Goal: Task Accomplishment & Management: Use online tool/utility

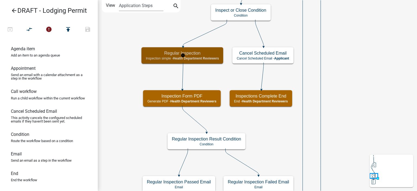
click at [150, 62] on div "Regular Inspection Inspection simple - Health Department Reviewers" at bounding box center [182, 55] width 82 height 16
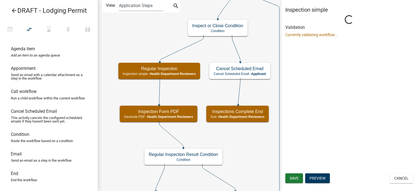
select select "60F54440-8917-46C4-B544-2A40D31E0104"
select select "755bb8b7-da9a-4fe7-86b6-7ca338e72645"
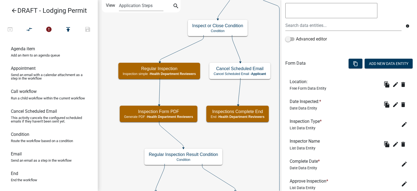
scroll to position [136, 0]
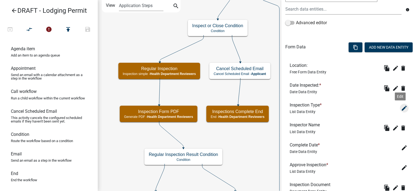
click at [401, 109] on icon "edit" at bounding box center [404, 108] width 7 height 7
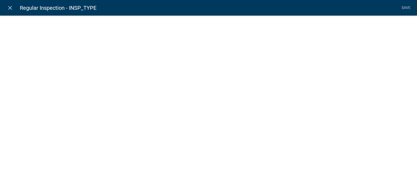
select select "list-data"
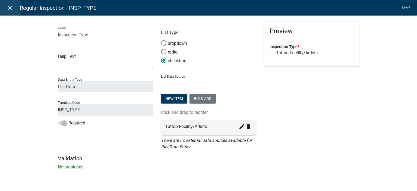
click at [8, 7] on icon "close" at bounding box center [10, 8] width 7 height 7
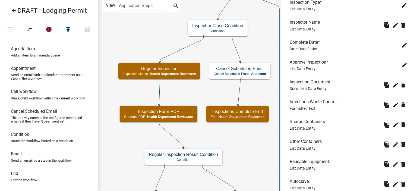
scroll to position [244, 0]
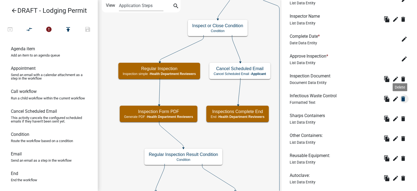
click at [400, 99] on icon "delete" at bounding box center [403, 99] width 7 height 7
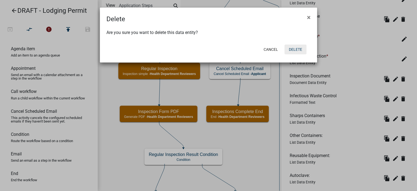
click at [292, 51] on button "Delete" at bounding box center [295, 50] width 22 height 10
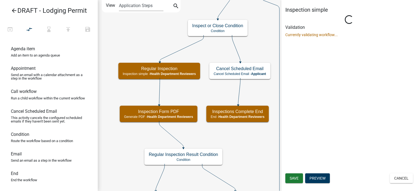
scroll to position [0, 0]
select select "60F54440-8917-46C4-B544-2A40D31E0104"
select select "755bb8b7-da9a-4fe7-86b6-7ca338e72645"
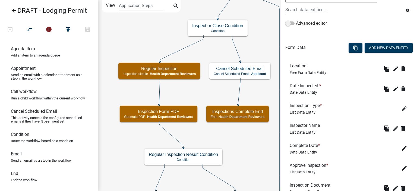
scroll to position [299, 0]
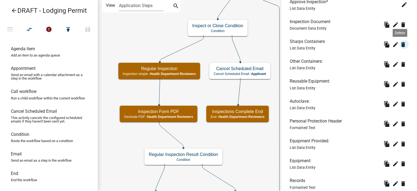
click at [400, 45] on icon "delete" at bounding box center [403, 44] width 7 height 7
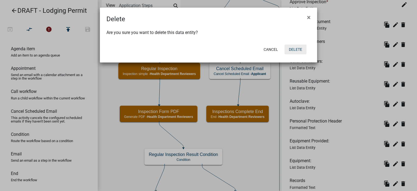
click at [304, 46] on button "Delete" at bounding box center [295, 50] width 22 height 10
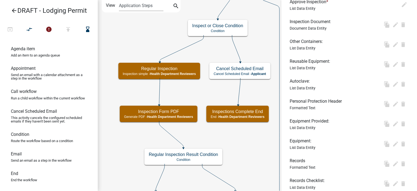
scroll to position [0, 0]
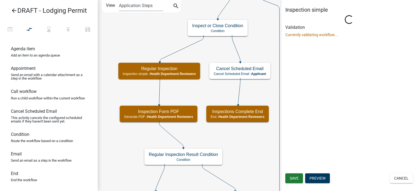
select select "60F54440-8917-46C4-B544-2A40D31E0104"
select select "755bb8b7-da9a-4fe7-86b6-7ca338e72645"
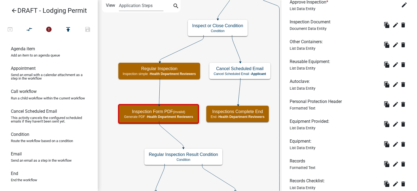
scroll to position [299, 0]
click at [400, 43] on icon "delete" at bounding box center [403, 44] width 7 height 7
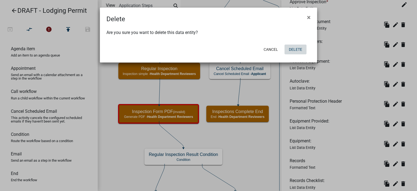
click at [300, 52] on button "Delete" at bounding box center [295, 50] width 22 height 10
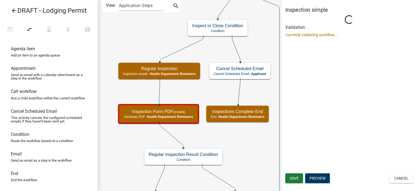
scroll to position [0, 0]
select select "60F54440-8917-46C4-B544-2A40D31E0104"
select select "755bb8b7-da9a-4fe7-86b6-7ca338e72645"
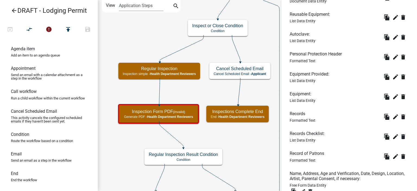
scroll to position [515, 0]
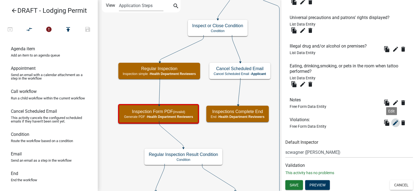
click at [392, 122] on icon "edit" at bounding box center [395, 122] width 7 height 7
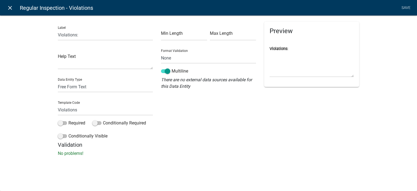
click at [10, 6] on icon "close" at bounding box center [10, 8] width 7 height 7
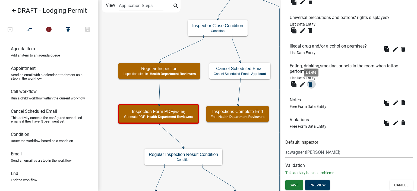
click at [309, 86] on icon "delete" at bounding box center [310, 84] width 7 height 7
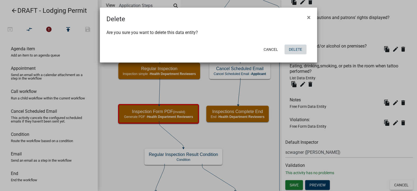
click at [296, 51] on button "Delete" at bounding box center [295, 50] width 22 height 10
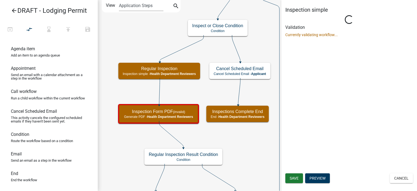
scroll to position [0, 0]
select select "60F54440-8917-46C4-B544-2A40D31E0104"
select select "755bb8b7-da9a-4fe7-86b6-7ca338e72645"
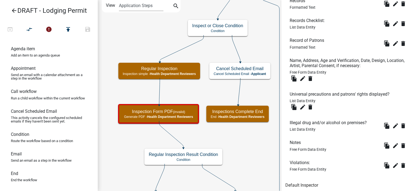
scroll to position [427, 0]
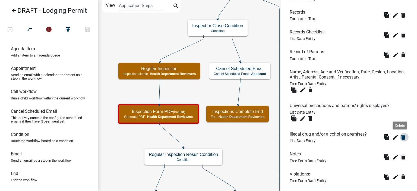
click at [400, 137] on icon "delete" at bounding box center [403, 137] width 7 height 7
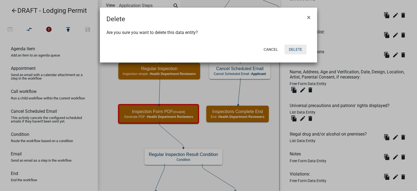
click at [301, 45] on button "Delete" at bounding box center [295, 50] width 22 height 10
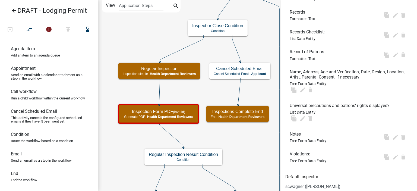
scroll to position [0, 0]
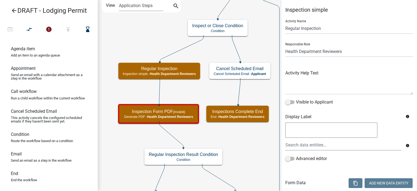
select select "60F54440-8917-46C4-B544-2A40D31E0104"
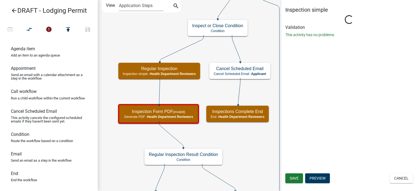
select select "755bb8b7-da9a-4fe7-86b6-7ca338e72645"
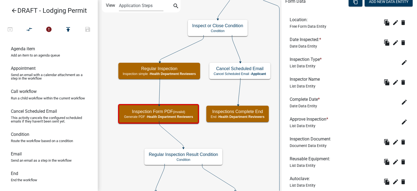
scroll to position [244, 0]
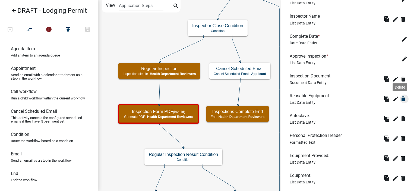
click at [400, 99] on icon "delete" at bounding box center [403, 99] width 7 height 7
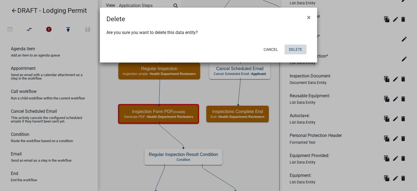
click at [294, 47] on button "Delete" at bounding box center [295, 50] width 22 height 10
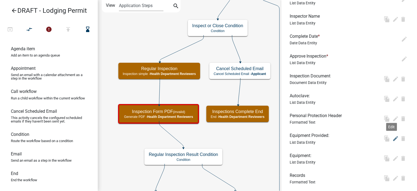
scroll to position [0, 0]
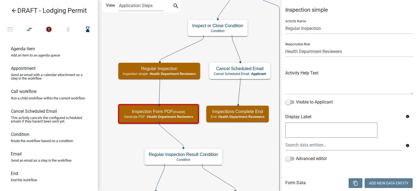
select select "60F54440-8917-46C4-B544-2A40D31E0104"
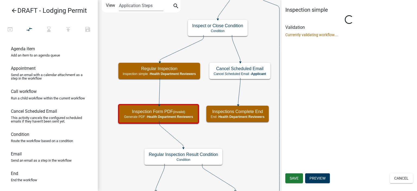
select select "755bb8b7-da9a-4fe7-86b6-7ca338e72645"
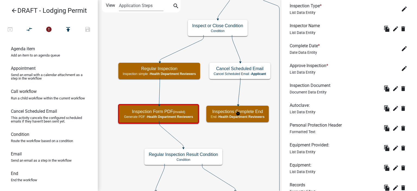
scroll to position [244, 0]
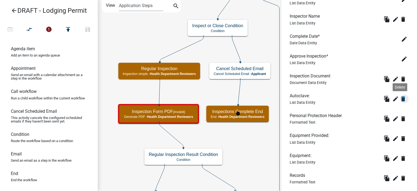
click at [400, 100] on icon "delete" at bounding box center [403, 99] width 7 height 7
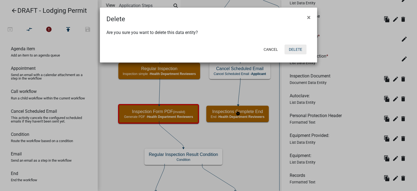
click at [303, 49] on button "Delete" at bounding box center [295, 50] width 22 height 10
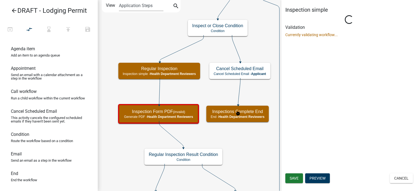
scroll to position [0, 0]
select select "60F54440-8917-46C4-B544-2A40D31E0104"
select select "755bb8b7-da9a-4fe7-86b6-7ca338e72645"
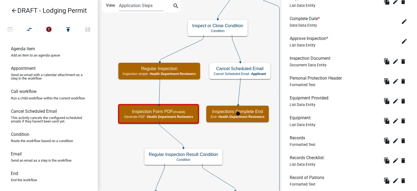
scroll to position [271, 0]
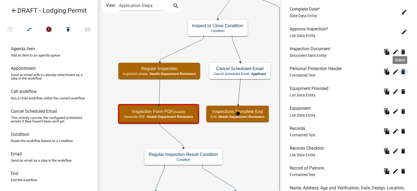
click at [400, 74] on icon "delete" at bounding box center [403, 71] width 7 height 7
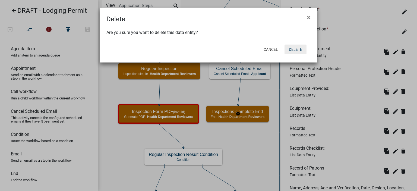
click at [303, 50] on button "Delete" at bounding box center [295, 50] width 22 height 10
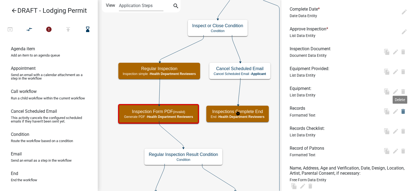
scroll to position [0, 0]
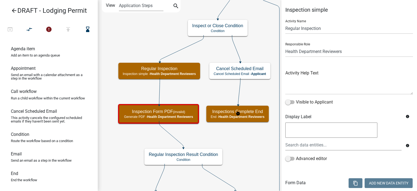
select select "60F54440-8917-46C4-B544-2A40D31E0104"
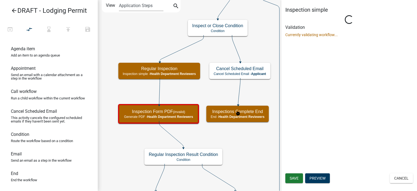
select select "755bb8b7-da9a-4fe7-86b6-7ca338e72645"
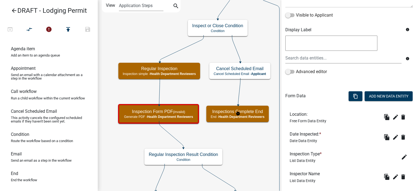
scroll to position [217, 0]
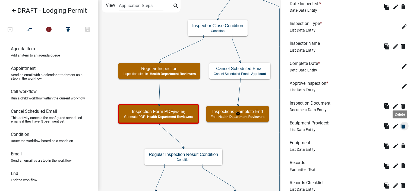
click at [400, 126] on icon "delete" at bounding box center [403, 126] width 7 height 7
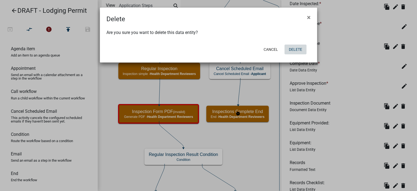
click at [297, 52] on button "Delete" at bounding box center [295, 50] width 22 height 10
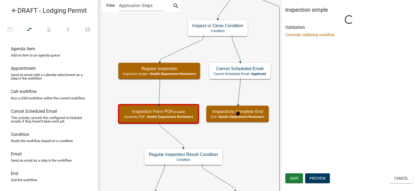
scroll to position [0, 0]
select select "60F54440-8917-46C4-B544-2A40D31E0104"
select select "755bb8b7-da9a-4fe7-86b6-7ca338e72645"
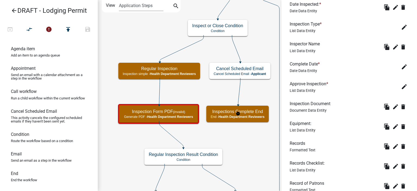
scroll to position [217, 0]
click at [400, 126] on icon "delete" at bounding box center [403, 126] width 7 height 7
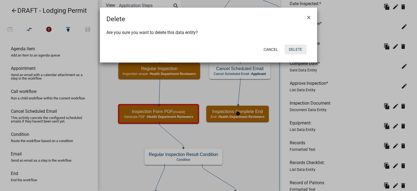
click at [294, 49] on button "Delete" at bounding box center [295, 50] width 22 height 10
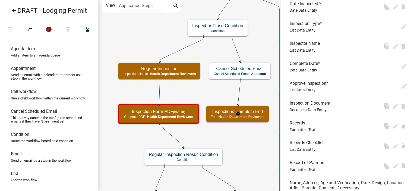
scroll to position [0, 0]
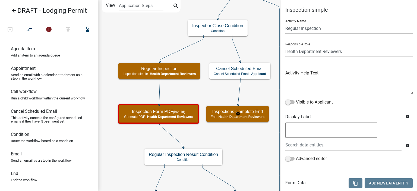
select select "60F54440-8917-46C4-B544-2A40D31E0104"
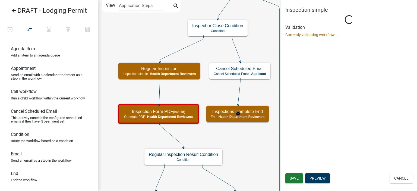
select select "755bb8b7-da9a-4fe7-86b6-7ca338e72645"
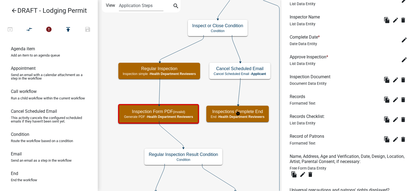
scroll to position [244, 0]
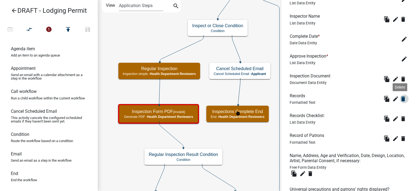
click at [400, 100] on icon "delete" at bounding box center [403, 99] width 7 height 7
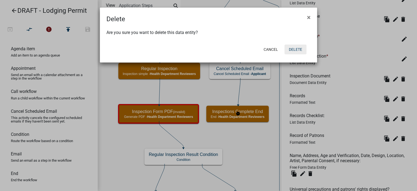
click at [301, 46] on button "Delete" at bounding box center [295, 50] width 22 height 10
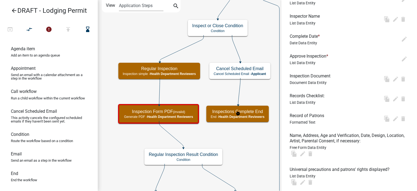
scroll to position [0, 0]
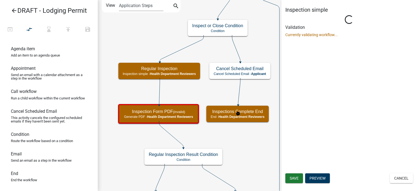
select select "60F54440-8917-46C4-B544-2A40D31E0104"
select select "755bb8b7-da9a-4fe7-86b6-7ca338e72645"
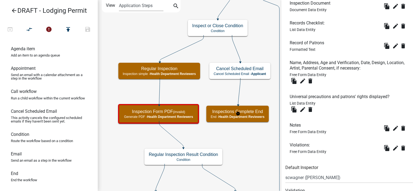
scroll to position [288, 0]
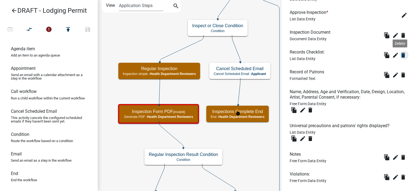
click at [400, 57] on icon "delete" at bounding box center [403, 55] width 7 height 7
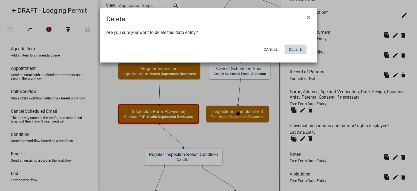
click at [292, 53] on button "Delete" at bounding box center [295, 50] width 22 height 10
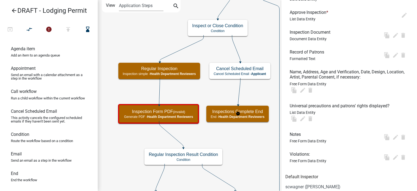
scroll to position [0, 0]
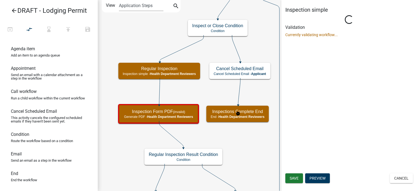
select select "60F54440-8917-46C4-B544-2A40D31E0104"
select select "755bb8b7-da9a-4fe7-86b6-7ca338e72645"
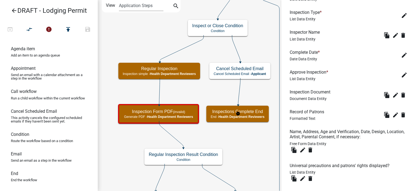
scroll to position [244, 0]
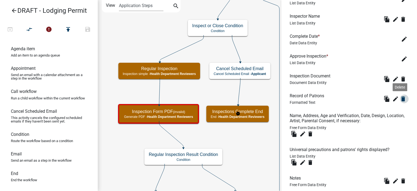
click at [400, 97] on icon "delete" at bounding box center [403, 99] width 7 height 7
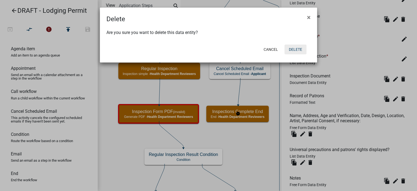
click at [293, 49] on button "Delete" at bounding box center [295, 50] width 22 height 10
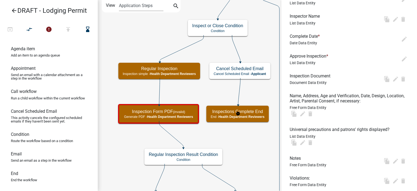
scroll to position [0, 0]
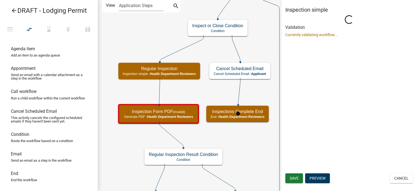
select select "755bb8b7-da9a-4fe7-86b6-7ca338e72645"
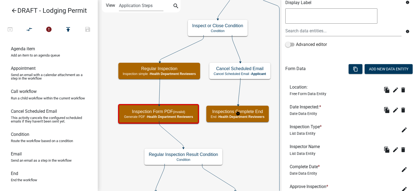
scroll to position [271, 0]
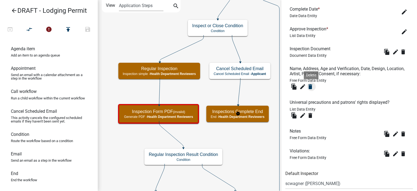
click at [309, 88] on icon "delete" at bounding box center [310, 86] width 7 height 7
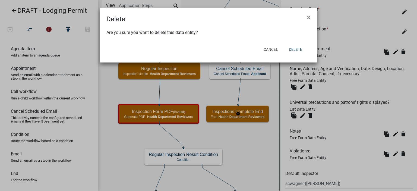
click at [299, 43] on div "Cancel Delete" at bounding box center [244, 49] width 134 height 14
click at [299, 48] on button "Delete" at bounding box center [295, 50] width 22 height 10
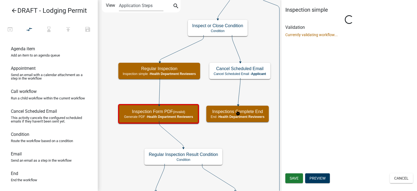
scroll to position [0, 0]
select select "755bb8b7-da9a-4fe7-86b6-7ca338e72645"
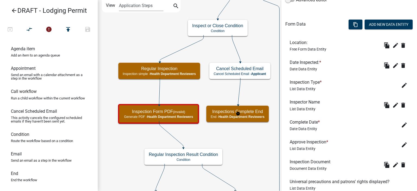
scroll to position [269, 0]
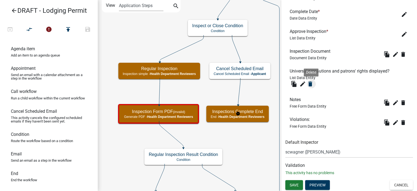
click at [311, 86] on icon "delete" at bounding box center [310, 84] width 7 height 7
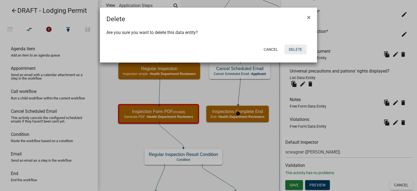
click at [303, 52] on button "Delete" at bounding box center [295, 50] width 22 height 10
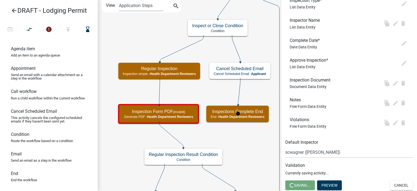
scroll to position [0, 0]
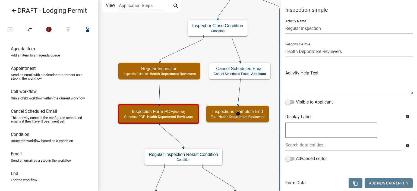
select select "60F54440-8917-46C4-B544-2A40D31E0104"
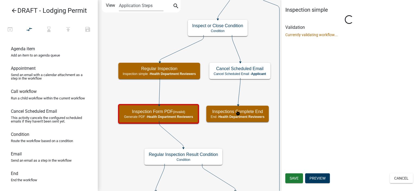
select select "755bb8b7-da9a-4fe7-86b6-7ca338e72645"
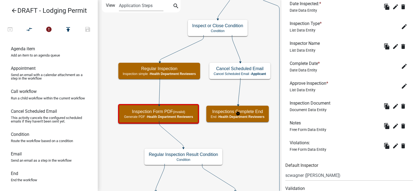
scroll to position [240, 0]
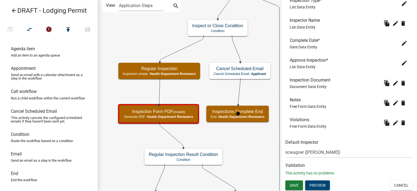
click at [319, 181] on button "Preview" at bounding box center [317, 185] width 25 height 10
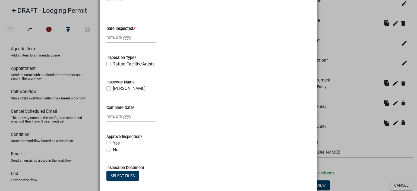
scroll to position [54, 0]
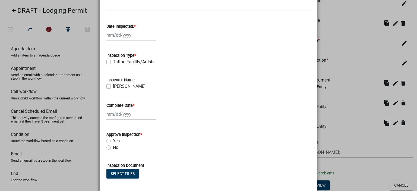
click at [354, 159] on ngb-modal-window "Activity Preview : Regular Inspection × Location: Date Inspected: * Inspection …" at bounding box center [208, 95] width 417 height 191
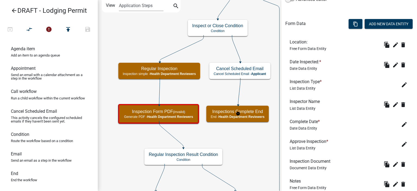
scroll to position [159, 0]
click at [401, 85] on icon "edit" at bounding box center [404, 85] width 7 height 7
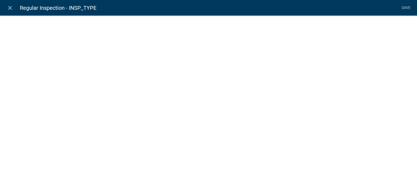
select select "list-data"
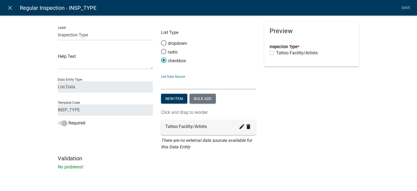
click at [195, 84] on select "State List Building Inspections Health Department Reviewers" at bounding box center [208, 83] width 95 height 11
drag, startPoint x: 187, startPoint y: 67, endPoint x: 188, endPoint y: 74, distance: 6.5
click at [187, 68] on form "List Type dropdown radio checkbox List Data Source State List Building Inspecti…" at bounding box center [208, 86] width 95 height 128
click at [188, 83] on select "State List Building Inspections Health Department Reviewers" at bounding box center [208, 83] width 95 height 11
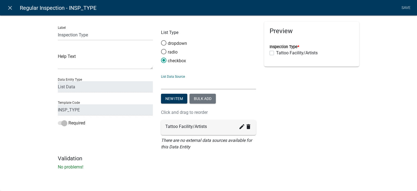
click at [188, 83] on select "State List Building Inspections Health Department Reviewers" at bounding box center [208, 83] width 95 height 11
click at [248, 126] on icon "delete" at bounding box center [248, 126] width 7 height 7
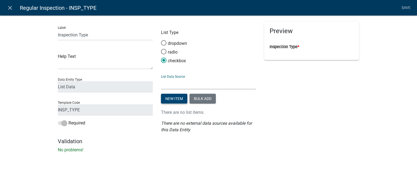
click at [178, 99] on button "New item" at bounding box center [174, 99] width 26 height 10
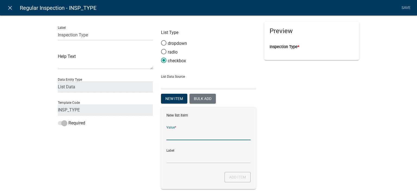
click at [177, 134] on input "List Data Source" at bounding box center [208, 134] width 84 height 11
type input "Lodging Inspection"
click at [205, 150] on div "Label Lodging Inspection" at bounding box center [208, 153] width 84 height 19
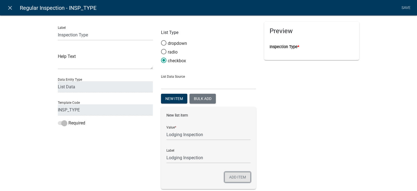
click at [224, 173] on button "Add item" at bounding box center [237, 177] width 26 height 10
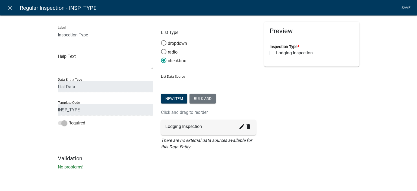
click at [414, 10] on nav "close Regular Inspection - INSP_TYPE Save" at bounding box center [208, 7] width 417 height 15
click at [403, 5] on li "Save" at bounding box center [406, 8] width 14 height 10
click at [8, 5] on icon "close" at bounding box center [10, 8] width 7 height 7
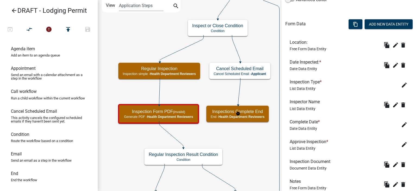
scroll to position [240, 0]
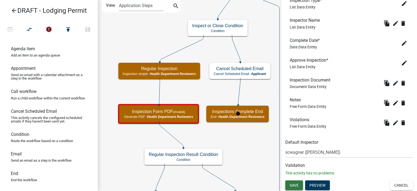
click at [290, 183] on button "Save" at bounding box center [294, 185] width 18 height 10
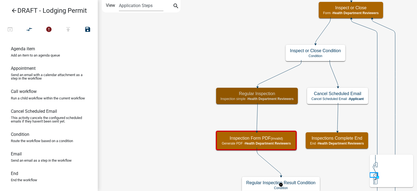
scroll to position [0, 0]
click at [271, 99] on span "Health Department Reviewers" at bounding box center [271, 99] width 46 height 4
select select "60F54440-8917-46C4-B544-2A40D31E0104"
select select "755bb8b7-da9a-4fe7-86b6-7ca338e72645"
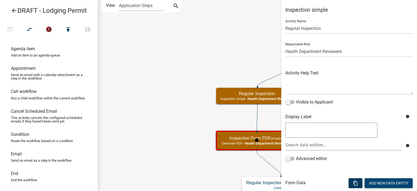
scroll to position [240, 0]
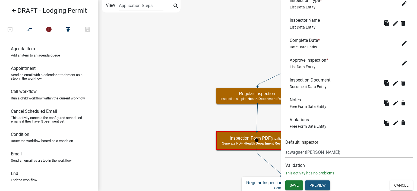
click at [319, 187] on button "Preview" at bounding box center [317, 185] width 25 height 10
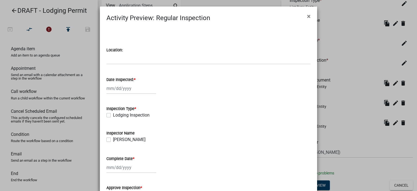
scroll to position [0, 0]
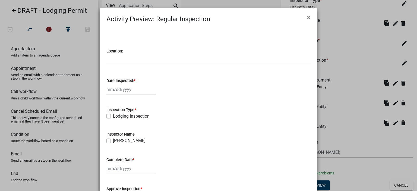
click at [257, 5] on ngb-modal-window "Activity Preview : Regular Inspection × Location: Date Inspected: * Inspection …" at bounding box center [208, 95] width 417 height 191
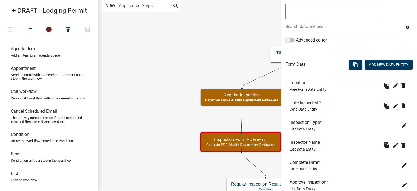
scroll to position [105, 0]
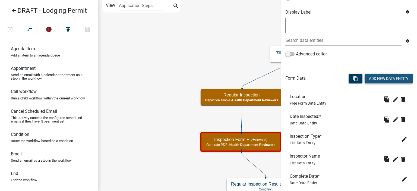
click at [378, 81] on button "Add New Data Entity" at bounding box center [389, 79] width 48 height 10
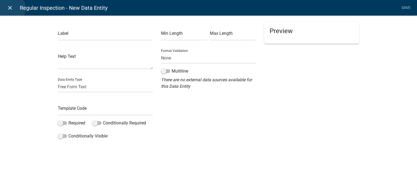
click at [12, 8] on icon "close" at bounding box center [10, 8] width 7 height 7
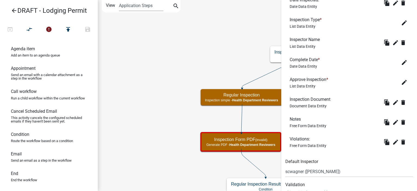
scroll to position [240, 0]
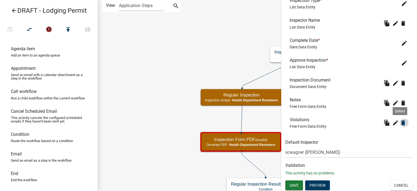
click at [400, 120] on icon "delete" at bounding box center [403, 122] width 7 height 7
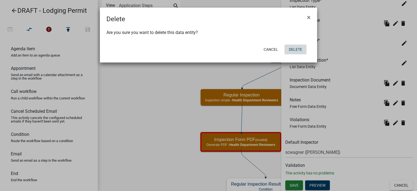
click at [299, 46] on button "Delete" at bounding box center [295, 50] width 22 height 10
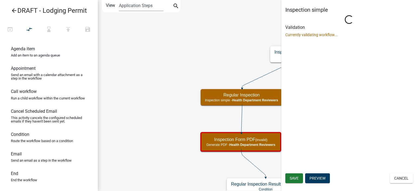
scroll to position [0, 0]
select select "755bb8b7-da9a-4fe7-86b6-7ca338e72645"
select select "60F54440-8917-46C4-B544-2A40D31E0104"
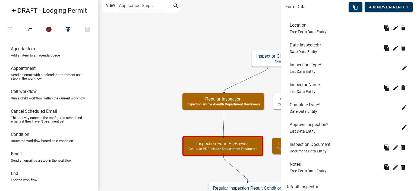
scroll to position [166, 0]
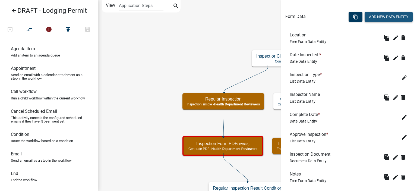
click at [383, 14] on button "Add New Data Entity" at bounding box center [389, 17] width 48 height 10
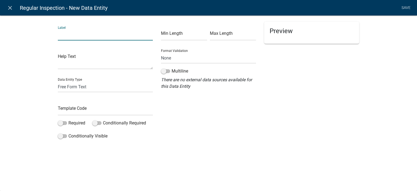
click at [81, 38] on input "text" at bounding box center [105, 34] width 95 height 11
type input "Critical Violation Header"
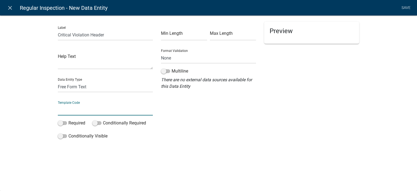
click at [96, 114] on input "text" at bounding box center [105, 109] width 95 height 11
type input "CriticalViolationsHeader"
click at [31, 117] on div "Label Critical Violation Header Help Text Data Entity Type Free Form Text Docum…" at bounding box center [208, 80] width 417 height 146
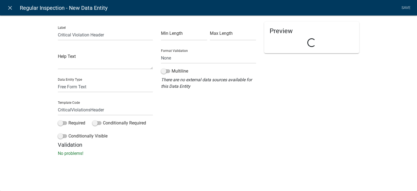
drag, startPoint x: 67, startPoint y: 95, endPoint x: 71, endPoint y: 90, distance: 6.2
click at [71, 90] on div "Label Critical Violation Header Help Text Data Entity Type Free Form Text Docum…" at bounding box center [105, 82] width 103 height 120
click at [71, 90] on select "Free Form Text Document Display Entity Value Fee Numeric Data Date Map Sketch D…" at bounding box center [105, 86] width 95 height 11
select select "rich-text"
click at [58, 81] on select "Free Form Text Document Display Entity Value Fee Numeric Data Date Map Sketch D…" at bounding box center [105, 86] width 95 height 11
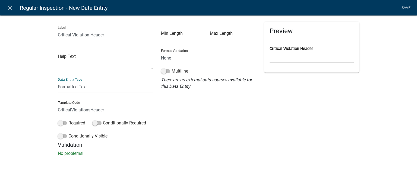
select select "rich-text"
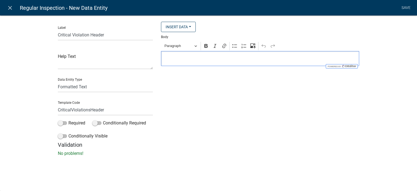
click at [194, 62] on p "Editor editing area: main. Press Alt+0 for help." at bounding box center [260, 58] width 192 height 7
click at [194, 63] on div "Critical Violations" at bounding box center [260, 58] width 198 height 15
click at [192, 61] on p "Critical Violations" at bounding box center [260, 58] width 192 height 7
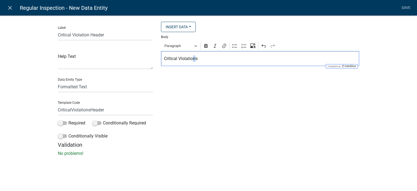
click at [192, 61] on p "Critical Violations" at bounding box center [260, 58] width 192 height 7
click at [186, 48] on span "Paragraph" at bounding box center [178, 46] width 28 height 7
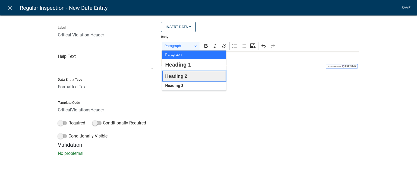
click at [182, 75] on span "Heading 2" at bounding box center [176, 76] width 22 height 8
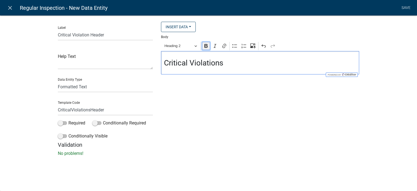
click at [204, 47] on icon "Editor toolbar" at bounding box center [205, 45] width 5 height 5
click at [236, 68] on div "Critical Violations" at bounding box center [260, 62] width 198 height 23
click at [258, 65] on h3 "Critical Violations" at bounding box center [260, 62] width 192 height 9
click at [410, 6] on link "Save" at bounding box center [406, 8] width 14 height 10
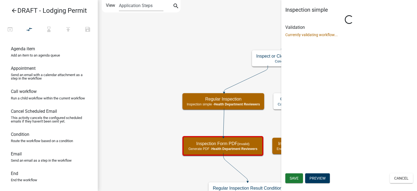
scroll to position [0, 0]
select select "755bb8b7-da9a-4fe7-86b6-7ca338e72645"
select select "60F54440-8917-46C4-B544-2A40D31E0104"
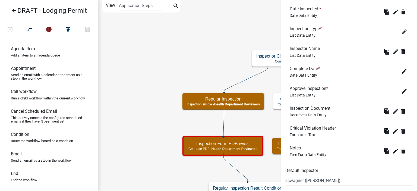
scroll to position [217, 0]
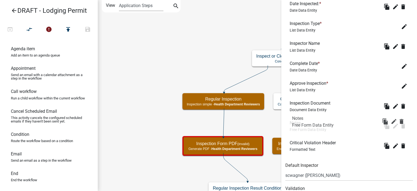
drag, startPoint x: 319, startPoint y: 148, endPoint x: 322, endPoint y: 124, distance: 24.8
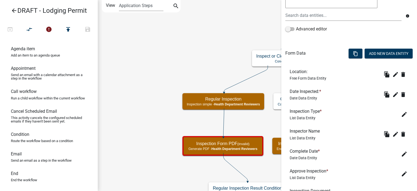
scroll to position [109, 0]
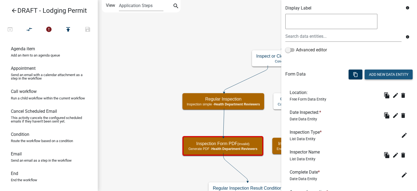
click at [375, 70] on button "Add New Data Entity" at bounding box center [389, 74] width 48 height 10
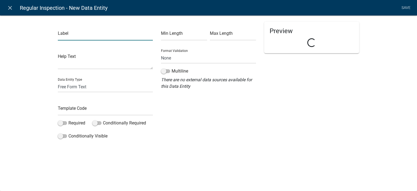
click at [91, 36] on input "text" at bounding box center [105, 34] width 95 height 11
type input "Critical Violations Total Point Deductions"
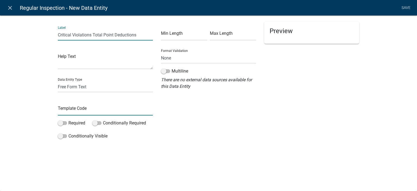
click at [77, 107] on input "text" at bounding box center [105, 109] width 95 height 11
type input "CriticalViolationsPointDeductions"
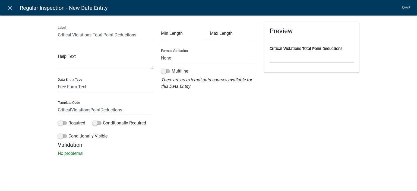
click at [104, 85] on select "Free Form Text Document Display Entity Value Fee Numeric Data Date Map Sketch D…" at bounding box center [105, 86] width 95 height 11
select select "numeric-data"
click at [58, 81] on select "Free Form Text Document Display Entity Value Fee Numeric Data Date Map Sketch D…" at bounding box center [105, 86] width 95 height 11
select select "numeric-data"
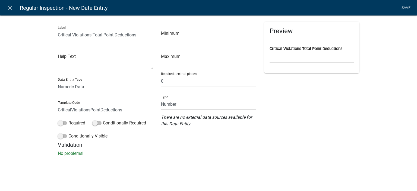
click at [31, 96] on div "Label Critical Violations Total Point Deductions Help Text Data Entity Type Fre…" at bounding box center [208, 88] width 417 height 162
click at [408, 8] on link "Save" at bounding box center [406, 8] width 14 height 10
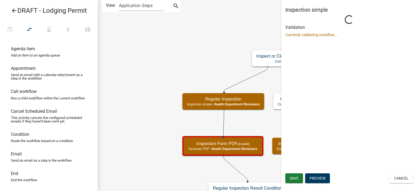
scroll to position [0, 0]
select select "755bb8b7-da9a-4fe7-86b6-7ca338e72645"
select select "60F54440-8917-46C4-B544-2A40D31E0104"
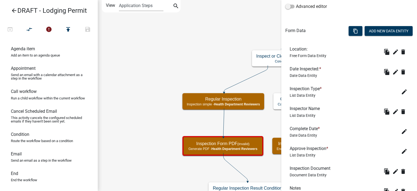
scroll to position [152, 0]
click at [378, 26] on button "Add New Data Entity" at bounding box center [389, 31] width 48 height 10
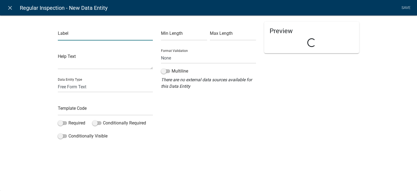
click at [88, 33] on input "text" at bounding box center [105, 34] width 95 height 11
type input "Critical Violations Fine Amount"
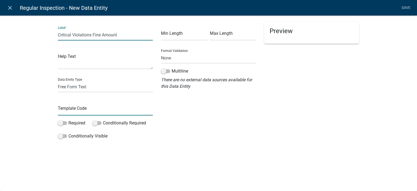
click at [76, 107] on input "text" at bounding box center [105, 109] width 95 height 11
type input "CriticalViolationsFine"
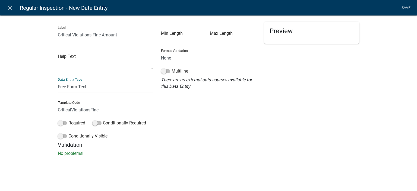
click at [80, 89] on select "Free Form Text Document Display Entity Value Fee Numeric Data Date Map Sketch D…" at bounding box center [105, 86] width 95 height 11
select select "fee"
click at [58, 81] on select "Free Form Text Document Display Entity Value Fee Numeric Data Date Map Sketch D…" at bounding box center [105, 86] width 95 height 11
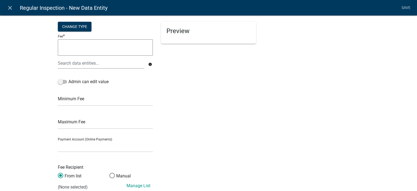
select select
select select "fee"
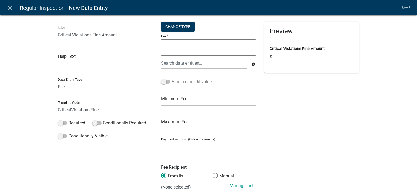
click at [174, 82] on label "Admin can edit value" at bounding box center [186, 81] width 51 height 7
click at [172, 78] on input "Admin can edit value" at bounding box center [172, 78] width 0 height 0
click at [402, 8] on link "Save" at bounding box center [406, 8] width 14 height 10
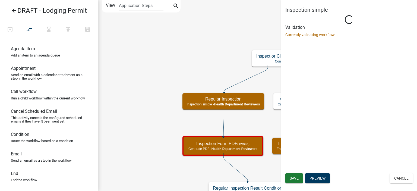
scroll to position [0, 0]
select select "755bb8b7-da9a-4fe7-86b6-7ca338e72645"
select select "60F54440-8917-46C4-B544-2A40D31E0104"
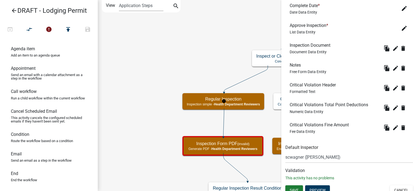
scroll to position [280, 0]
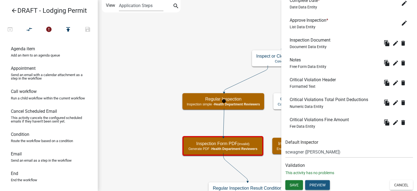
click at [318, 186] on button "Preview" at bounding box center [317, 185] width 25 height 10
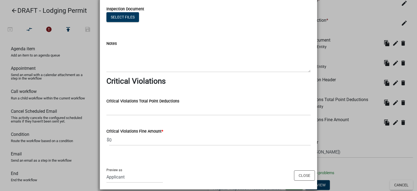
scroll to position [216, 0]
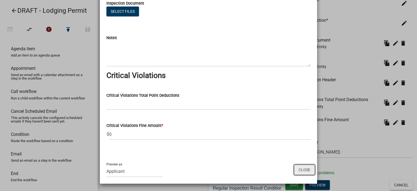
click at [310, 170] on button "Close" at bounding box center [304, 169] width 21 height 10
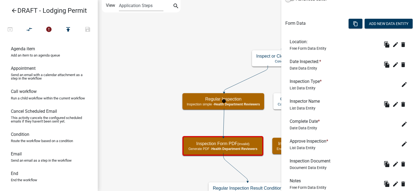
scroll to position [117, 0]
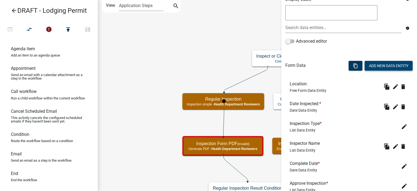
click at [388, 68] on button "Add New Data Entity" at bounding box center [389, 66] width 48 height 10
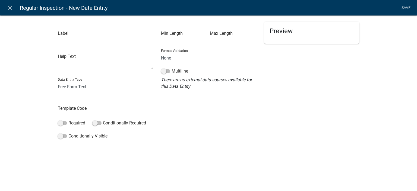
click at [86, 41] on div "Label Help Text Data Entity Type Free Form Text Document Display Entity Value F…" at bounding box center [105, 82] width 103 height 120
click at [89, 34] on input "text" at bounding box center [105, 34] width 95 height 11
type input "Non-Critical Violations Header"
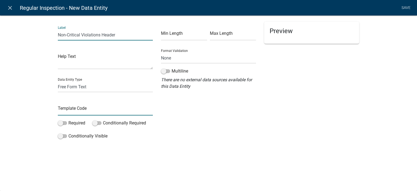
click at [77, 106] on input "text" at bounding box center [105, 109] width 95 height 11
type input "NonCriticalViolationsHeader"
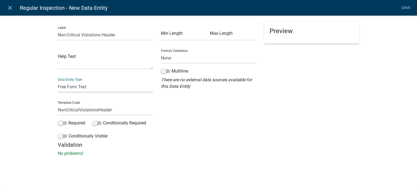
click at [69, 89] on select "Free Form Text Document Display Entity Value Fee Numeric Data Date Map Sketch D…" at bounding box center [105, 86] width 95 height 11
select select "rich-text"
click at [58, 81] on select "Free Form Text Document Display Entity Value Fee Numeric Data Date Map Sketch D…" at bounding box center [105, 86] width 95 height 11
select select "rich-text"
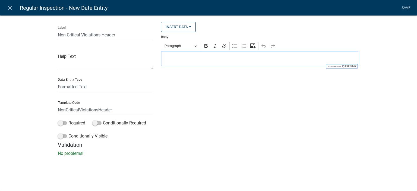
click at [196, 58] on p "Editor editing area: main. Press Alt+0 for help." at bounding box center [260, 58] width 192 height 7
click at [196, 58] on p "Non-Critical Violations" at bounding box center [260, 58] width 192 height 7
drag, startPoint x: 196, startPoint y: 58, endPoint x: 202, endPoint y: 44, distance: 15.3
click at [197, 56] on p "Non-Critical Violations" at bounding box center [260, 58] width 192 height 7
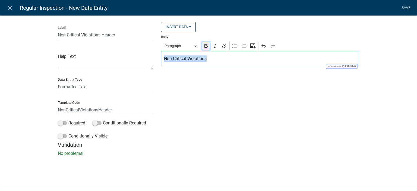
click at [203, 44] on button "Bold" at bounding box center [206, 46] width 8 height 8
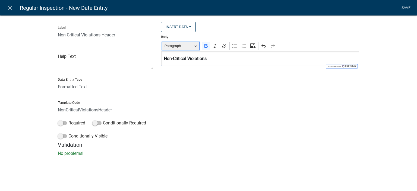
click at [189, 48] on span "Paragraph" at bounding box center [178, 46] width 28 height 7
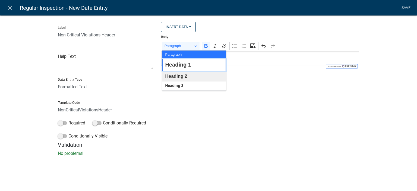
drag, startPoint x: 189, startPoint y: 69, endPoint x: 188, endPoint y: 77, distance: 7.2
click at [188, 77] on ul "Paragraph Heading 1 Heading 2 Heading 3" at bounding box center [194, 70] width 64 height 40
click at [199, 76] on button "Heading 2" at bounding box center [194, 76] width 64 height 11
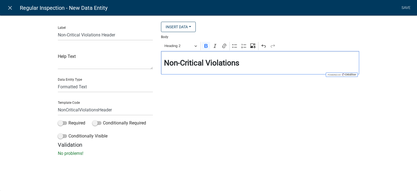
click at [236, 89] on div "Insert Data Prior Registration Expiration Date Please upload additional documen…" at bounding box center [260, 82] width 206 height 120
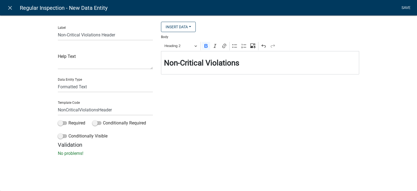
click at [404, 7] on link "Save" at bounding box center [406, 8] width 14 height 10
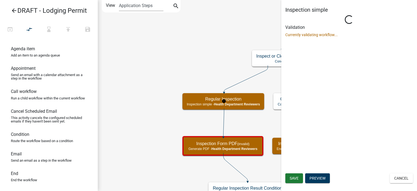
scroll to position [0, 0]
select select "755bb8b7-da9a-4fe7-86b6-7ca338e72645"
select select "60F54440-8917-46C4-B544-2A40D31E0104"
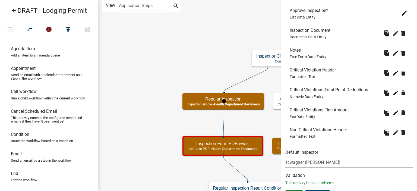
scroll to position [300, 0]
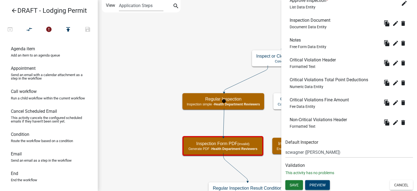
click at [315, 186] on button "Preview" at bounding box center [317, 185] width 25 height 10
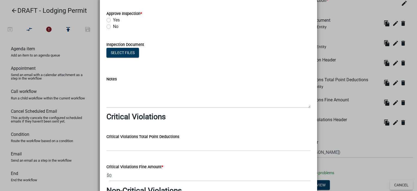
scroll to position [230, 0]
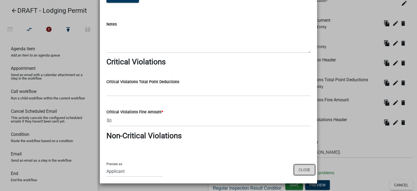
click at [305, 172] on button "Close" at bounding box center [304, 169] width 21 height 10
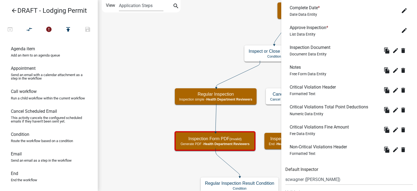
scroll to position [137, 0]
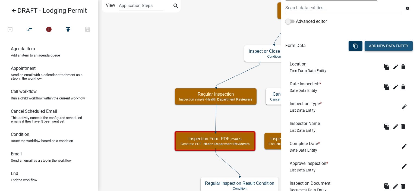
click at [370, 45] on button "Add New Data Entity" at bounding box center [389, 46] width 48 height 10
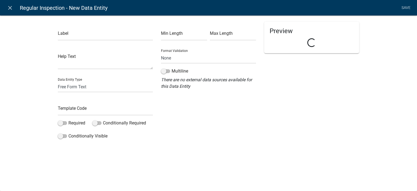
click at [69, 27] on div "Label" at bounding box center [105, 31] width 95 height 19
click at [72, 33] on input "text" at bounding box center [105, 34] width 95 height 11
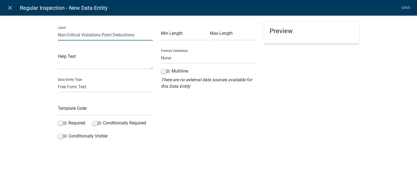
type input "Non-Critical Violations Point Deductions"
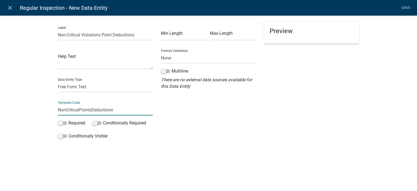
type input "NonCriticalPointsDeductions"
click at [85, 91] on select "Free Form Text Document Display Entity Value Fee Numeric Data Date Map Sketch D…" at bounding box center [105, 86] width 95 height 11
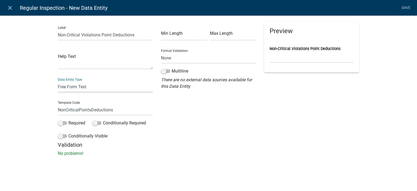
select select "numeric-data"
click at [58, 81] on select "Free Form Text Document Display Entity Value Fee Numeric Data Date Map Sketch D…" at bounding box center [105, 86] width 95 height 11
select select "numeric-data"
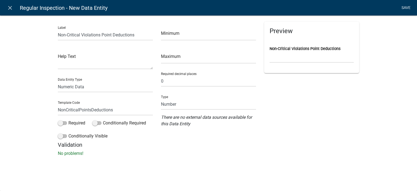
click at [404, 8] on link "Save" at bounding box center [406, 8] width 14 height 10
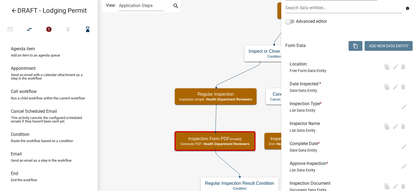
scroll to position [0, 0]
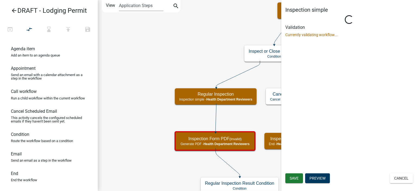
select select "755bb8b7-da9a-4fe7-86b6-7ca338e72645"
select select "60F54440-8917-46C4-B544-2A40D31E0104"
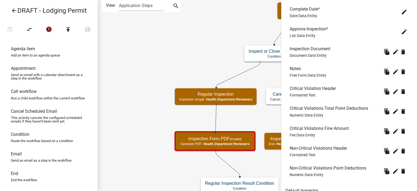
scroll to position [320, 0]
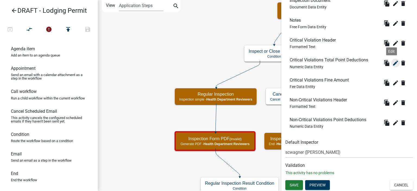
click at [392, 60] on icon "edit" at bounding box center [395, 63] width 7 height 7
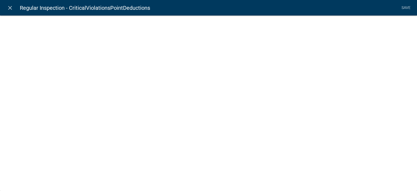
select select "numeric-data"
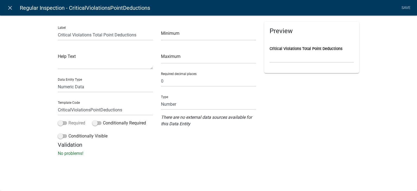
click at [77, 125] on label "Required" at bounding box center [71, 123] width 27 height 7
click at [68, 120] on input "Required" at bounding box center [68, 120] width 0 height 0
click at [178, 82] on input "0" at bounding box center [208, 80] width 95 height 11
type input "0"
type input "1"
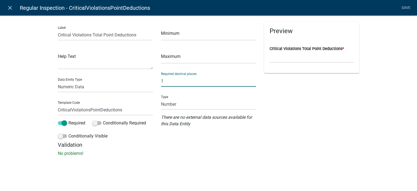
click at [315, 86] on div "Preview Critical Violations Total Point Deductions *" at bounding box center [311, 82] width 103 height 120
click at [406, 8] on link "Save" at bounding box center [406, 8] width 14 height 10
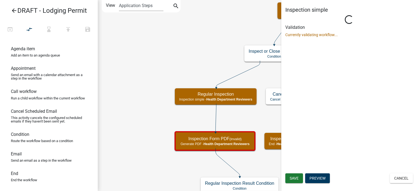
scroll to position [0, 0]
select select "755bb8b7-da9a-4fe7-86b6-7ca338e72645"
select select "60F54440-8917-46C4-B544-2A40D31E0104"
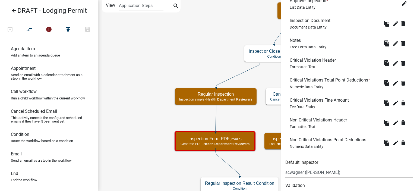
scroll to position [320, 0]
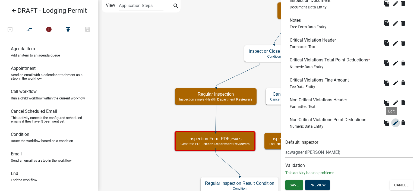
click at [392, 122] on icon "edit" at bounding box center [395, 122] width 7 height 7
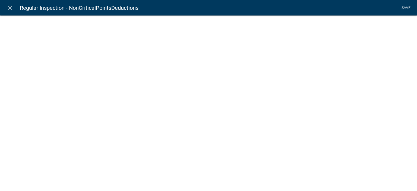
select select "numeric-data"
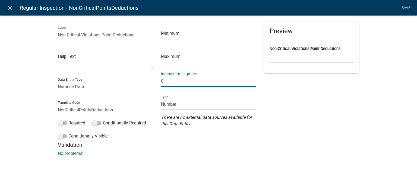
click at [187, 84] on input "0" at bounding box center [208, 80] width 95 height 11
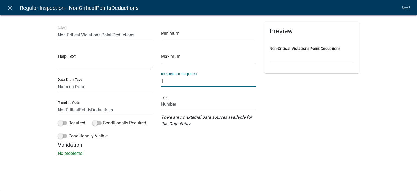
type input "1"
click at [17, 110] on div "Label Non-Critical Violations Point Deductions Help Text Data Entity Type Free …" at bounding box center [208, 88] width 417 height 162
click at [405, 9] on link "Save" at bounding box center [406, 8] width 14 height 10
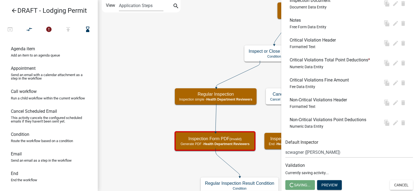
scroll to position [0, 0]
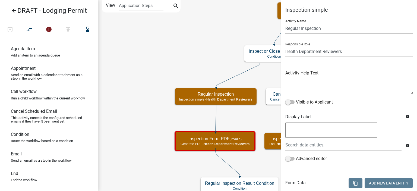
select select "60F54440-8917-46C4-B544-2A40D31E0104"
select select "755bb8b7-da9a-4fe7-86b6-7ca338e72645"
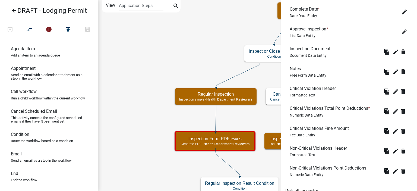
scroll to position [320, 0]
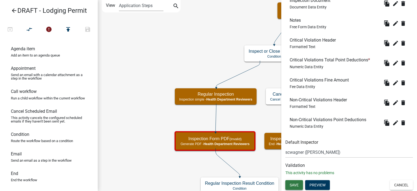
click at [295, 184] on span "Save" at bounding box center [294, 185] width 9 height 4
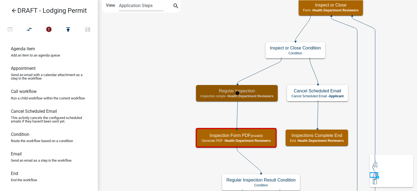
click at [211, 88] on h5 "Regular Inspection" at bounding box center [236, 90] width 73 height 5
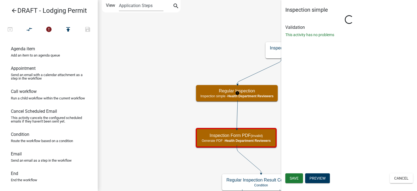
select select "60F54440-8917-46C4-B544-2A40D31E0104"
select select "755bb8b7-da9a-4fe7-86b6-7ca338e72645"
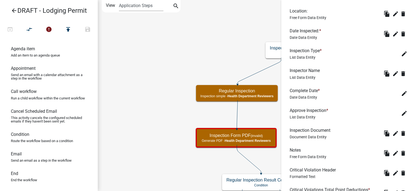
scroll to position [109, 0]
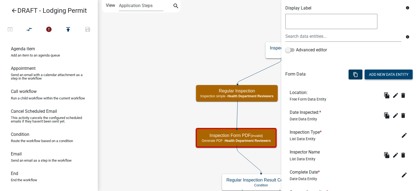
click at [381, 72] on button "Add New Data Entity" at bounding box center [389, 74] width 48 height 10
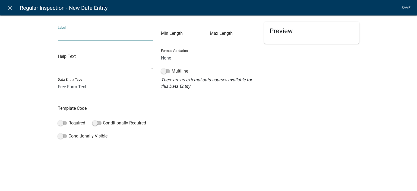
click at [92, 38] on input "text" at bounding box center [105, 34] width 95 height 11
type input "Totals Header"
click at [75, 87] on select "Free Form Text Document Display Entity Value Fee Numeric Data Date Map Sketch D…" at bounding box center [105, 86] width 95 height 11
select select "rich-text"
click at [58, 81] on select "Free Form Text Document Display Entity Value Fee Numeric Data Date Map Sketch D…" at bounding box center [105, 86] width 95 height 11
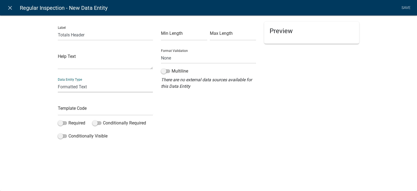
select select "rich-text"
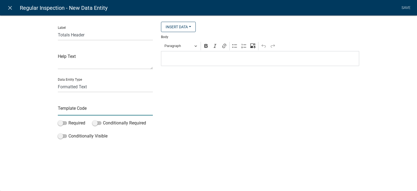
click at [78, 109] on input "text" at bounding box center [105, 109] width 95 height 11
type input "TotalsHeader"
click at [195, 58] on p "Editor editing area: main. Press Alt+0 for help." at bounding box center [260, 58] width 192 height 7
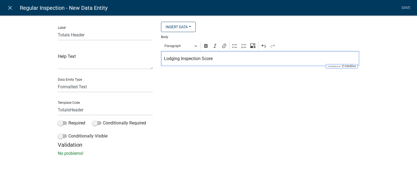
click at [173, 65] on div "Lodging Inspection Score" at bounding box center [260, 58] width 198 height 15
click at [178, 59] on p "Lodging Inspection Score" at bounding box center [260, 58] width 192 height 7
click at [179, 50] on button "Paragraph" at bounding box center [180, 46] width 37 height 8
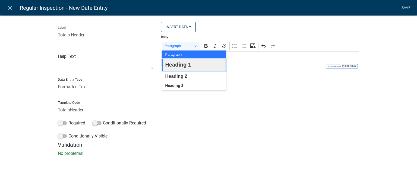
click at [181, 67] on span "Heading 1" at bounding box center [178, 65] width 26 height 10
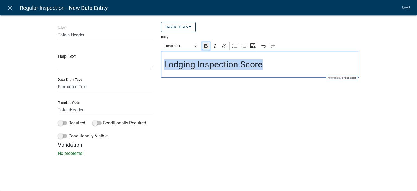
click at [205, 48] on icon "Editor toolbar" at bounding box center [205, 46] width 3 height 4
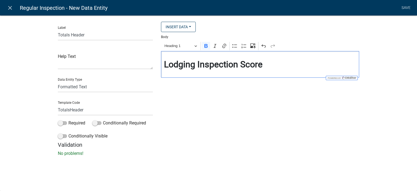
click at [210, 65] on strong "Lodging Inspection Score" at bounding box center [213, 64] width 99 height 10
click at [273, 68] on h2 "Lodging Inspection Score" at bounding box center [260, 64] width 192 height 10
click at [168, 45] on span "Heading 1" at bounding box center [178, 46] width 28 height 7
click at [287, 66] on h2 "Lodging Inspection Score" at bounding box center [260, 64] width 192 height 10
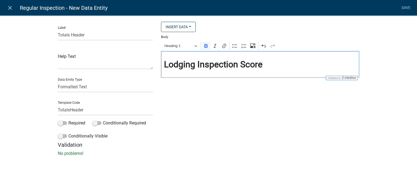
click at [274, 102] on div "Insert Data Prior Registration Expiration Date Please upload additional documen…" at bounding box center [260, 82] width 206 height 120
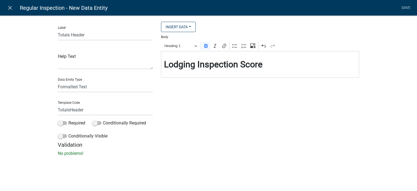
click at [281, 68] on h2 "Lodging Inspection Score" at bounding box center [260, 64] width 192 height 10
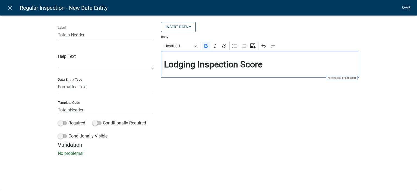
click at [406, 9] on link "Save" at bounding box center [406, 8] width 14 height 10
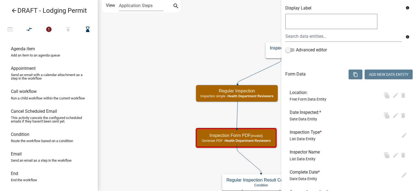
scroll to position [0, 0]
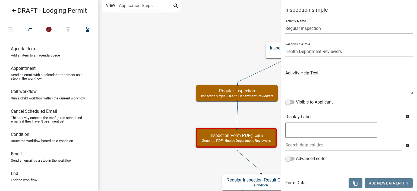
select select "60F54440-8917-46C4-B544-2A40D31E0104"
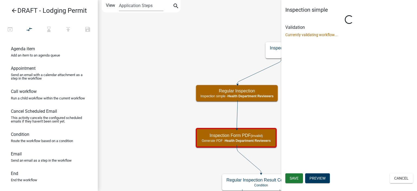
select select "755bb8b7-da9a-4fe7-86b6-7ca338e72645"
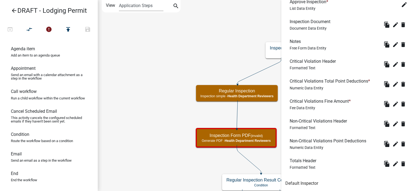
scroll to position [27, 0]
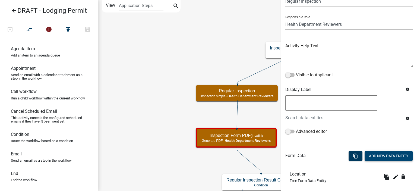
click at [377, 154] on button "Add New Data Entity" at bounding box center [389, 156] width 48 height 10
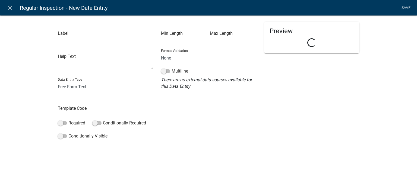
click at [84, 29] on div "Label" at bounding box center [105, 31] width 95 height 19
click at [84, 35] on input "text" at bounding box center [105, 34] width 95 height 11
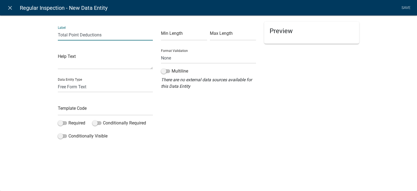
type input "Total Point Deductions"
click at [71, 109] on input "text" at bounding box center [105, 109] width 95 height 11
type input "TotalDeductions"
click at [34, 119] on div "Label Total Point Deductions Help Text Data Entity Type Free Form Text Document…" at bounding box center [208, 80] width 417 height 146
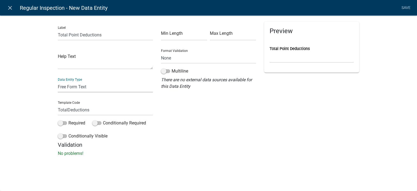
click at [82, 86] on select "Free Form Text Document Display Entity Value Fee Numeric Data Date Map Sketch D…" at bounding box center [105, 86] width 95 height 11
select select "calculated-value"
click at [58, 81] on select "Free Form Text Document Display Entity Value Fee Numeric Data Date Map Sketch D…" at bounding box center [105, 86] width 95 height 11
select select "calculated-value"
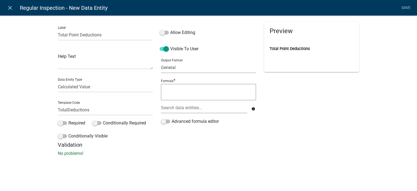
click at [187, 68] on select "General Text Number Decimal Date Date & Time" at bounding box center [208, 67] width 95 height 11
select select "2"
click at [161, 62] on select "General Text Number Decimal Date Date & Time" at bounding box center [208, 67] width 95 height 11
click at [181, 97] on textarea at bounding box center [208, 92] width 95 height 16
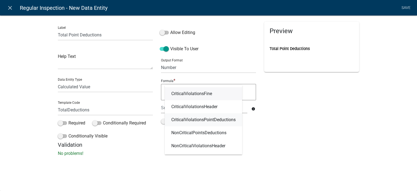
click at [189, 122] on link "CriticalViolationsPointDeductions" at bounding box center [203, 119] width 77 height 13
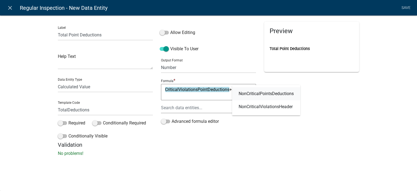
click at [253, 96] on link "NonCriticalPointsDeductions" at bounding box center [266, 93] width 68 height 13
type textarea "CriticalViolationsPointDeductions+NonCriticalPointsDeductions"
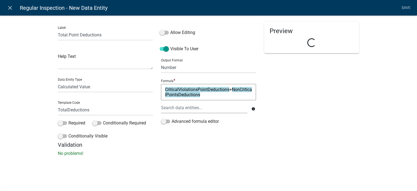
drag, startPoint x: 280, startPoint y: 131, endPoint x: 296, endPoint y: 112, distance: 24.3
click at [280, 131] on div "Preview Loading..." at bounding box center [311, 82] width 103 height 120
click at [407, 6] on link "Save" at bounding box center [406, 8] width 14 height 10
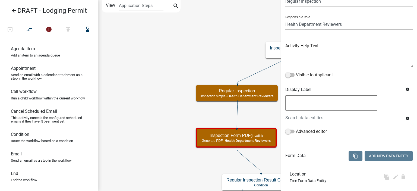
scroll to position [0, 0]
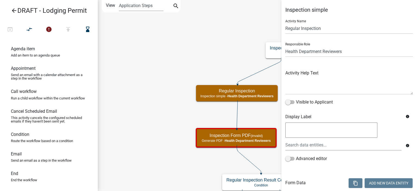
select select "60F54440-8917-46C4-B544-2A40D31E0104"
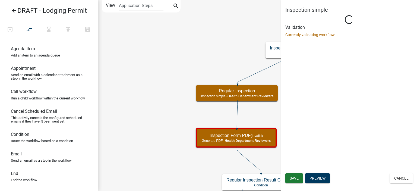
select select "755bb8b7-da9a-4fe7-86b6-7ca338e72645"
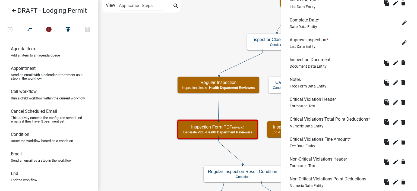
scroll to position [142, 0]
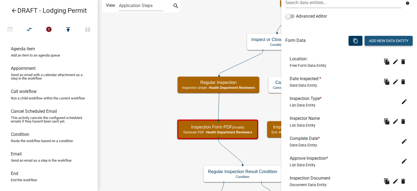
click at [387, 41] on button "Add New Data Entity" at bounding box center [389, 41] width 48 height 10
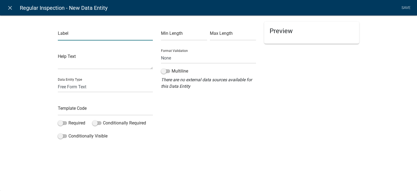
click at [78, 29] on input "text" at bounding box center [105, 34] width 95 height 11
type input "Score"
click at [83, 107] on input "text" at bounding box center [105, 109] width 95 height 11
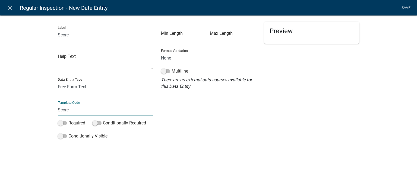
type input "Score"
click at [18, 90] on div "Label Score Help Text Data Entity Type Free Form Text Document Display Entity V…" at bounding box center [208, 88] width 417 height 162
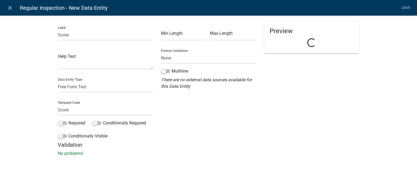
click at [65, 80] on div "Data Entity Type Free Form Text Document Display Entity Value Fee Numeric Data …" at bounding box center [105, 83] width 95 height 19
click at [66, 88] on select "Free Form Text Document Display Entity Value Fee Numeric Data Date Map Sketch D…" at bounding box center [105, 86] width 95 height 11
select select "calculated-value"
click at [58, 81] on select "Free Form Text Document Display Entity Value Fee Numeric Data Date Map Sketch D…" at bounding box center [105, 86] width 95 height 11
select select "calculated-value"
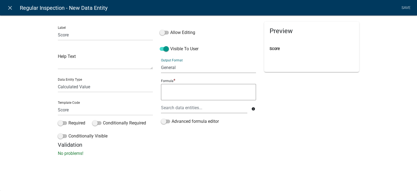
click at [180, 69] on select "General Text Number Decimal Date Date & Time" at bounding box center [208, 67] width 95 height 11
select select "2"
click at [161, 62] on select "General Text Number Decimal Date Date & Time" at bounding box center [208, 67] width 95 height 11
click at [181, 95] on textarea at bounding box center [208, 92] width 95 height 16
click at [181, 95] on span "TotalDeductions" at bounding box center [195, 93] width 31 height 4
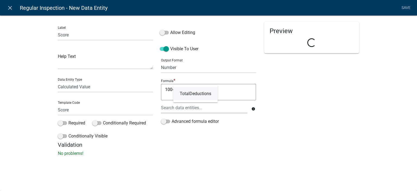
type textarea "100-TotalDeductions"
click at [252, 146] on h5 "Validation" at bounding box center [208, 144] width 301 height 7
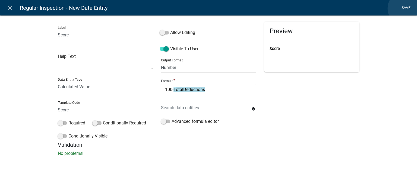
click at [405, 8] on link "Save" at bounding box center [406, 8] width 14 height 10
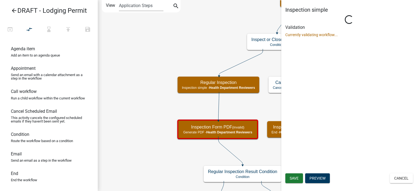
scroll to position [0, 0]
select select "60F54440-8917-46C4-B544-2A40D31E0104"
select select "755bb8b7-da9a-4fe7-86b6-7ca338e72645"
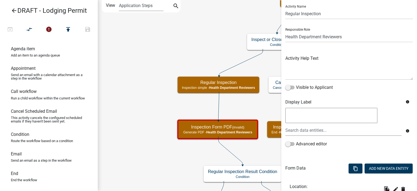
scroll to position [27, 0]
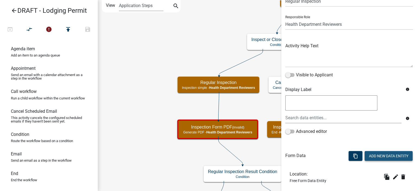
click at [379, 156] on button "Add New Data Entity" at bounding box center [389, 156] width 48 height 10
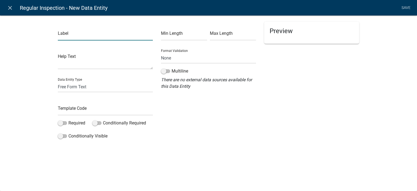
click at [102, 35] on input "text" at bounding box center [105, 34] width 95 height 11
type input "Grade"
click at [71, 111] on input "text" at bounding box center [105, 109] width 95 height 11
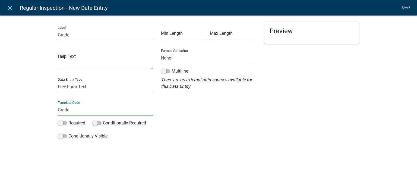
type input "Grade"
click at [38, 111] on div "Label Grade Help Text Data Entity Type Free Form Text Document Display Entity V…" at bounding box center [208, 88] width 417 height 162
click at [71, 126] on label "Required" at bounding box center [71, 123] width 27 height 7
click at [68, 120] on input "Required" at bounding box center [68, 120] width 0 height 0
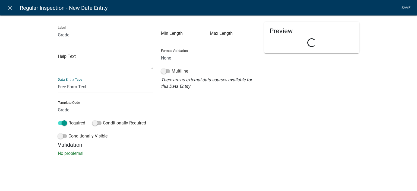
click at [78, 82] on select "Free Form Text Document Display Entity Value Fee Numeric Data Date Map Sketch D…" at bounding box center [105, 86] width 95 height 11
select select "calculated-value"
click at [58, 81] on select "Free Form Text Document Display Entity Value Fee Numeric Data Date Map Sketch D…" at bounding box center [105, 86] width 95 height 11
select select "calculated-value"
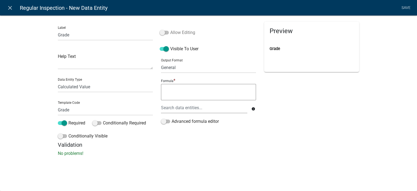
click at [189, 31] on label "Allow Editing" at bounding box center [178, 32] width 36 height 7
click at [170, 29] on input "Allow Editing" at bounding box center [170, 29] width 0 height 0
click at [180, 61] on div "Output Format General Text Number Decimal Date Date & Time" at bounding box center [208, 63] width 95 height 19
drag, startPoint x: 180, startPoint y: 62, endPoint x: 180, endPoint y: 64, distance: 2.7
click at [180, 64] on select "General Text Number Decimal Date Date & Time" at bounding box center [208, 67] width 95 height 11
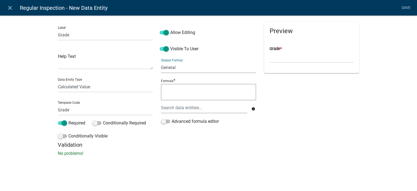
click at [180, 64] on select "General Text Number Decimal Date Date & Time" at bounding box center [208, 67] width 95 height 11
click at [182, 65] on select "General Text Number Decimal Date Date & Time" at bounding box center [208, 67] width 95 height 11
click at [180, 122] on label "Advanced formula editor" at bounding box center [190, 121] width 58 height 7
click at [172, 118] on input "Advanced formula editor" at bounding box center [172, 118] width 0 height 0
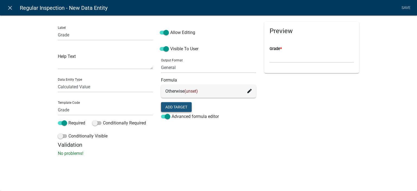
click at [187, 109] on button "Add Target" at bounding box center [176, 107] width 31 height 10
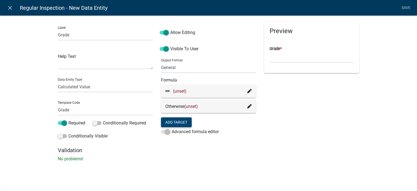
click at [250, 90] on icon at bounding box center [249, 91] width 4 height 4
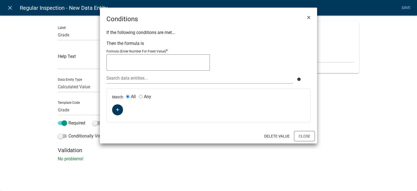
click at [123, 111] on div "Match: All Any" at bounding box center [209, 105] width 204 height 33
click at [120, 112] on button "button" at bounding box center [117, 109] width 11 height 11
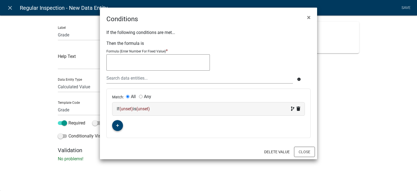
click at [133, 109] on span "(unset)" at bounding box center [126, 108] width 14 height 5
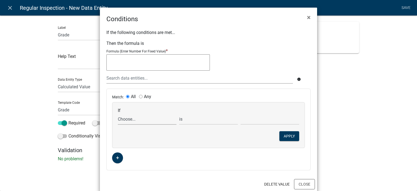
click at [128, 117] on select "Choose... ActiveRegistrationExpDate AdditionalDocuments AdditionalInfoCheck Add…" at bounding box center [147, 118] width 59 height 11
select select "200: Score"
click at [118, 113] on select "Choose... ActiveRegistrationExpDate AdditionalDocuments AdditionalInfoCheck Add…" at bounding box center [147, 118] width 59 height 11
click at [195, 119] on select "is is not exists does not exist is greater than is less than contains does not …" at bounding box center [208, 118] width 59 height 11
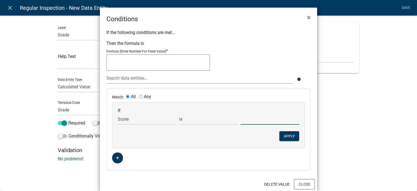
click at [246, 121] on input "text" at bounding box center [270, 118] width 59 height 11
type input "100"
click at [245, 133] on div "If Choose... ActiveRegistrationExpDate AdditionalDocuments AdditionalInfoCheck …" at bounding box center [208, 124] width 192 height 45
click at [289, 133] on button "Apply" at bounding box center [289, 136] width 20 height 10
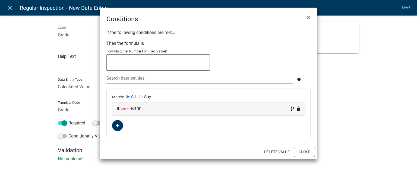
click at [131, 63] on textarea at bounding box center [157, 62] width 103 height 16
type textarea ""A+""
click at [308, 152] on button "Close" at bounding box center [304, 152] width 21 height 10
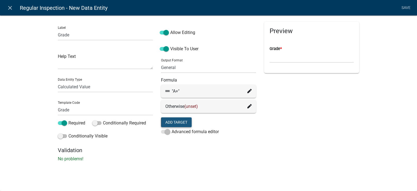
click at [188, 125] on button "Add Target" at bounding box center [176, 122] width 31 height 10
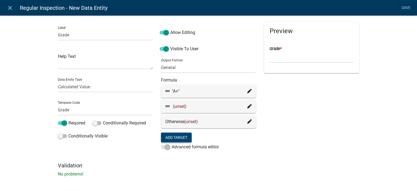
click at [247, 108] on icon at bounding box center [249, 106] width 4 height 4
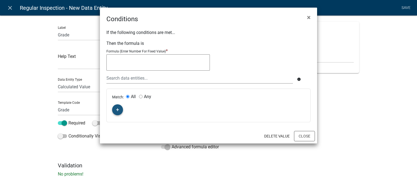
click at [119, 114] on button "button" at bounding box center [117, 109] width 11 height 11
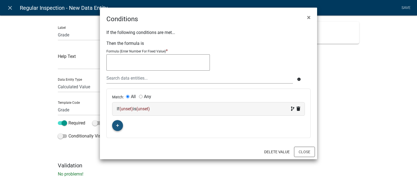
click at [121, 112] on div "If (unset) is (unset)" at bounding box center [208, 109] width 183 height 7
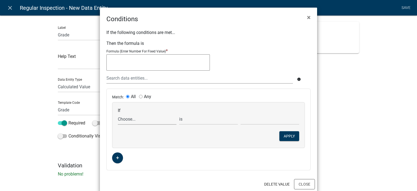
click at [131, 122] on select "Choose... ActiveRegistrationExpDate AdditionalDocuments AdditionalInfoCheck Add…" at bounding box center [147, 118] width 59 height 11
select select "200: Score"
click at [118, 113] on select "Choose... ActiveRegistrationExpDate AdditionalDocuments AdditionalInfoCheck Add…" at bounding box center [147, 118] width 59 height 11
click at [248, 118] on input "text" at bounding box center [270, 118] width 59 height 11
click at [243, 120] on input "text" at bounding box center [270, 118] width 59 height 11
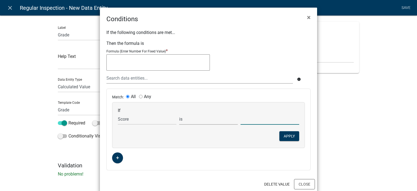
click at [211, 122] on select "is is not exists does not exist is greater than is less than contains does not …" at bounding box center [208, 118] width 59 height 11
select select "3: <"
click at [179, 113] on select "is is not exists does not exist is greater than is less than contains does not …" at bounding box center [208, 118] width 59 height 11
click at [250, 119] on input "text" at bounding box center [270, 118] width 59 height 11
type input "100"
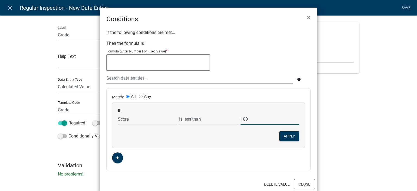
click at [243, 138] on div "If Choose... ActiveRegistrationExpDate AdditionalDocuments AdditionalInfoCheck …" at bounding box center [208, 124] width 192 height 45
click at [290, 137] on button "Apply" at bounding box center [289, 136] width 20 height 10
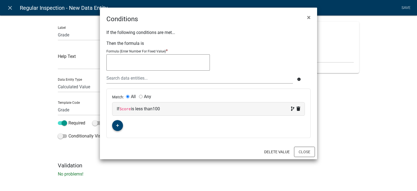
click at [118, 125] on icon "button" at bounding box center [117, 125] width 3 height 3
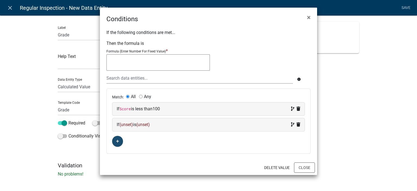
click at [122, 125] on span "(unset)" at bounding box center [126, 124] width 14 height 5
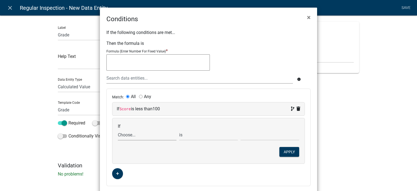
click at [128, 135] on select "Choose... ActiveRegistrationExpDate AdditionalDocuments AdditionalInfoCheck Add…" at bounding box center [147, 134] width 59 height 11
select select "200: Score"
click at [118, 129] on select "Choose... ActiveRegistrationExpDate AdditionalDocuments AdditionalInfoCheck Add…" at bounding box center [147, 134] width 59 height 11
click at [216, 137] on select "is is not exists does not exist is greater than is less than contains does not …" at bounding box center [208, 134] width 59 height 11
click at [179, 129] on select "is is not exists does not exist is greater than is less than contains does not …" at bounding box center [208, 134] width 59 height 11
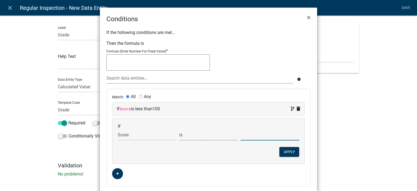
click at [260, 136] on input "text" at bounding box center [270, 134] width 59 height 11
type input "93"
click at [284, 148] on button "Apply" at bounding box center [289, 152] width 20 height 10
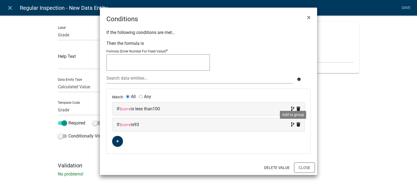
click at [292, 123] on icon at bounding box center [292, 124] width 3 height 4
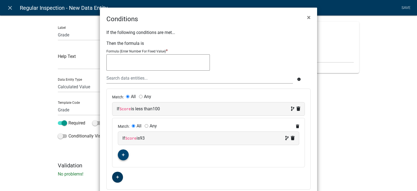
click at [123, 156] on button "button" at bounding box center [123, 154] width 11 height 11
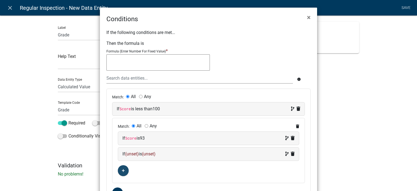
click at [129, 156] on span "(unset)" at bounding box center [132, 153] width 14 height 5
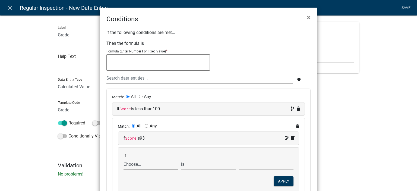
click at [133, 163] on select "Choose... ActiveRegistrationExpDate AdditionalDocuments AdditionalInfoCheck Add…" at bounding box center [151, 164] width 55 height 11
select select "200: Score"
click at [124, 159] on select "Choose... ActiveRegistrationExpDate AdditionalDocuments AdditionalInfoCheck Add…" at bounding box center [151, 164] width 55 height 11
drag, startPoint x: 226, startPoint y: 169, endPoint x: 203, endPoint y: 165, distance: 23.5
click at [224, 168] on div "If Choose... ActiveRegistrationExpDate AdditionalDocuments AdditionalInfoCheck …" at bounding box center [208, 169] width 181 height 45
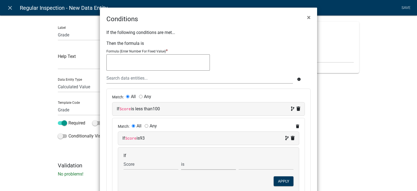
click at [202, 165] on select "is is not exists does not exist is greater than is less than contains does not …" at bounding box center [208, 164] width 55 height 11
select select "2: >"
click at [181, 159] on select "is is not exists does not exist is greater than is less than contains does not …" at bounding box center [208, 164] width 55 height 11
click at [260, 165] on input "text" at bounding box center [266, 164] width 55 height 11
type input "93"
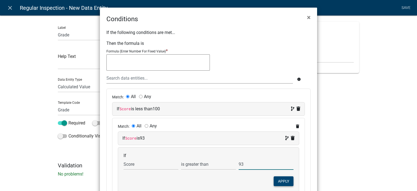
click at [281, 177] on button "Apply" at bounding box center [284, 181] width 20 height 10
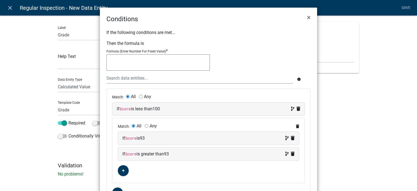
click at [145, 126] on input "Any" at bounding box center [147, 126] width 4 height 4
radio input "true"
radio input "false"
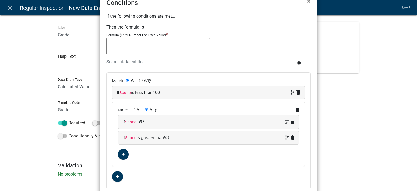
scroll to position [15, 0]
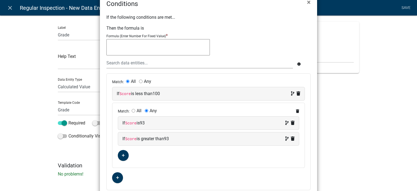
click at [143, 49] on textarea at bounding box center [157, 47] width 103 height 16
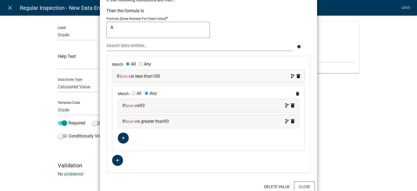
scroll to position [42, 0]
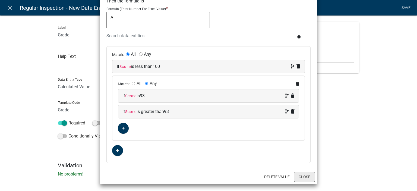
type textarea "A"
click at [302, 177] on button "Close" at bounding box center [304, 177] width 21 height 10
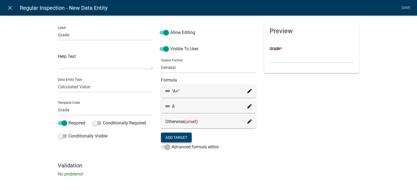
click at [248, 106] on icon at bounding box center [249, 106] width 4 height 4
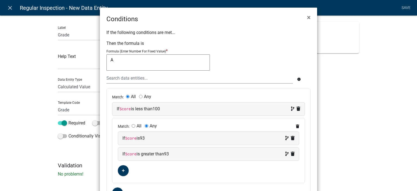
click at [164, 58] on textarea "A" at bounding box center [157, 62] width 103 height 16
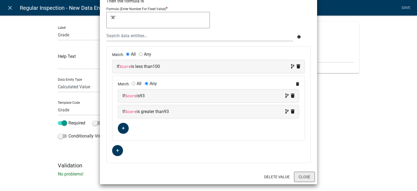
type textarea ""A""
click at [309, 175] on button "Close" at bounding box center [304, 177] width 21 height 10
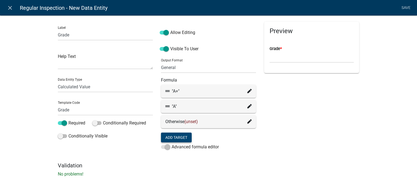
click at [181, 140] on button "Add Target" at bounding box center [176, 137] width 31 height 10
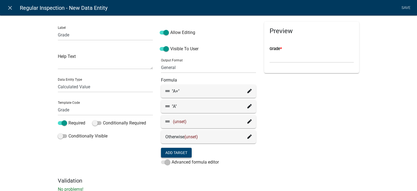
click at [245, 119] on div "(unset)" at bounding box center [208, 121] width 86 height 7
click at [248, 121] on icon at bounding box center [249, 121] width 4 height 4
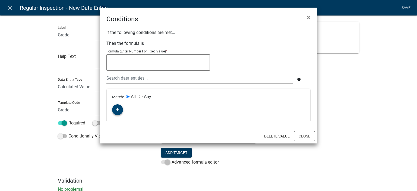
click at [118, 109] on icon "button" at bounding box center [117, 109] width 3 height 3
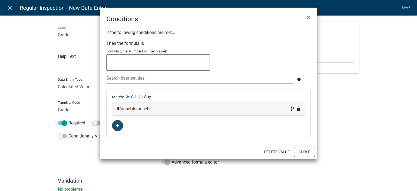
click at [125, 112] on div "If (unset) is (unset)" at bounding box center [208, 108] width 192 height 13
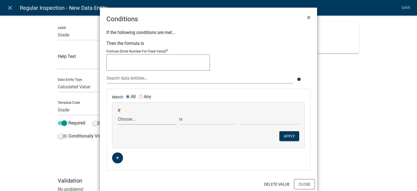
drag, startPoint x: 128, startPoint y: 118, endPoint x: 132, endPoint y: 114, distance: 5.4
click at [128, 118] on select "Choose... ActiveRegistrationExpDate AdditionalDocuments AdditionalInfoCheck Add…" at bounding box center [147, 118] width 59 height 11
select select "200: Score"
click at [118, 113] on select "Choose... ActiveRegistrationExpDate AdditionalDocuments AdditionalInfoCheck Add…" at bounding box center [147, 118] width 59 height 11
click at [199, 120] on select "is is not exists does not exist is greater than is less than contains does not …" at bounding box center [208, 118] width 59 height 11
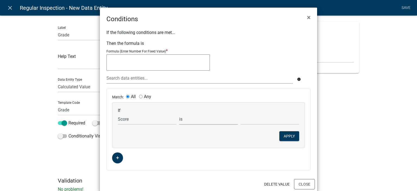
select select "3: <"
click at [179, 113] on select "is is not exists does not exist is greater than is less than contains does not …" at bounding box center [208, 118] width 59 height 11
click at [251, 118] on input "text" at bounding box center [270, 118] width 59 height 11
type input "93"
click at [289, 132] on button "Apply" at bounding box center [289, 136] width 20 height 10
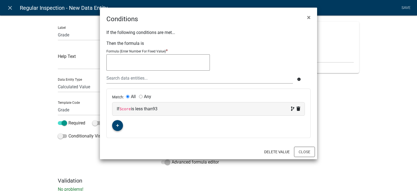
click at [119, 125] on icon "button" at bounding box center [117, 125] width 3 height 3
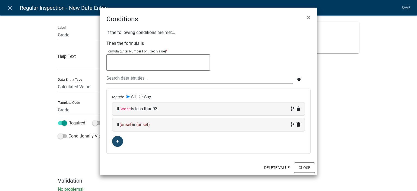
click at [124, 128] on div "If (unset) is (unset)" at bounding box center [208, 124] width 192 height 13
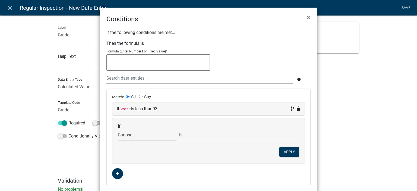
click at [127, 134] on select "Choose... ActiveRegistrationExpDate AdditionalDocuments AdditionalInfoCheck Add…" at bounding box center [147, 134] width 59 height 11
select select "200: Score"
click at [118, 129] on select "Choose... ActiveRegistrationExpDate AdditionalDocuments AdditionalInfoCheck Add…" at bounding box center [147, 134] width 59 height 11
click at [206, 135] on select "is is not exists does not exist is greater than is less than contains does not …" at bounding box center [208, 134] width 59 height 11
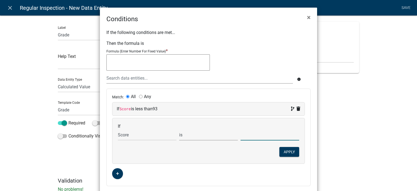
click at [267, 139] on input "text" at bounding box center [270, 134] width 59 height 11
type input "90"
drag, startPoint x: 264, startPoint y: 165, endPoint x: 271, endPoint y: 163, distance: 6.7
click at [265, 165] on div "Match: All Any If Score is less than 93 If Choose... ActiveRegistrationExpDate …" at bounding box center [209, 137] width 204 height 97
click at [284, 152] on button "Apply" at bounding box center [289, 152] width 20 height 10
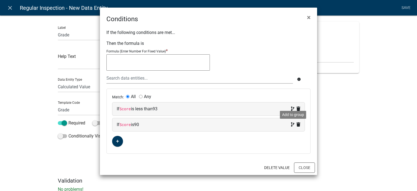
click at [291, 123] on icon at bounding box center [292, 124] width 3 height 4
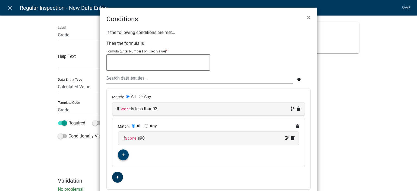
click at [125, 155] on button "button" at bounding box center [123, 154] width 11 height 11
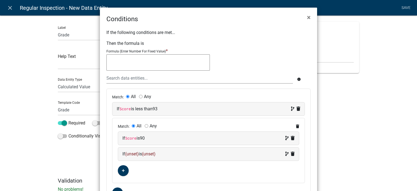
click at [129, 154] on span "(unset)" at bounding box center [132, 153] width 14 height 5
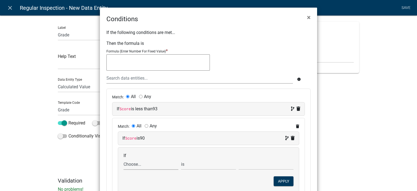
click at [137, 160] on select "Choose... ActiveRegistrationExpDate AdditionalDocuments AdditionalInfoCheck Add…" at bounding box center [151, 164] width 55 height 11
select select "200: Score"
click at [124, 159] on select "Choose... ActiveRegistrationExpDate AdditionalDocuments AdditionalInfoCheck Add…" at bounding box center [151, 164] width 55 height 11
click at [195, 165] on select "is is not exists does not exist is greater than is less than contains does not …" at bounding box center [208, 164] width 55 height 11
select select "2: >"
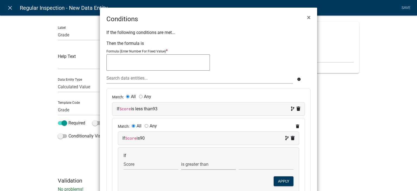
click at [181, 159] on select "is is not exists does not exist is greater than is less than contains does not …" at bounding box center [208, 164] width 55 height 11
click at [255, 165] on input "text" at bounding box center [266, 164] width 55 height 11
type input "90"
click at [285, 184] on button "Apply" at bounding box center [284, 181] width 20 height 10
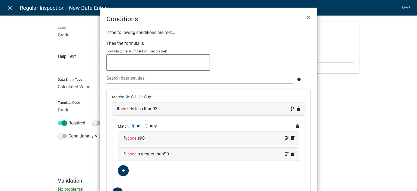
click at [145, 126] on input "Any" at bounding box center [147, 126] width 4 height 4
radio input "true"
radio input "false"
click at [163, 65] on textarea at bounding box center [157, 62] width 103 height 16
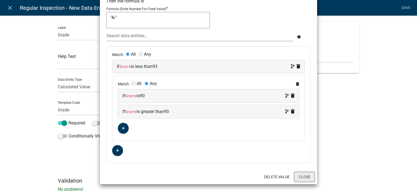
type textarea ""A-""
click at [309, 175] on button "Close" at bounding box center [304, 177] width 21 height 10
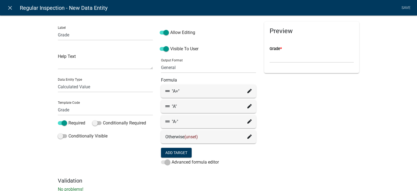
click at [301, 148] on div "Preview Grade *" at bounding box center [311, 100] width 103 height 156
click at [248, 104] on icon at bounding box center [249, 106] width 4 height 4
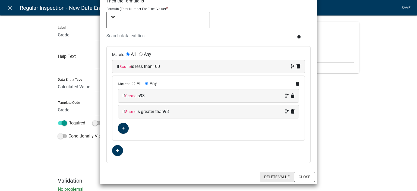
click at [282, 175] on button "Delete Value" at bounding box center [277, 177] width 34 height 10
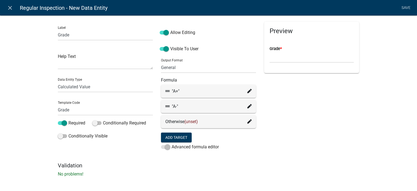
click at [247, 108] on icon at bounding box center [249, 106] width 4 height 4
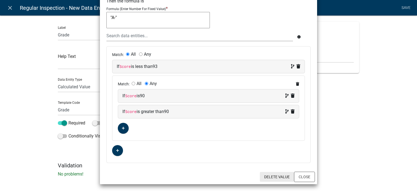
click at [270, 176] on button "Delete Value" at bounding box center [277, 177] width 34 height 10
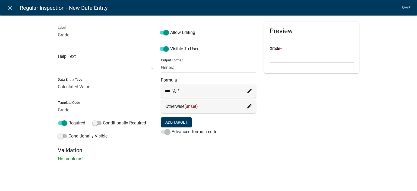
click at [250, 89] on icon at bounding box center [249, 91] width 4 height 4
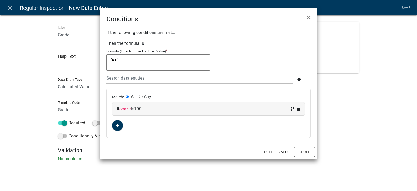
click at [145, 110] on div "If Score is 100" at bounding box center [208, 109] width 183 height 7
select select "200: Score"
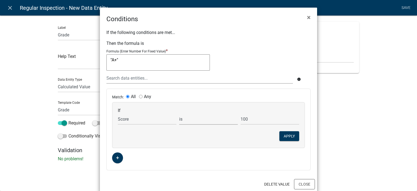
click at [188, 119] on select "is is not exists does not exist is greater than is less than contains does not …" at bounding box center [208, 118] width 59 height 11
select select "4: >"
click at [179, 113] on select "is is not exists does not exist is greater than is less than contains does not …" at bounding box center [208, 118] width 59 height 11
click at [245, 120] on input "100" at bounding box center [270, 118] width 59 height 11
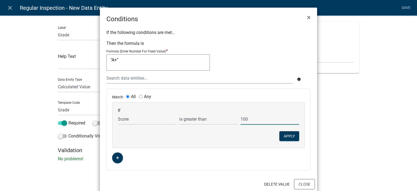
click at [245, 120] on input "100" at bounding box center [270, 118] width 59 height 11
type input "90"
click at [244, 127] on div "If Choose... ActiveRegistrationExpDate AdditionalDocuments AdditionalInfoCheck …" at bounding box center [208, 124] width 192 height 45
click at [292, 132] on button "Apply" at bounding box center [289, 136] width 20 height 10
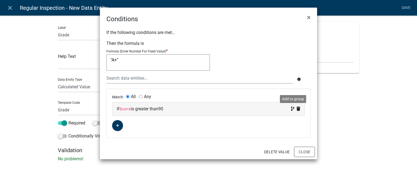
click at [292, 108] on icon at bounding box center [292, 108] width 3 height 4
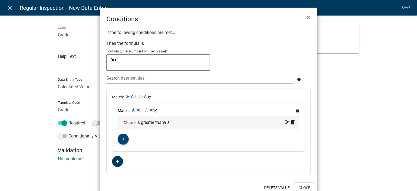
click at [118, 140] on button "button" at bounding box center [123, 139] width 11 height 11
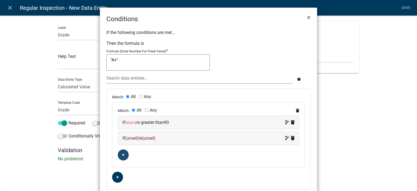
click at [130, 138] on span "(unset)" at bounding box center [132, 137] width 14 height 5
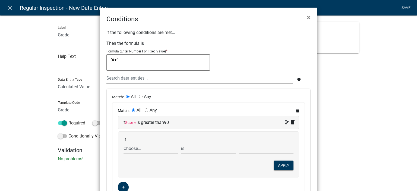
drag, startPoint x: 134, startPoint y: 145, endPoint x: 136, endPoint y: 148, distance: 2.8
click at [134, 147] on select "Choose... ActiveRegistrationExpDate AdditionalDocuments AdditionalInfoCheck Add…" at bounding box center [151, 148] width 55 height 11
select select "200: Score"
click at [124, 143] on select "Choose... ActiveRegistrationExpDate AdditionalDocuments AdditionalInfoCheck Add…" at bounding box center [151, 148] width 55 height 11
click at [260, 150] on input "text" at bounding box center [266, 148] width 55 height 11
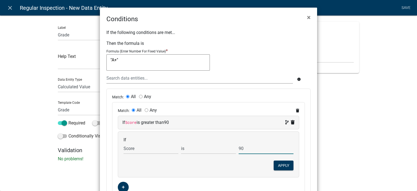
type input "90"
drag, startPoint x: 243, startPoint y: 167, endPoint x: 255, endPoint y: 170, distance: 12.5
click at [243, 167] on div "If Choose... ActiveRegistrationExpDate AdditionalDocuments AdditionalInfoCheck …" at bounding box center [208, 154] width 181 height 45
click at [282, 161] on button "Apply" at bounding box center [284, 165] width 20 height 10
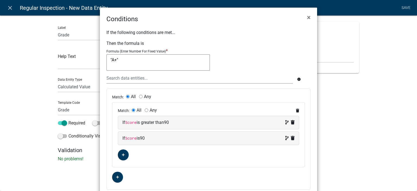
click at [292, 109] on div "Match: All Any Remove group" at bounding box center [208, 111] width 181 height 6
click at [296, 110] on icon at bounding box center [297, 111] width 3 height 4
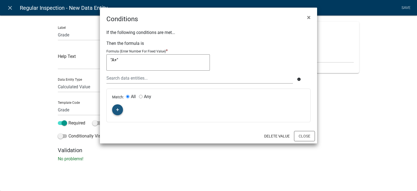
click at [117, 112] on fa-icon "button" at bounding box center [117, 109] width 3 height 5
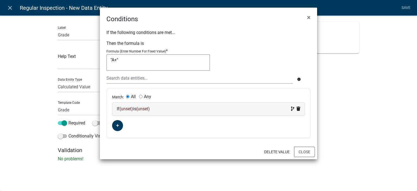
click at [123, 108] on span "(unset)" at bounding box center [126, 108] width 14 height 5
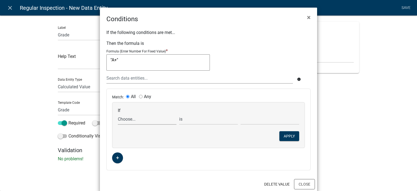
click at [128, 120] on select "Choose... ActiveRegistrationExpDate AdditionalDocuments AdditionalInfoCheck Add…" at bounding box center [147, 118] width 59 height 11
select select "200: Score"
click at [118, 113] on select "Choose... ActiveRegistrationExpDate AdditionalDocuments AdditionalInfoCheck Add…" at bounding box center [147, 118] width 59 height 11
click at [246, 120] on input "text" at bounding box center [270, 118] width 59 height 11
click at [212, 119] on select "is is not exists does not exist is greater than is less than contains does not …" at bounding box center [208, 118] width 59 height 11
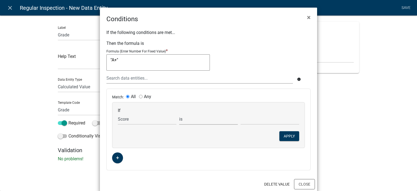
select select "2: >"
click at [179, 113] on select "is is not exists does not exist is greater than is less than contains does not …" at bounding box center [208, 118] width 59 height 11
click at [251, 121] on input "text" at bounding box center [270, 118] width 59 height 11
type input "90"
click at [233, 142] on div "If Choose... ActiveRegistrationExpDate AdditionalDocuments AdditionalInfoCheck …" at bounding box center [208, 124] width 192 height 45
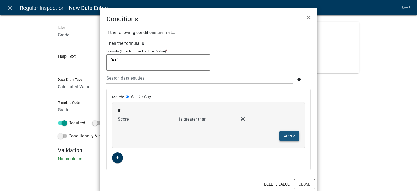
click at [281, 135] on button "Apply" at bounding box center [289, 136] width 20 height 10
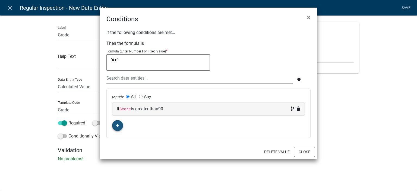
click at [119, 124] on button "button" at bounding box center [117, 125] width 11 height 11
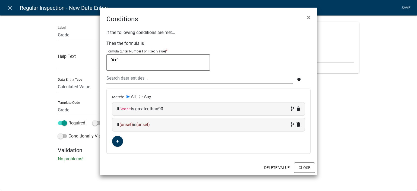
click at [130, 125] on span "(unset)" at bounding box center [126, 124] width 14 height 5
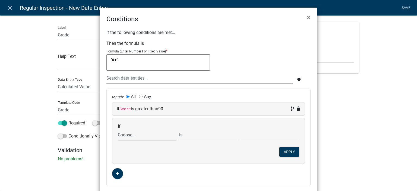
click at [128, 135] on select "Choose... ActiveRegistrationExpDate AdditionalDocuments AdditionalInfoCheck Add…" at bounding box center [147, 134] width 59 height 11
select select "200: Score"
click at [147, 129] on select "Choose... ActiveRegistrationExpDate AdditionalDocuments AdditionalInfoCheck Add…" at bounding box center [147, 134] width 59 height 11
click at [193, 134] on select "is is not exists does not exist is greater than is less than contains does not …" at bounding box center [208, 134] width 59 height 11
drag, startPoint x: 232, startPoint y: 143, endPoint x: 252, endPoint y: 133, distance: 22.6
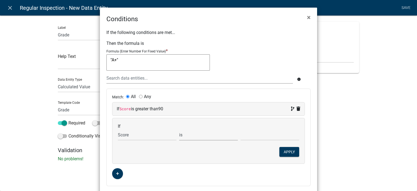
click at [234, 142] on div "If Choose... ActiveRegistrationExpDate AdditionalDocuments AdditionalInfoCheck …" at bounding box center [208, 140] width 192 height 45
click at [252, 133] on input "text" at bounding box center [270, 134] width 59 height 11
type input "90"
click at [284, 148] on button "Apply" at bounding box center [289, 152] width 20 height 10
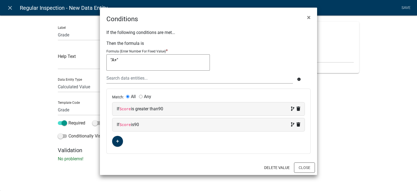
click at [141, 96] on input "Any" at bounding box center [141, 97] width 4 height 4
radio input "true"
radio input "false"
click at [138, 59] on textarea ""A+"" at bounding box center [157, 62] width 103 height 16
type textarea ""A""
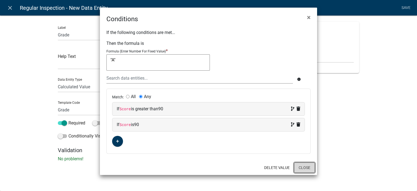
click at [312, 167] on button "Close" at bounding box center [304, 167] width 21 height 10
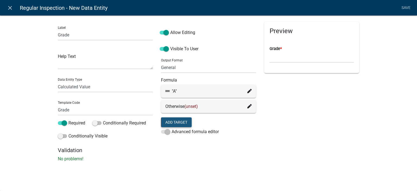
click at [182, 125] on button "Add Target" at bounding box center [176, 122] width 31 height 10
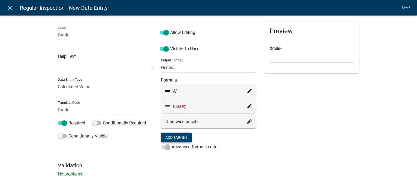
click at [248, 106] on icon at bounding box center [249, 106] width 4 height 4
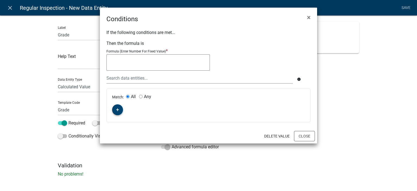
click at [116, 105] on button "button" at bounding box center [117, 109] width 11 height 11
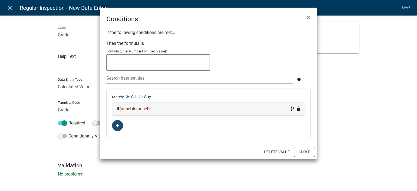
click at [124, 109] on span "(unset)" at bounding box center [126, 108] width 14 height 5
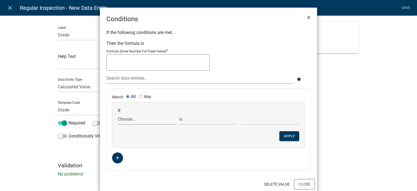
click at [130, 117] on select "Choose... ActiveRegistrationExpDate AdditionalDocuments AdditionalInfoCheck Add…" at bounding box center [147, 118] width 59 height 11
select select "200: Score"
click at [118, 113] on select "Choose... ActiveRegistrationExpDate AdditionalDocuments AdditionalInfoCheck Add…" at bounding box center [147, 118] width 59 height 11
click at [219, 122] on select "is is not exists does not exist is greater than is less than contains does not …" at bounding box center [208, 118] width 59 height 11
select select "3: <"
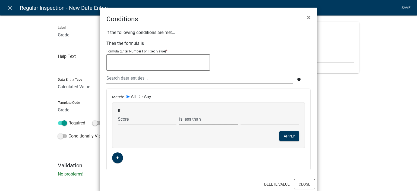
click at [179, 113] on select "is is not exists does not exist is greater than is less than contains does not …" at bounding box center [208, 118] width 59 height 11
click at [252, 114] on input "text" at bounding box center [270, 118] width 59 height 11
type input "90"
click at [224, 141] on div "If Choose... ActiveRegistrationExpDate AdditionalDocuments AdditionalInfoCheck …" at bounding box center [208, 124] width 192 height 45
click at [286, 137] on button "Apply" at bounding box center [289, 136] width 20 height 10
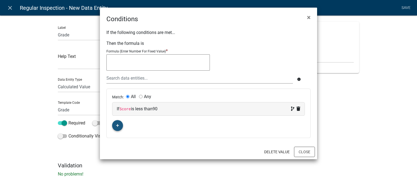
click at [120, 126] on button "button" at bounding box center [117, 125] width 11 height 11
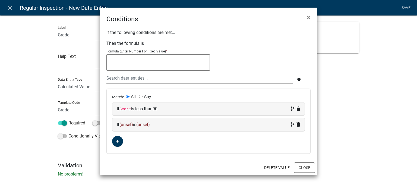
click at [123, 124] on span "(unset)" at bounding box center [126, 124] width 14 height 5
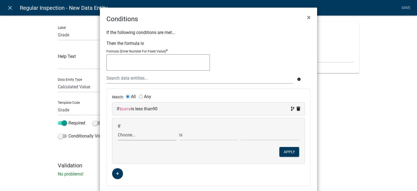
click at [127, 132] on select "Choose... ActiveRegistrationExpDate AdditionalDocuments AdditionalInfoCheck Add…" at bounding box center [147, 134] width 59 height 11
select select "200: Score"
click at [118, 129] on select "Choose... ActiveRegistrationExpDate AdditionalDocuments AdditionalInfoCheck Add…" at bounding box center [147, 134] width 59 height 11
click at [214, 138] on select "is is not exists does not exist is greater than is less than contains does not …" at bounding box center [208, 134] width 59 height 11
select select "2: >"
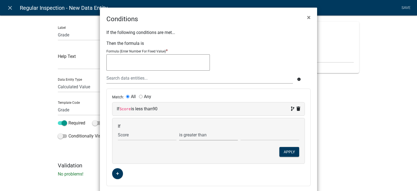
click at [179, 129] on select "is is not exists does not exist is greater than is less than contains does not …" at bounding box center [208, 134] width 59 height 11
click at [260, 133] on input "text" at bounding box center [270, 134] width 59 height 11
type input "80"
click at [289, 150] on button "Apply" at bounding box center [289, 152] width 20 height 10
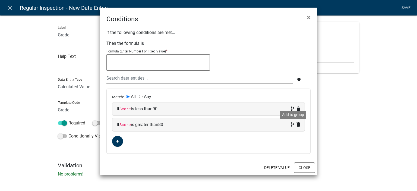
click at [292, 125] on icon at bounding box center [292, 124] width 3 height 4
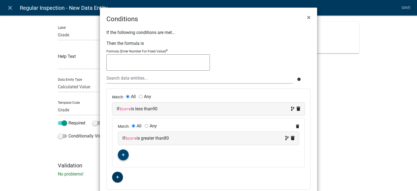
click at [118, 154] on button "button" at bounding box center [123, 154] width 11 height 11
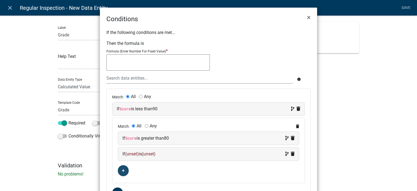
click at [125, 154] on span "(unset)" at bounding box center [132, 153] width 14 height 5
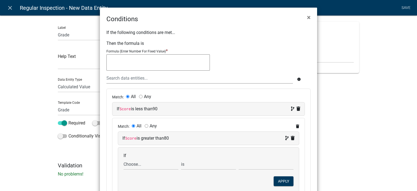
click at [134, 157] on div "If Choose... ActiveRegistrationExpDate AdditionalDocuments AdditionalInfoCheck …" at bounding box center [151, 161] width 58 height 17
click at [138, 163] on select "Choose... ActiveRegistrationExpDate AdditionalDocuments AdditionalInfoCheck Add…" at bounding box center [151, 164] width 55 height 11
select select "200: Score"
click at [124, 159] on select "Choose... ActiveRegistrationExpDate AdditionalDocuments AdditionalInfoCheck Add…" at bounding box center [151, 164] width 55 height 11
click at [268, 163] on input "text" at bounding box center [266, 164] width 55 height 11
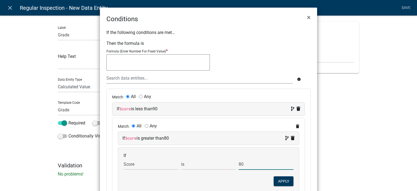
type input "80"
click at [243, 185] on div "If Choose... ActiveRegistrationExpDate AdditionalDocuments AdditionalInfoCheck …" at bounding box center [208, 169] width 181 height 45
click at [286, 183] on button "Apply" at bounding box center [284, 181] width 20 height 10
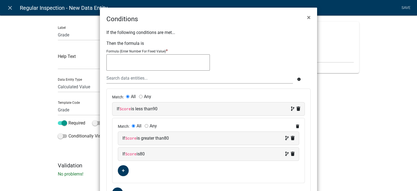
click at [142, 126] on div "Match: All Any" at bounding box center [208, 127] width 181 height 6
click at [145, 126] on input "Any" at bounding box center [147, 126] width 4 height 4
radio input "true"
radio input "false"
click at [155, 68] on textarea at bounding box center [157, 62] width 103 height 16
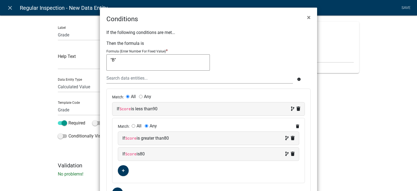
type textarea ""B""
click at [239, 72] on div ""B" "B"" at bounding box center [208, 63] width 204 height 18
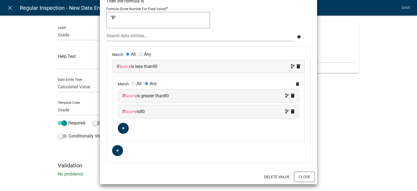
click at [302, 170] on div "Delete Value Close" at bounding box center [208, 176] width 217 height 15
click at [302, 175] on button "Close" at bounding box center [304, 177] width 21 height 10
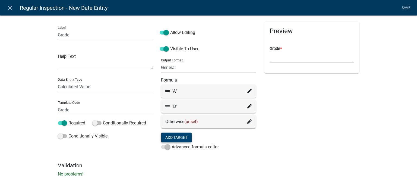
click at [182, 135] on button "Add Target" at bounding box center [176, 137] width 31 height 10
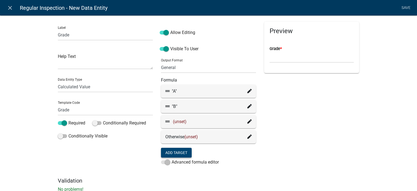
click at [247, 124] on fa-icon at bounding box center [249, 121] width 4 height 7
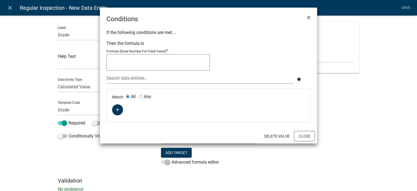
click at [123, 110] on div "Match: All Any" at bounding box center [209, 105] width 204 height 33
click at [107, 115] on div "Match: All Any" at bounding box center [209, 105] width 204 height 33
click at [115, 112] on button "button" at bounding box center [117, 109] width 11 height 11
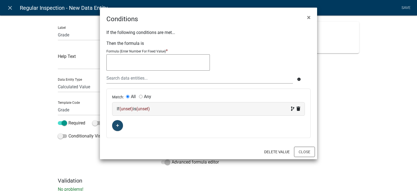
click at [127, 115] on div "Match: All Any If (unset) is (unset)" at bounding box center [209, 113] width 204 height 49
click at [130, 112] on div "If (unset) is (unset)" at bounding box center [208, 108] width 192 height 13
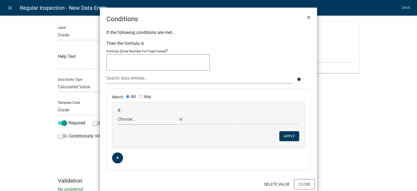
click at [133, 116] on select "Choose... ActiveRegistrationExpDate AdditionalDocuments AdditionalInfoCheck Add…" at bounding box center [147, 118] width 59 height 11
select select "200: Score"
click at [118, 113] on select "Choose... ActiveRegistrationExpDate AdditionalDocuments AdditionalInfoCheck Add…" at bounding box center [147, 118] width 59 height 11
click at [212, 120] on select "is is not exists does not exist is greater than is less than contains does not …" at bounding box center [208, 118] width 59 height 11
select select "3: <"
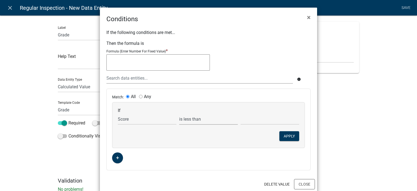
click at [179, 113] on select "is is not exists does not exist is greater than is less than contains does not …" at bounding box center [208, 118] width 59 height 11
click at [252, 115] on input "text" at bounding box center [270, 118] width 59 height 11
type input "80"
drag, startPoint x: 239, startPoint y: 145, endPoint x: 268, endPoint y: 145, distance: 29.3
click at [239, 145] on div "If Choose... ActiveRegistrationExpDate AdditionalDocuments AdditionalInfoCheck …" at bounding box center [208, 124] width 192 height 45
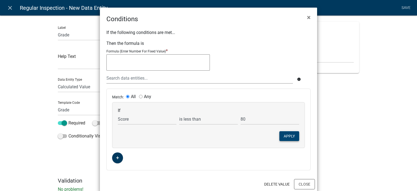
click at [284, 139] on button "Apply" at bounding box center [289, 136] width 20 height 10
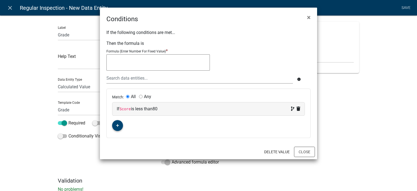
click at [119, 129] on button "button" at bounding box center [117, 125] width 11 height 11
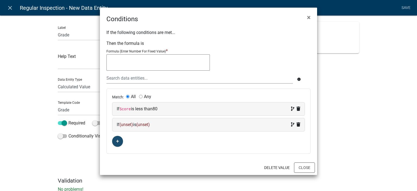
click at [123, 129] on div "If (unset) is (unset)" at bounding box center [208, 124] width 192 height 13
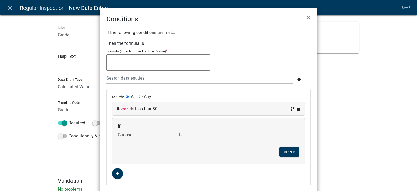
drag, startPoint x: 128, startPoint y: 137, endPoint x: 132, endPoint y: 130, distance: 8.8
click at [128, 137] on select "Choose... ActiveRegistrationExpDate AdditionalDocuments AdditionalInfoCheck Add…" at bounding box center [147, 134] width 59 height 11
select select "200: Score"
click at [118, 129] on select "Choose... ActiveRegistrationExpDate AdditionalDocuments AdditionalInfoCheck Add…" at bounding box center [147, 134] width 59 height 11
click at [210, 137] on select "is is not exists does not exist is greater than is less than contains does not …" at bounding box center [208, 134] width 59 height 11
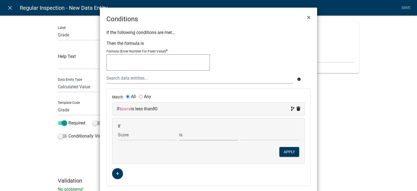
select select "2: >"
click at [179, 129] on select "is is not exists does not exist is greater than is less than contains does not …" at bounding box center [208, 134] width 59 height 11
click at [255, 133] on input "text" at bounding box center [270, 134] width 59 height 11
type input "70"
click at [281, 149] on button "Apply" at bounding box center [289, 152] width 20 height 10
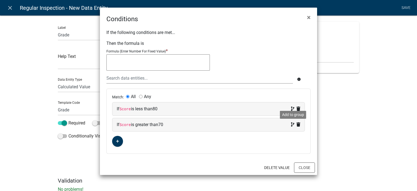
click at [291, 125] on icon at bounding box center [292, 124] width 3 height 4
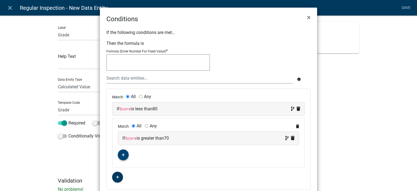
click at [119, 153] on button "button" at bounding box center [123, 154] width 11 height 11
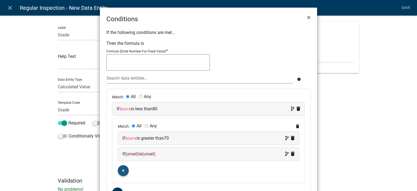
click at [134, 154] on span "(unset)" at bounding box center [132, 153] width 14 height 5
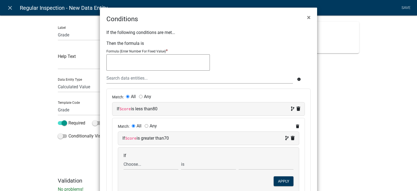
drag, startPoint x: 135, startPoint y: 155, endPoint x: 136, endPoint y: 163, distance: 8.5
click at [135, 156] on div "If Choose... ActiveRegistrationExpDate AdditionalDocuments AdditionalInfoCheck …" at bounding box center [151, 161] width 58 height 17
drag, startPoint x: 136, startPoint y: 163, endPoint x: 138, endPoint y: 160, distance: 4.1
click at [136, 163] on select "Choose... ActiveRegistrationExpDate AdditionalDocuments AdditionalInfoCheck Add…" at bounding box center [151, 164] width 55 height 11
select select "200: Score"
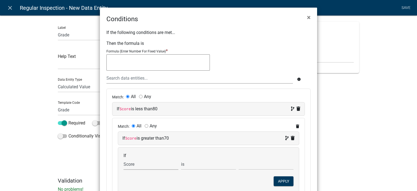
click at [124, 159] on select "Choose... ActiveRegistrationExpDate AdditionalDocuments AdditionalInfoCheck Add…" at bounding box center [151, 164] width 55 height 11
click at [199, 164] on select "is is not exists does not exist is greater than is less than contains does not …" at bounding box center [208, 164] width 55 height 11
click at [246, 162] on input "text" at bounding box center [266, 164] width 55 height 11
type input "70"
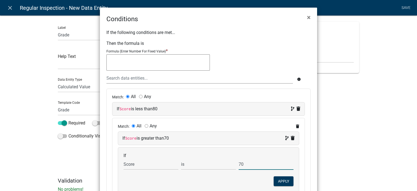
drag, startPoint x: 228, startPoint y: 184, endPoint x: 236, endPoint y: 183, distance: 8.5
click at [229, 184] on div "If Choose... ActiveRegistrationExpDate AdditionalDocuments AdditionalInfoCheck …" at bounding box center [208, 169] width 181 height 45
click at [281, 182] on button "Apply" at bounding box center [284, 181] width 20 height 10
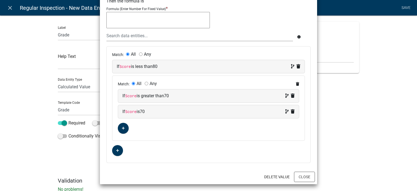
click at [145, 82] on input "Any" at bounding box center [147, 84] width 4 height 4
radio input "true"
radio input "false"
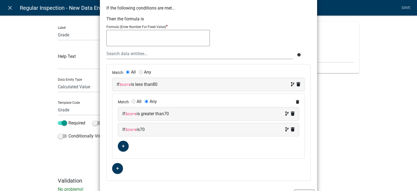
scroll to position [0, 0]
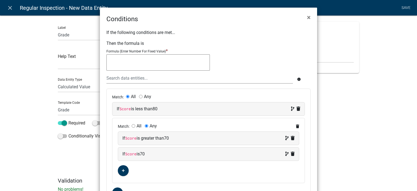
click at [147, 63] on textarea at bounding box center [157, 62] width 103 height 16
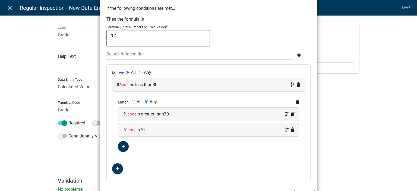
scroll to position [42, 0]
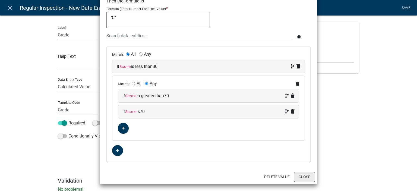
type textarea ""C""
click at [300, 178] on button "Close" at bounding box center [304, 177] width 21 height 10
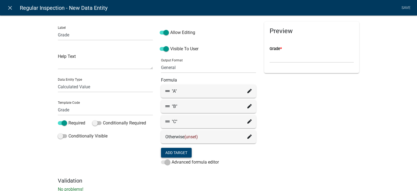
click at [179, 152] on button "Add Target" at bounding box center [176, 153] width 31 height 10
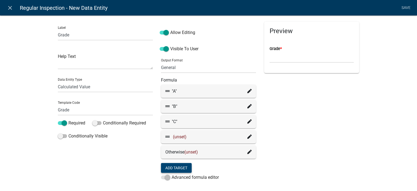
click at [247, 138] on icon at bounding box center [249, 136] width 4 height 4
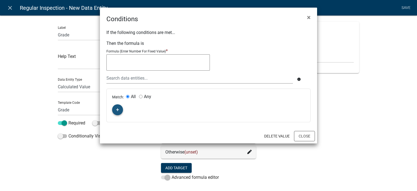
click at [122, 110] on button "button" at bounding box center [117, 109] width 11 height 11
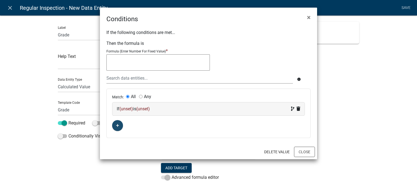
click at [127, 109] on span "(unset)" at bounding box center [126, 108] width 14 height 5
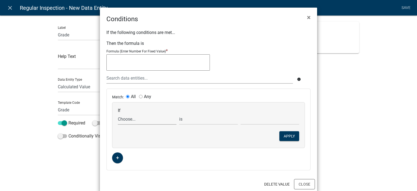
click at [129, 119] on select "Choose... ActiveRegistrationExpDate AdditionalDocuments AdditionalInfoCheck Add…" at bounding box center [147, 118] width 59 height 11
select select "200: Score"
click at [118, 113] on select "Choose... ActiveRegistrationExpDate AdditionalDocuments AdditionalInfoCheck Add…" at bounding box center [147, 118] width 59 height 11
click at [201, 118] on select "is is not exists does not exist is greater than is less than contains does not …" at bounding box center [208, 118] width 59 height 11
select select "3: <"
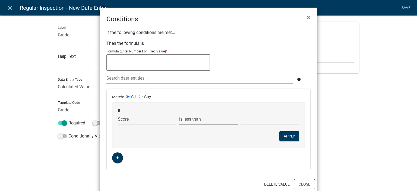
click at [179, 113] on select "is is not exists does not exist is greater than is less than contains does not …" at bounding box center [208, 118] width 59 height 11
click at [246, 118] on input "text" at bounding box center [270, 118] width 59 height 11
type input "70"
click at [226, 140] on div "If Choose... ActiveRegistrationExpDate AdditionalDocuments AdditionalInfoCheck …" at bounding box center [208, 124] width 192 height 45
click at [289, 137] on button "Apply" at bounding box center [289, 136] width 20 height 10
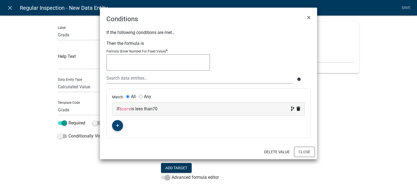
click at [115, 122] on button "button" at bounding box center [117, 125] width 11 height 11
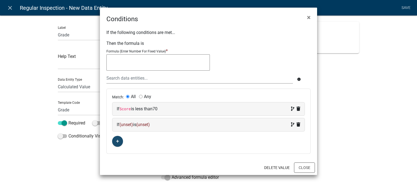
click at [123, 127] on div "If (unset) is (unset)" at bounding box center [208, 124] width 183 height 7
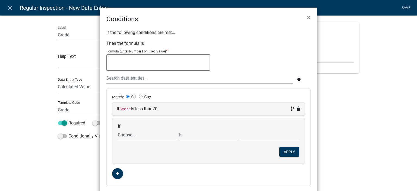
click at [129, 142] on div "If Choose... ActiveRegistrationExpDate AdditionalDocuments AdditionalInfoCheck …" at bounding box center [208, 140] width 192 height 45
click at [129, 135] on select "Choose... ActiveRegistrationExpDate AdditionalDocuments AdditionalInfoCheck Add…" at bounding box center [147, 134] width 59 height 11
select select "200: Score"
click at [118, 129] on select "Choose... ActiveRegistrationExpDate AdditionalDocuments AdditionalInfoCheck Add…" at bounding box center [147, 134] width 59 height 11
click at [211, 136] on select "is is not exists does not exist is greater than is less than contains does not …" at bounding box center [208, 134] width 59 height 11
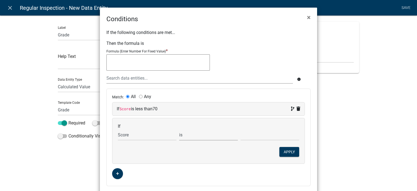
select select "2: >"
click at [179, 129] on select "is is not exists does not exist is greater than is less than contains does not …" at bounding box center [208, 134] width 59 height 11
click at [261, 135] on input "text" at bounding box center [270, 134] width 59 height 11
type input "60"
click at [287, 152] on button "Apply" at bounding box center [289, 152] width 20 height 10
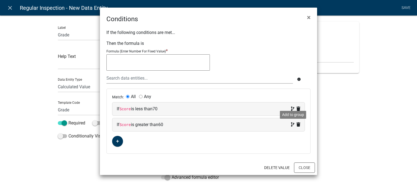
click at [291, 125] on icon at bounding box center [292, 124] width 3 height 4
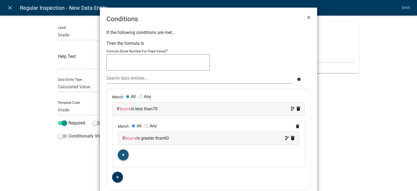
click at [122, 155] on icon "button" at bounding box center [123, 154] width 3 height 3
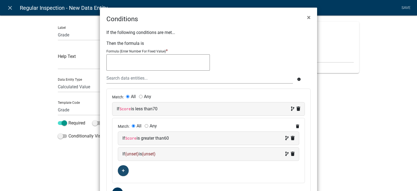
click at [130, 153] on span "(unset)" at bounding box center [132, 153] width 14 height 5
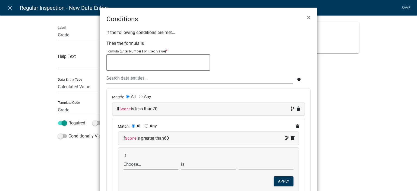
click at [137, 160] on select "Choose... ActiveRegistrationExpDate AdditionalDocuments AdditionalInfoCheck Add…" at bounding box center [151, 164] width 55 height 11
select select "200: Score"
click at [124, 159] on select "Choose... ActiveRegistrationExpDate AdditionalDocuments AdditionalInfoCheck Add…" at bounding box center [151, 164] width 55 height 11
click at [198, 164] on select "is is not exists does not exist is greater than is less than contains does not …" at bounding box center [208, 164] width 55 height 11
drag, startPoint x: 197, startPoint y: 165, endPoint x: 219, endPoint y: 164, distance: 22.0
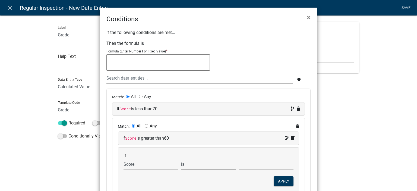
click at [197, 165] on select "is is not exists does not exist is greater than is less than contains does not …" at bounding box center [208, 164] width 55 height 11
click at [246, 160] on input "text" at bounding box center [266, 164] width 55 height 11
type input "60"
click at [277, 182] on button "Apply" at bounding box center [284, 181] width 20 height 10
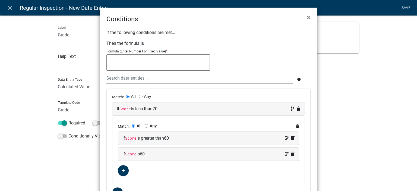
click at [145, 126] on input "Any" at bounding box center [147, 126] width 4 height 4
radio input "true"
radio input "false"
click at [148, 65] on textarea at bounding box center [157, 62] width 103 height 16
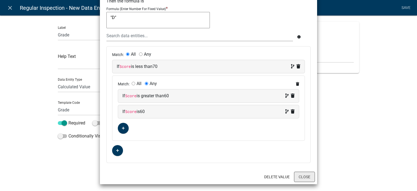
type textarea ""D""
click at [307, 179] on button "Close" at bounding box center [304, 177] width 21 height 10
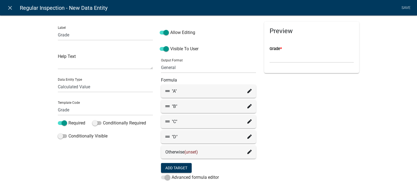
click at [248, 154] on icon at bounding box center [249, 152] width 4 height 4
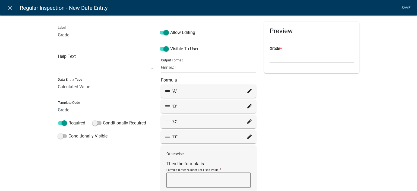
click at [195, 176] on textarea at bounding box center [208, 179] width 84 height 15
type textarea "F"
type textarea ""F""
click at [292, 158] on div "Preview Grade *" at bounding box center [311, 139] width 103 height 234
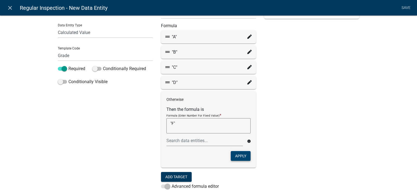
click at [239, 155] on button "Apply" at bounding box center [241, 156] width 20 height 10
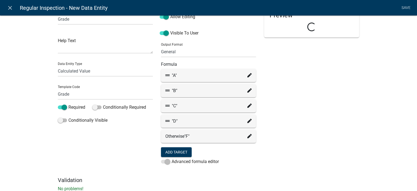
scroll to position [0, 0]
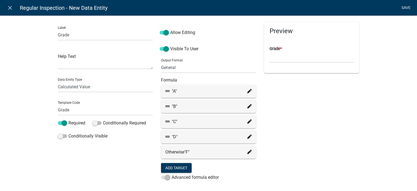
click at [406, 10] on link "Save" at bounding box center [406, 8] width 14 height 10
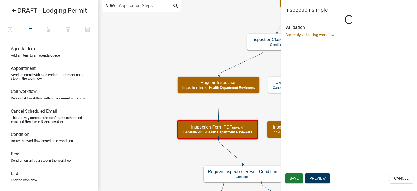
select select "60F54440-8917-46C4-B544-2A40D31E0104"
select select "755bb8b7-da9a-4fe7-86b6-7ca338e72645"
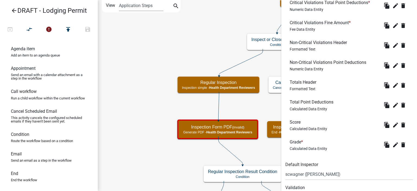
scroll to position [399, 0]
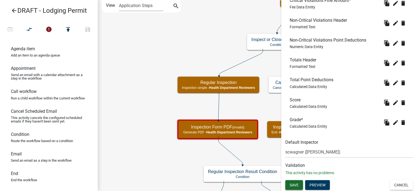
click at [296, 181] on button "Save" at bounding box center [294, 185] width 18 height 10
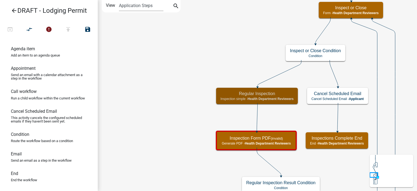
scroll to position [0, 0]
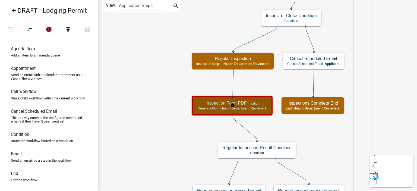
click at [208, 112] on div "Inspection Form PDF (invalid) Generate PDF - Health Department Reviewers" at bounding box center [232, 105] width 78 height 16
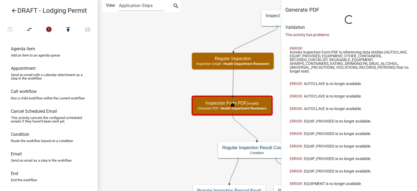
select select "60F54440-8917-46C4-B544-2A40D31E0104"
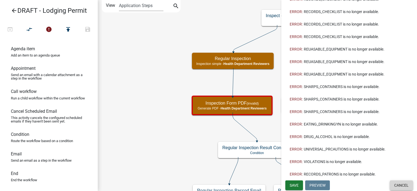
click at [399, 184] on button "Cancel" at bounding box center [401, 185] width 23 height 10
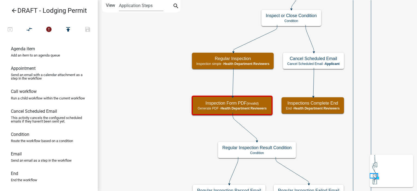
scroll to position [338, 0]
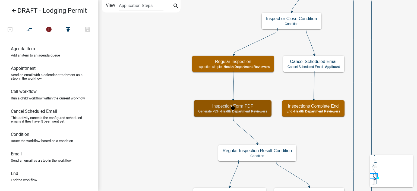
click at [208, 110] on p "Generate PDF - Health Department Reviewers" at bounding box center [232, 111] width 69 height 4
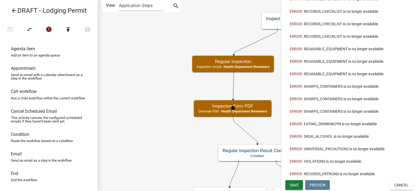
select select "60F54440-8917-46C4-B544-2A40D31E0104"
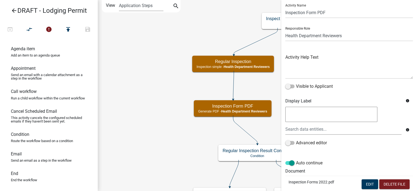
scroll to position [0, 0]
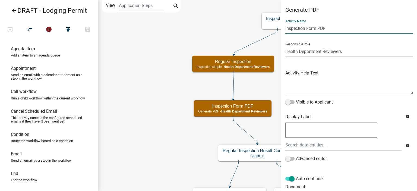
drag, startPoint x: 307, startPoint y: 29, endPoint x: 329, endPoint y: 32, distance: 21.9
click at [329, 32] on input "Inspection Form PDF" at bounding box center [349, 28] width 128 height 11
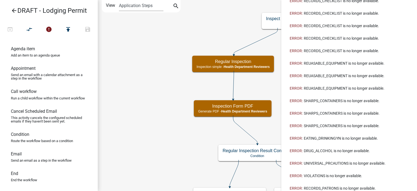
scroll to position [604, 0]
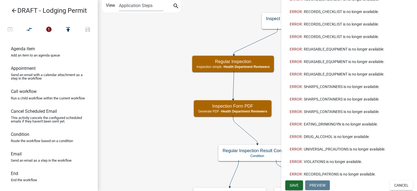
type input "Inspection Score Card PDF"
click at [298, 186] on span "Save" at bounding box center [294, 185] width 9 height 4
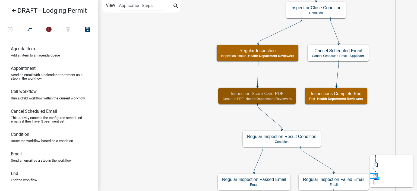
scroll to position [338, 0]
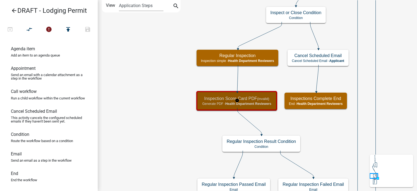
click at [208, 104] on p "Generate PDF - Health Department Reviewers" at bounding box center [236, 104] width 69 height 4
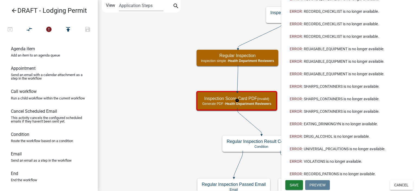
select select "60F54440-8917-46C4-B544-2A40D31E0104"
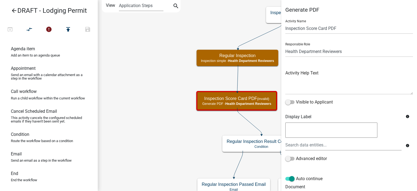
scroll to position [136, 0]
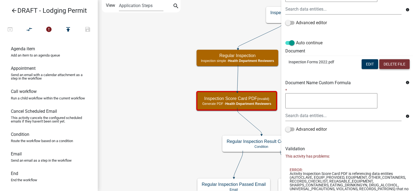
click at [393, 62] on button "Delete File" at bounding box center [394, 64] width 30 height 10
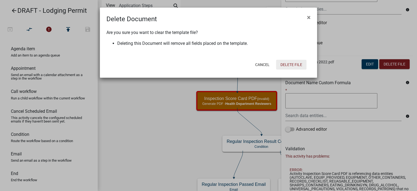
click at [296, 68] on button "Delete File" at bounding box center [291, 65] width 30 height 10
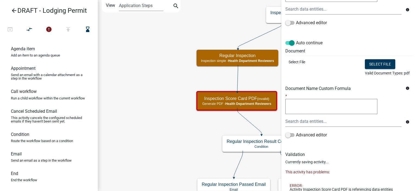
scroll to position [0, 0]
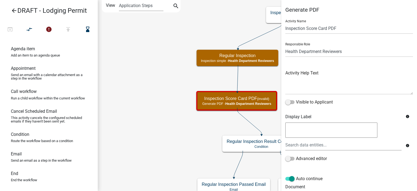
select select "60F54440-8917-46C4-B544-2A40D31E0104"
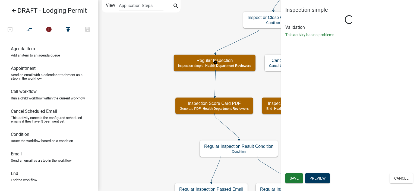
select select "755bb8b7-da9a-4fe7-86b6-7ca338e72645"
select select "60F54440-8917-46C4-B544-2A40D31E0104"
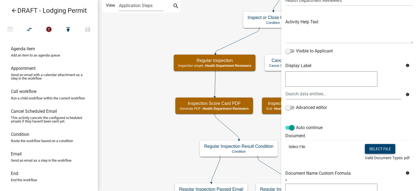
scroll to position [54, 0]
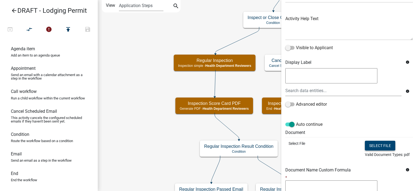
click at [384, 148] on button "Select file" at bounding box center [380, 146] width 30 height 10
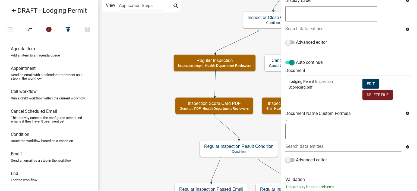
scroll to position [130, 0]
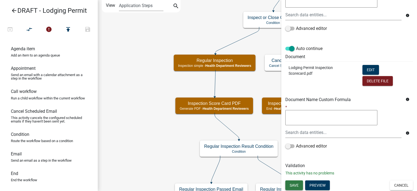
click at [293, 186] on span "Save" at bounding box center [294, 185] width 9 height 4
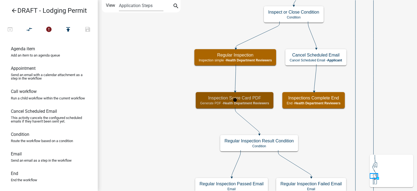
click at [211, 100] on h5 "Inspection Score Card PDF" at bounding box center [234, 97] width 69 height 5
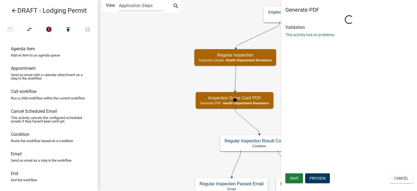
select select "60F54440-8917-46C4-B544-2A40D31E0104"
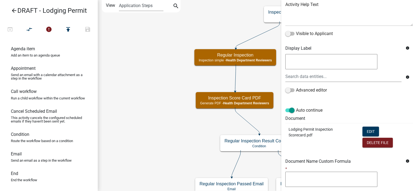
scroll to position [109, 0]
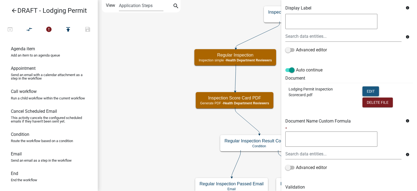
click at [363, 89] on button "Edit" at bounding box center [370, 91] width 17 height 10
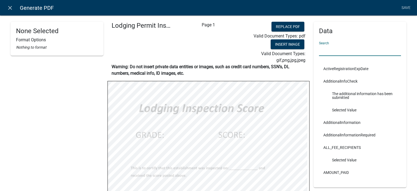
click at [335, 49] on input "text" at bounding box center [360, 50] width 82 height 11
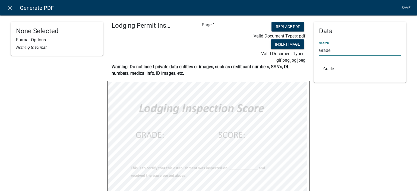
type input "Grade"
select select
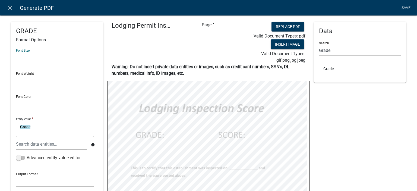
click at [38, 59] on input "text" at bounding box center [55, 57] width 78 height 11
click at [47, 57] on input "32" at bounding box center [55, 57] width 78 height 11
type input "36"
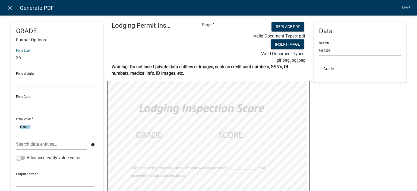
click at [43, 80] on select "Normal Bold" at bounding box center [55, 80] width 78 height 11
select select "bold"
click at [16, 75] on select "Normal Bold" at bounding box center [55, 80] width 78 height 11
click at [32, 104] on select "Black Red" at bounding box center [55, 103] width 78 height 11
select select "255,0,0"
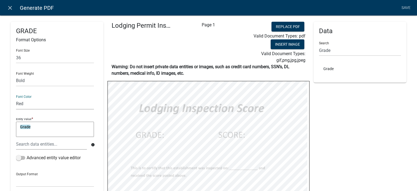
click at [16, 98] on select "Black Red" at bounding box center [55, 103] width 78 height 11
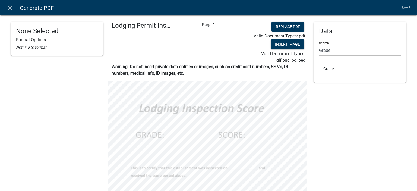
select select "bold"
select select "255,0,0"
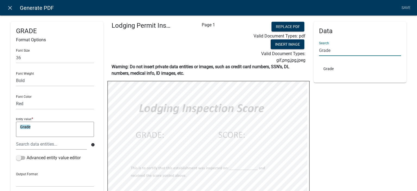
click at [341, 52] on input "Grade" at bounding box center [360, 50] width 82 height 11
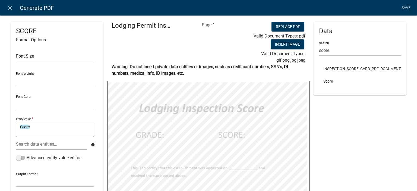
click at [27, 48] on div "Font Size" at bounding box center [55, 54] width 78 height 19
click at [27, 57] on input "text" at bounding box center [55, 57] width 78 height 11
click at [32, 81] on select "Normal Bold" at bounding box center [55, 80] width 78 height 11
click at [16, 75] on select "Normal Bold" at bounding box center [55, 80] width 78 height 11
click at [34, 105] on select "Black Red" at bounding box center [55, 103] width 78 height 11
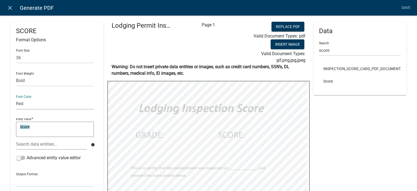
click at [16, 98] on select "Black Red" at bounding box center [55, 103] width 78 height 11
click at [328, 49] on input "score" at bounding box center [360, 50] width 82 height 11
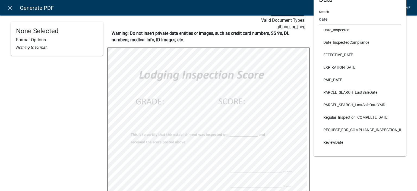
scroll to position [0, 0]
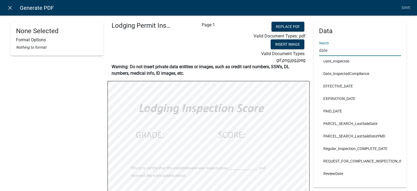
click at [320, 50] on input "date" at bounding box center [360, 50] width 82 height 11
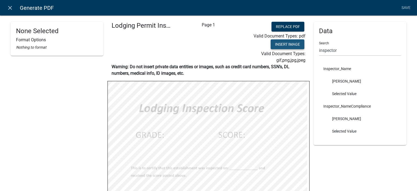
click at [274, 46] on button "Insert Image" at bounding box center [288, 44] width 34 height 10
click at [411, 6] on link "Save" at bounding box center [406, 8] width 14 height 10
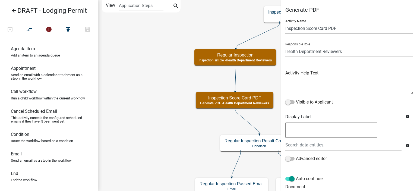
scroll to position [130, 0]
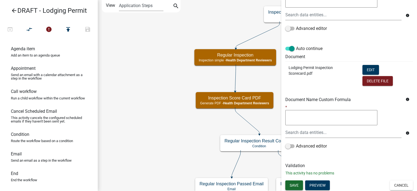
click at [293, 180] on button "Save" at bounding box center [294, 185] width 18 height 10
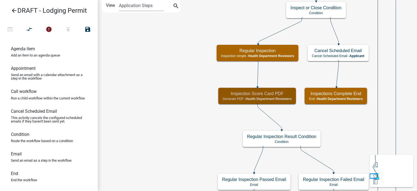
scroll to position [0, 0]
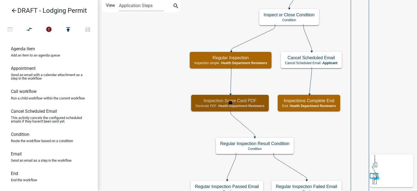
click at [209, 107] on p "Generate PDF - Health Department Reviewers" at bounding box center [229, 106] width 69 height 4
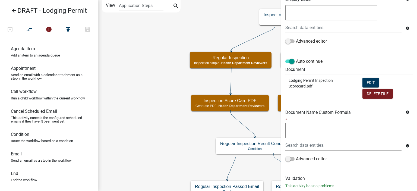
scroll to position [130, 0]
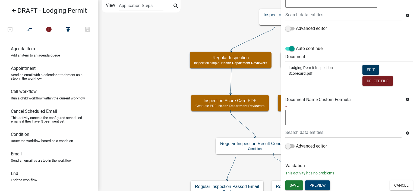
click at [322, 185] on button "Preview" at bounding box center [317, 185] width 25 height 10
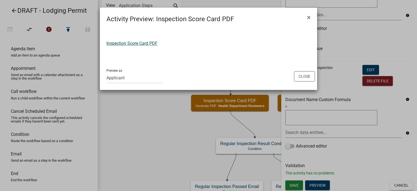
click at [144, 43] on link "Inspection Score Card PDF" at bounding box center [131, 43] width 51 height 5
click at [314, 76] on button "Close" at bounding box center [304, 76] width 21 height 10
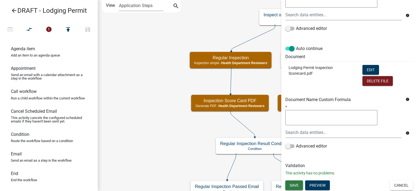
click at [289, 186] on button "Save" at bounding box center [294, 185] width 18 height 10
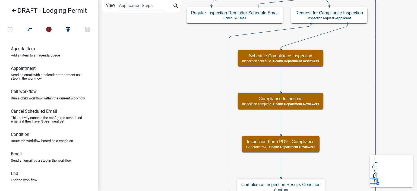
click at [167, 122] on icon "Start Start - Applicant Lodging Establishment Information Page Form - Applicant…" at bounding box center [257, 118] width 319 height 237
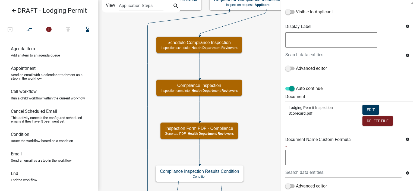
scroll to position [130, 0]
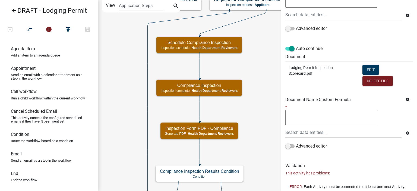
click at [400, 183] on li "ERROR: Each Activity must be connected to at least one next Activity." at bounding box center [349, 186] width 128 height 12
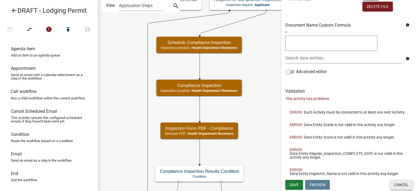
click at [405, 186] on button "Cancel" at bounding box center [401, 185] width 23 height 10
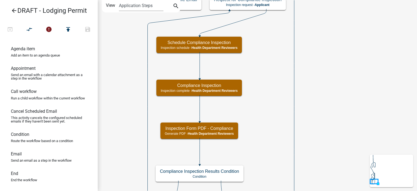
scroll to position [0, 0]
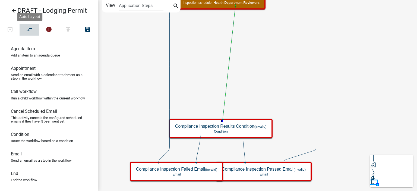
click at [26, 29] on button "compare_arrows" at bounding box center [30, 30] width 20 height 12
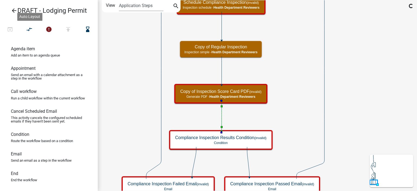
click at [288, 75] on icon "Start Start - Applicant Lodging Establishment Information Page Form - Applicant…" at bounding box center [257, 97] width 319 height 195
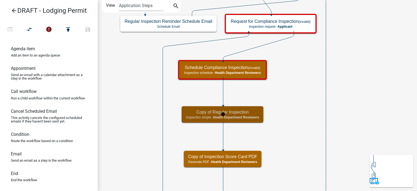
click at [249, 116] on span "Health Department Reviewers" at bounding box center [236, 117] width 46 height 4
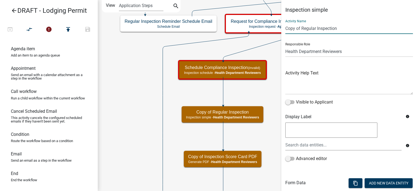
drag, startPoint x: 316, startPoint y: 28, endPoint x: 282, endPoint y: 23, distance: 34.3
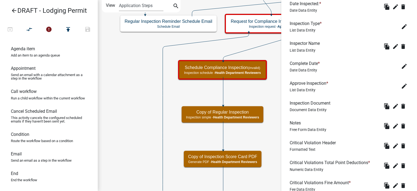
scroll to position [399, 0]
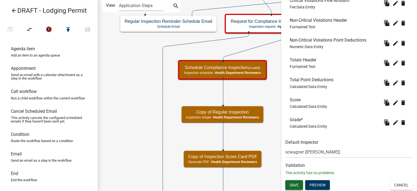
click at [298, 184] on span "Save" at bounding box center [294, 185] width 9 height 4
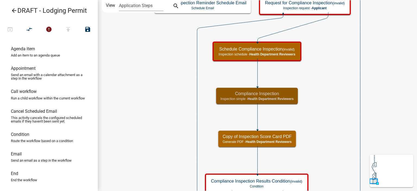
scroll to position [0, 0]
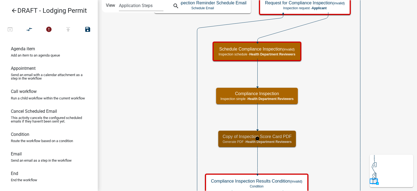
click at [243, 142] on p "Generate PDF - Health Department Reviewers" at bounding box center [257, 142] width 69 height 4
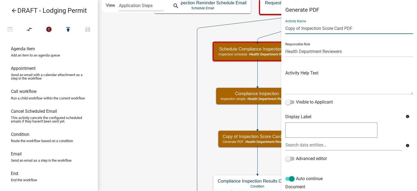
drag, startPoint x: 300, startPoint y: 28, endPoint x: 268, endPoint y: 26, distance: 31.9
click at [268, 26] on main "Start Start - Applicant Lodging Establishment Information Page Form - Applicant…" at bounding box center [257, 95] width 319 height 191
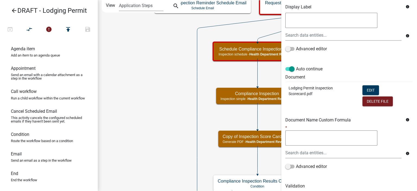
scroll to position [130, 0]
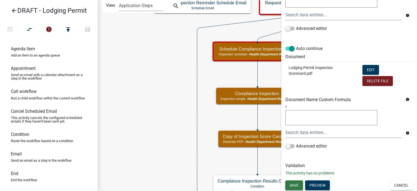
click at [295, 185] on span "Save" at bounding box center [294, 185] width 9 height 4
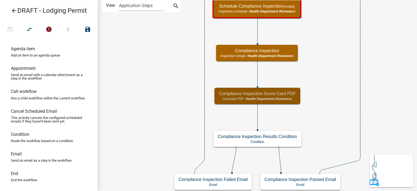
scroll to position [0, 0]
click at [311, 93] on icon "Start Start - Applicant Lodging Establishment Information Page Form - Applicant…" at bounding box center [257, 95] width 319 height 190
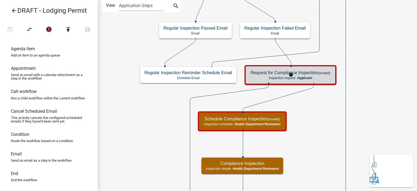
click at [323, 70] on h5 "Request for Compliance Inspection (invalid)" at bounding box center [291, 72] width 80 height 5
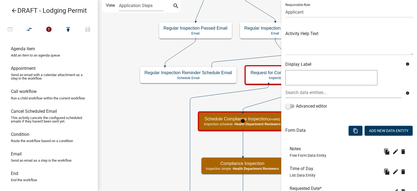
scroll to position [185, 0]
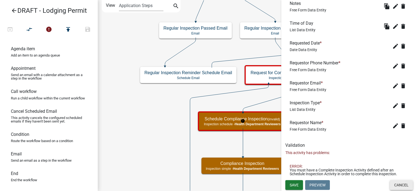
click at [399, 185] on button "Cancel" at bounding box center [401, 185] width 23 height 10
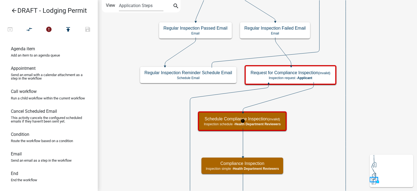
scroll to position [0, 0]
click at [397, 128] on icon "Start Start - Applicant Lodging Establishment Information Page Form - Applicant…" at bounding box center [257, 151] width 319 height 302
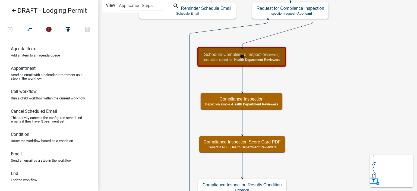
click at [282, 57] on div "Schedule Compliance Inspection (invalid) Inspection schedule - Health Departmen…" at bounding box center [242, 57] width 86 height 16
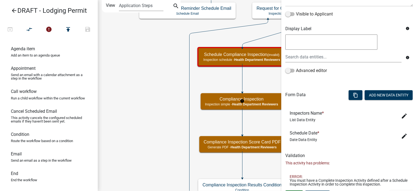
scroll to position [98, 0]
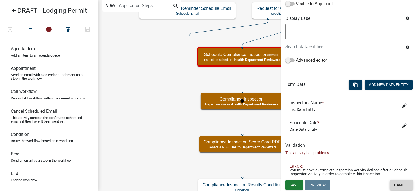
click at [397, 183] on button "Cancel" at bounding box center [401, 185] width 23 height 10
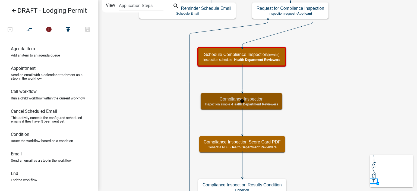
click at [270, 103] on span "Health Department Reviewers" at bounding box center [255, 104] width 46 height 4
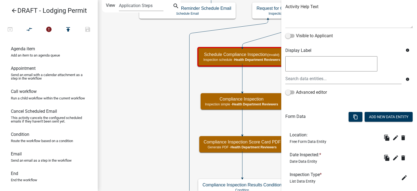
scroll to position [136, 0]
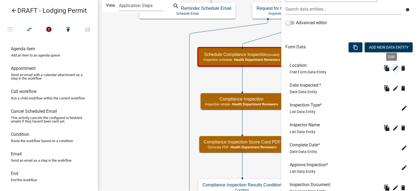
click at [392, 67] on icon "edit" at bounding box center [395, 68] width 7 height 7
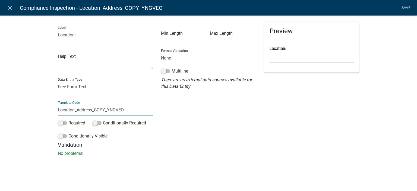
drag, startPoint x: 92, startPoint y: 110, endPoint x: 100, endPoint y: 112, distance: 8.8
click at [100, 112] on input "Location_Address_COPY_YNGVEO" at bounding box center [105, 109] width 95 height 11
drag, startPoint x: 99, startPoint y: 110, endPoint x: 96, endPoint y: 110, distance: 2.7
click at [99, 110] on input "Location_Address_COPY_YNGVEO" at bounding box center [105, 109] width 95 height 11
click at [95, 110] on input "Location_Address_COPY_YNGVEO" at bounding box center [105, 109] width 95 height 11
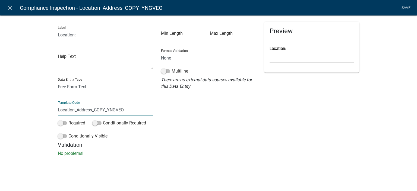
drag, startPoint x: 92, startPoint y: 110, endPoint x: 151, endPoint y: 112, distance: 58.6
click at [151, 112] on input "Location_Address_COPY_YNGVEO" at bounding box center [105, 109] width 95 height 11
drag, startPoint x: 124, startPoint y: 111, endPoint x: 93, endPoint y: 110, distance: 31.2
click at [93, 110] on input "Location_AddressCompliance" at bounding box center [105, 109] width 95 height 11
click at [35, 116] on div "Label Location: Help Text Data Entity Type Free Form Text Document Display Enti…" at bounding box center [208, 88] width 417 height 162
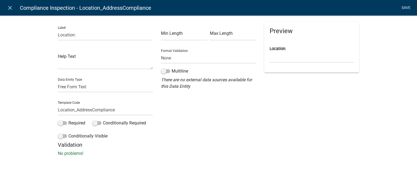
click at [402, 9] on link "Save" at bounding box center [406, 8] width 14 height 10
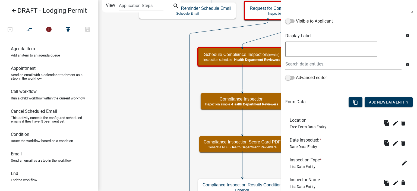
scroll to position [81, 0]
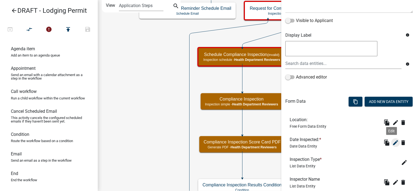
click at [392, 143] on icon "edit" at bounding box center [395, 142] width 7 height 7
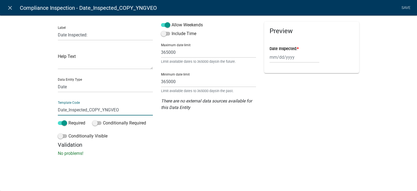
drag, startPoint x: 86, startPoint y: 110, endPoint x: 135, endPoint y: 110, distance: 49.7
click at [135, 110] on input "Date_Inspected_COPY_YNGVEO" at bounding box center [105, 109] width 95 height 11
paste input "Compliance"
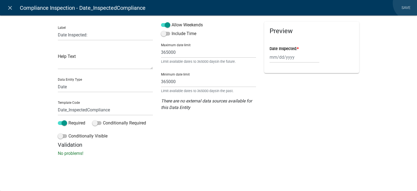
click at [410, 3] on li "Save" at bounding box center [406, 8] width 14 height 10
click at [407, 12] on link "Save" at bounding box center [406, 8] width 14 height 10
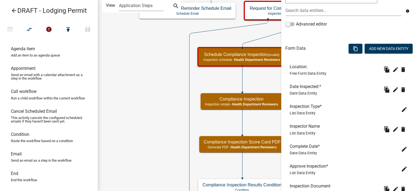
scroll to position [136, 0]
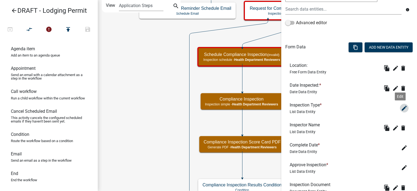
click at [401, 106] on icon "edit" at bounding box center [404, 108] width 7 height 7
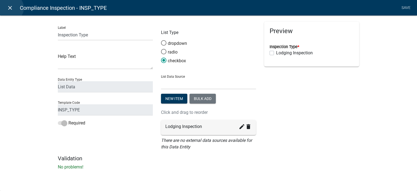
click at [10, 8] on icon "close" at bounding box center [10, 8] width 7 height 7
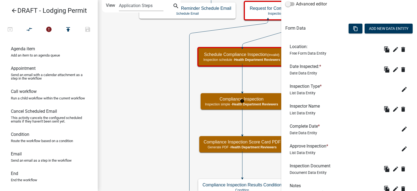
scroll to position [163, 0]
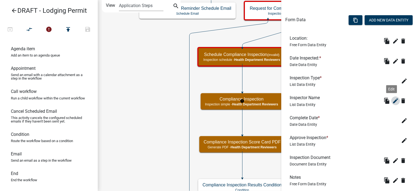
click at [392, 102] on icon "edit" at bounding box center [395, 100] width 7 height 7
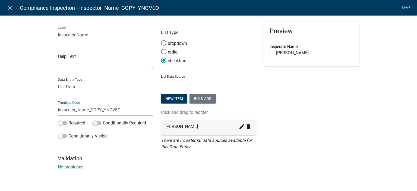
drag, startPoint x: 89, startPoint y: 108, endPoint x: 142, endPoint y: 105, distance: 52.8
click at [142, 105] on input "Inspector_Name_COPY_YNGVEO" at bounding box center [105, 109] width 95 height 11
paste input "Compliance"
click at [409, 8] on li "Save" at bounding box center [406, 8] width 14 height 10
click at [405, 12] on link "Save" at bounding box center [406, 8] width 14 height 10
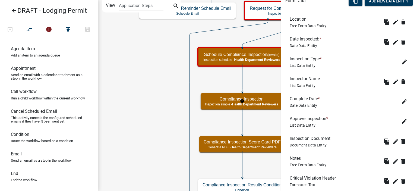
scroll to position [190, 0]
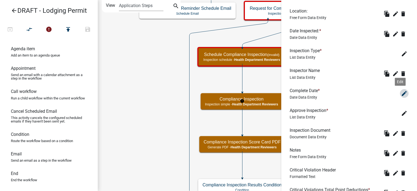
click at [401, 90] on icon "edit" at bounding box center [404, 93] width 7 height 7
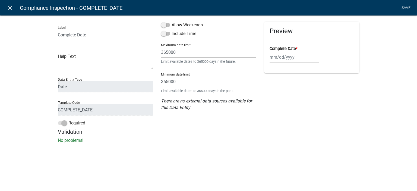
click at [13, 5] on icon "close" at bounding box center [10, 8] width 7 height 7
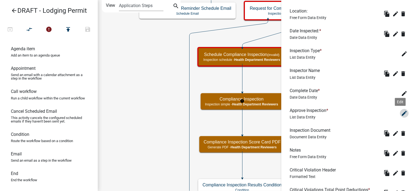
click at [401, 115] on icon "edit" at bounding box center [404, 113] width 7 height 7
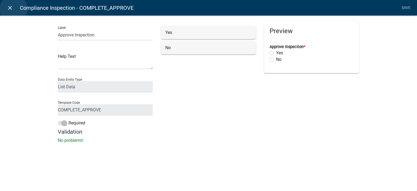
click at [14, 9] on link "close" at bounding box center [9, 7] width 11 height 11
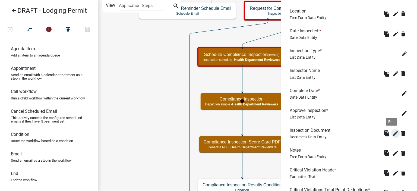
click at [393, 135] on icon "edit" at bounding box center [395, 133] width 7 height 7
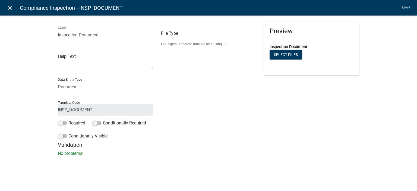
click at [10, 7] on icon "close" at bounding box center [10, 8] width 7 height 7
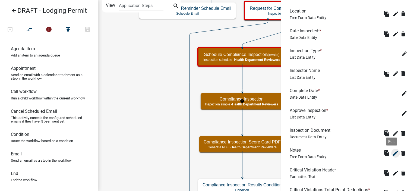
click at [392, 154] on icon "edit" at bounding box center [395, 153] width 7 height 7
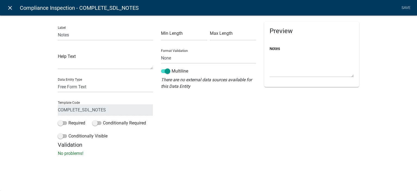
click at [12, 6] on icon "close" at bounding box center [10, 8] width 7 height 7
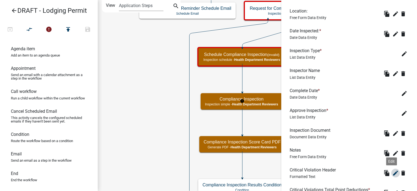
click at [392, 175] on icon "edit" at bounding box center [395, 173] width 7 height 7
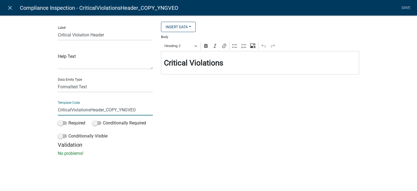
drag, startPoint x: 105, startPoint y: 108, endPoint x: 162, endPoint y: 113, distance: 56.7
click at [162, 113] on div "Label Critical Violation Header Help Text Data Entity Type Free Form Text Docum…" at bounding box center [208, 82] width 309 height 120
paste input "Compliance"
click at [11, 105] on div "Label Critical Violation Header Help Text Data Entity Type Free Form Text Docum…" at bounding box center [208, 88] width 417 height 162
click at [407, 10] on link "Save" at bounding box center [406, 8] width 14 height 10
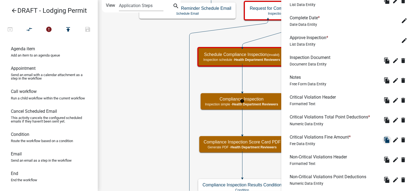
scroll to position [271, 0]
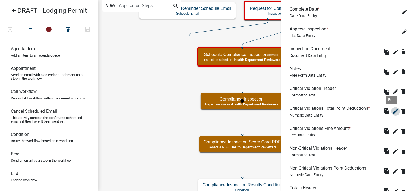
click at [392, 113] on icon "edit" at bounding box center [395, 111] width 7 height 7
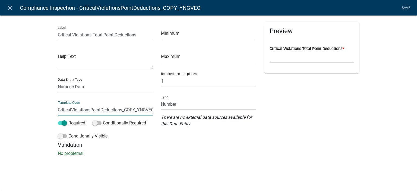
scroll to position [0, 2]
drag, startPoint x: 122, startPoint y: 109, endPoint x: 202, endPoint y: 115, distance: 80.5
click at [202, 115] on div "Label Critical Violations Total Point Deductions Help Text Data Entity Type Fre…" at bounding box center [208, 82] width 309 height 120
paste input "Compliance"
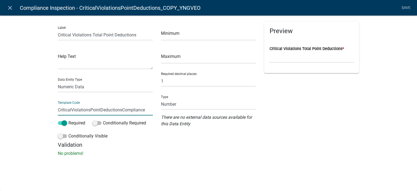
click at [17, 112] on div "Label Critical Violations Total Point Deductions Help Text Data Entity Type Fre…" at bounding box center [208, 88] width 417 height 162
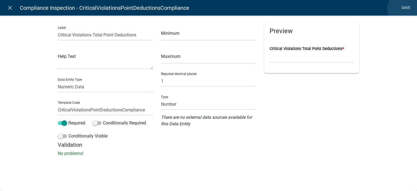
click at [404, 8] on link "Save" at bounding box center [406, 8] width 14 height 10
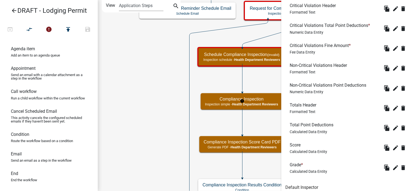
scroll to position [291, 0]
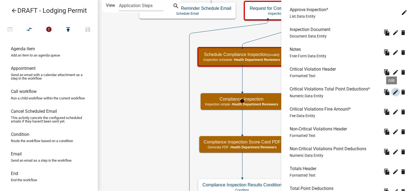
click at [392, 90] on icon "edit" at bounding box center [395, 92] width 7 height 7
click at [392, 112] on icon "edit" at bounding box center [395, 112] width 7 height 7
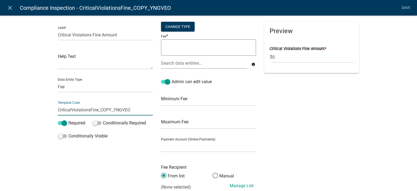
drag, startPoint x: 98, startPoint y: 110, endPoint x: 155, endPoint y: 110, distance: 57.0
click at [155, 110] on div "Label Critical Violations Fine Amount Help Text Data Entity Type Free Form Text…" at bounding box center [208, 110] width 309 height 176
paste input "Compliance"
click at [23, 113] on div "Label Critical Violations Fine Amount Help Text Data Entity Type Free Form Text…" at bounding box center [208, 115] width 417 height 217
click at [408, 11] on link "Save" at bounding box center [406, 8] width 14 height 10
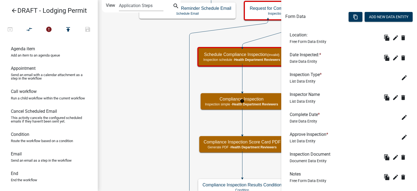
scroll to position [271, 0]
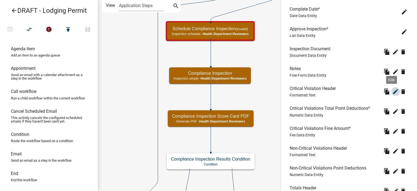
click at [392, 94] on icon "edit" at bounding box center [395, 91] width 7 height 7
click at [392, 109] on icon "edit" at bounding box center [395, 111] width 7 height 7
click at [393, 129] on icon "edit" at bounding box center [395, 131] width 7 height 7
click at [392, 148] on icon "edit" at bounding box center [395, 151] width 7 height 7
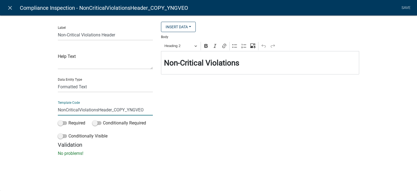
drag, startPoint x: 113, startPoint y: 111, endPoint x: 169, endPoint y: 111, distance: 55.6
click at [169, 111] on div "Label Non-Critical Violations Header Help Text Data Entity Type Free Form Text …" at bounding box center [208, 82] width 309 height 120
paste input "Compliance"
click at [36, 107] on div "Label Non-Critical Violations Header Help Text Data Entity Type Free Form Text …" at bounding box center [208, 88] width 417 height 162
click at [409, 7] on link "Save" at bounding box center [406, 8] width 14 height 10
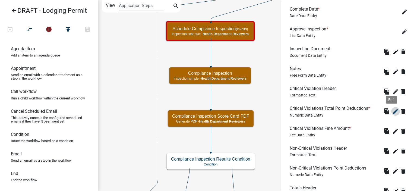
click at [392, 112] on icon "edit" at bounding box center [395, 111] width 7 height 7
click at [392, 130] on icon "edit" at bounding box center [395, 131] width 7 height 7
click at [392, 151] on icon "edit" at bounding box center [395, 151] width 7 height 7
click at [392, 171] on icon "edit" at bounding box center [395, 171] width 7 height 7
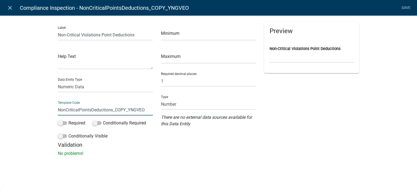
drag, startPoint x: 113, startPoint y: 109, endPoint x: 166, endPoint y: 102, distance: 53.7
click at [166, 102] on div "Label Non-Critical Violations Point Deductions Help Text Data Entity Type Free …" at bounding box center [208, 82] width 309 height 120
paste input "Compliance"
click at [21, 99] on div "Label Non-Critical Violations Point Deductions Help Text Data Entity Type Free …" at bounding box center [208, 88] width 417 height 162
click at [403, 7] on link "Save" at bounding box center [406, 8] width 14 height 10
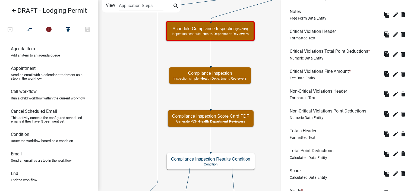
scroll to position [399, 0]
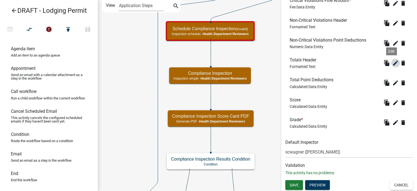
click at [395, 64] on button "edit" at bounding box center [395, 63] width 9 height 9
click at [392, 43] on icon "edit" at bounding box center [395, 43] width 7 height 7
click at [391, 66] on button "edit" at bounding box center [395, 63] width 9 height 9
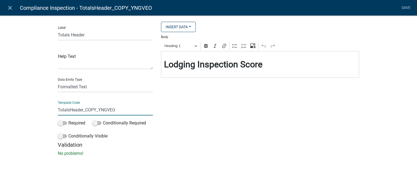
drag, startPoint x: 88, startPoint y: 111, endPoint x: 144, endPoint y: 107, distance: 55.8
click at [144, 107] on input "TotalsHeader_COPY_YNGVEO" at bounding box center [105, 109] width 95 height 11
paste input "Compliance"
click at [24, 92] on div "Label Totals Header Help Text Data Entity Type Free Form Text Document Display …" at bounding box center [208, 88] width 417 height 162
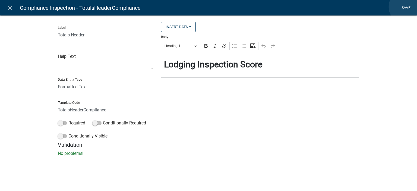
click at [406, 7] on link "Save" at bounding box center [406, 8] width 14 height 10
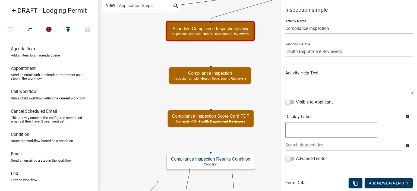
scroll to position [271, 0]
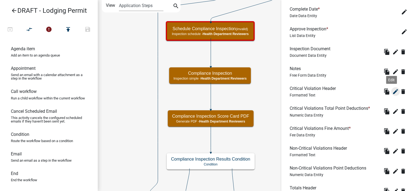
click at [392, 90] on icon "edit" at bounding box center [395, 91] width 7 height 7
click at [391, 108] on li "Critical Violations Total Point Deductions * Numeric Data Entity file_copy edit…" at bounding box center [349, 111] width 128 height 20
click at [392, 108] on icon "edit" at bounding box center [395, 111] width 7 height 7
click at [392, 132] on icon "edit" at bounding box center [395, 131] width 7 height 7
click at [392, 153] on icon "edit" at bounding box center [395, 151] width 7 height 7
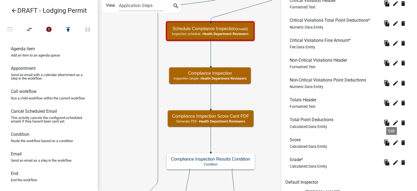
scroll to position [380, 0]
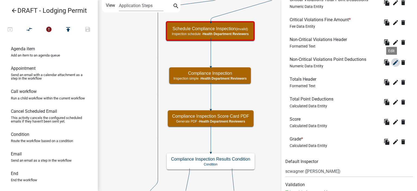
click at [392, 63] on icon "edit" at bounding box center [395, 62] width 7 height 7
click at [392, 84] on icon "edit" at bounding box center [395, 82] width 7 height 7
click at [392, 102] on icon "edit" at bounding box center [395, 102] width 7 height 7
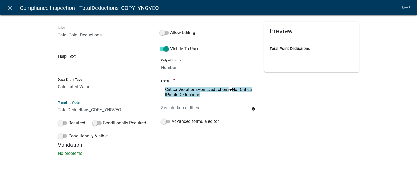
drag, startPoint x: 88, startPoint y: 110, endPoint x: 158, endPoint y: 107, distance: 69.8
click at [157, 107] on div "Label Total Point Deductions Help Text Data Entity Type Free Form Text Document…" at bounding box center [208, 82] width 309 height 120
paste input "Compliance"
click at [31, 107] on div "Label Total Point Deductions Help Text Data Entity Type Free Form Text Document…" at bounding box center [208, 88] width 417 height 162
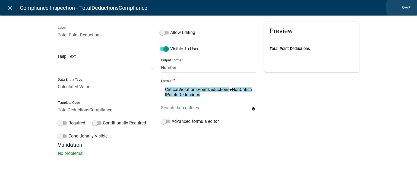
click at [403, 7] on link "Save" at bounding box center [406, 8] width 14 height 10
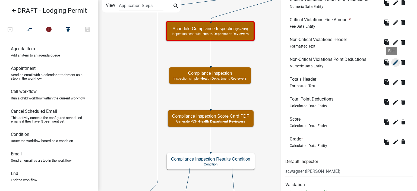
click at [392, 62] on icon "edit" at bounding box center [395, 62] width 7 height 7
click at [392, 85] on icon "edit" at bounding box center [395, 82] width 7 height 7
click at [392, 100] on icon "edit" at bounding box center [395, 102] width 7 height 7
click at [392, 122] on icon "edit" at bounding box center [395, 122] width 7 height 7
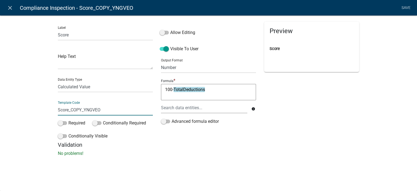
drag, startPoint x: 69, startPoint y: 112, endPoint x: 121, endPoint y: 110, distance: 52.1
click at [121, 110] on input "Score_COPY_YNGVEO" at bounding box center [105, 109] width 95 height 11
paste input "Compliance"
click at [13, 106] on div "Label Score Help Text Data Entity Type Free Form Text Document Display Entity V…" at bounding box center [208, 88] width 417 height 162
click at [409, 7] on link "Save" at bounding box center [406, 8] width 14 height 10
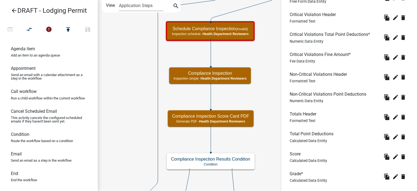
scroll to position [399, 0]
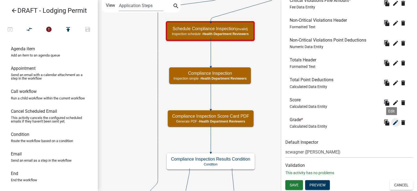
click at [392, 120] on icon "edit" at bounding box center [395, 122] width 7 height 7
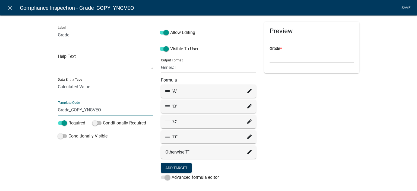
drag, startPoint x: 66, startPoint y: 110, endPoint x: 135, endPoint y: 106, distance: 69.3
click at [135, 106] on input "Grade_COPY_YNGVEO" at bounding box center [105, 109] width 95 height 11
paste input "Compliance"
click at [19, 123] on div "Label Grade Help Text Data Entity Type Free Form Text Document Display Entity V…" at bounding box center [208, 113] width 417 height 213
click at [404, 11] on li "Save" at bounding box center [406, 8] width 14 height 10
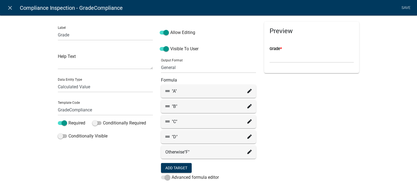
click at [406, 9] on li "Save" at bounding box center [406, 8] width 14 height 10
click at [394, 62] on div "Label Grade Help Text Data Entity Type Free Form Text Document Display Entity V…" at bounding box center [208, 113] width 417 height 213
click at [409, 6] on li "Save" at bounding box center [406, 8] width 14 height 10
click at [8, 8] on icon "close" at bounding box center [10, 8] width 7 height 7
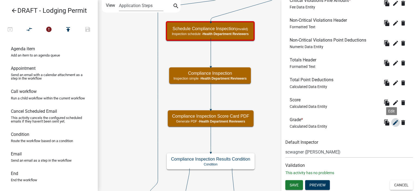
click at [392, 123] on icon "edit" at bounding box center [395, 122] width 7 height 7
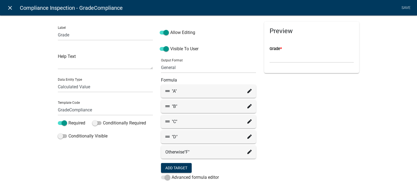
click at [10, 13] on nav "close Compliance Inspection - GradeCompliance Save" at bounding box center [208, 7] width 417 height 15
click at [10, 8] on icon "close" at bounding box center [10, 8] width 7 height 7
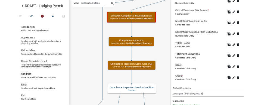
scroll to position [372, 0]
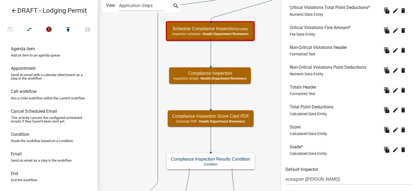
click at [119, 112] on icon "Start Start - Applicant Lodging Establishment Information Page Form - Applicant…" at bounding box center [257, 106] width 319 height 212
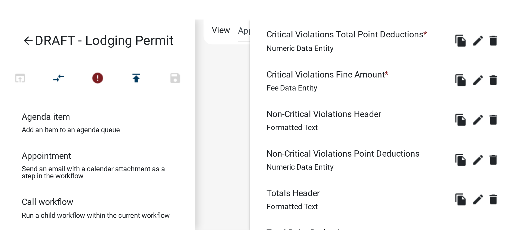
scroll to position [341, 0]
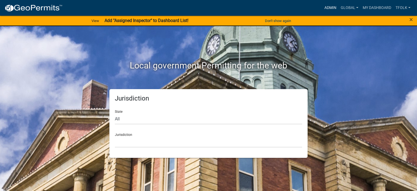
click at [326, 11] on link "Admin" at bounding box center [330, 8] width 16 height 10
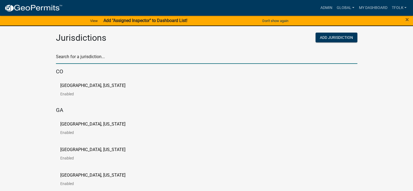
click at [145, 62] on input "text" at bounding box center [206, 58] width 301 height 11
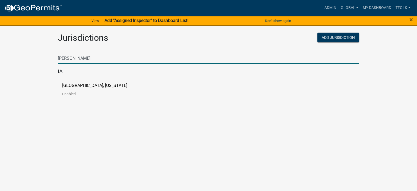
type input "[PERSON_NAME]"
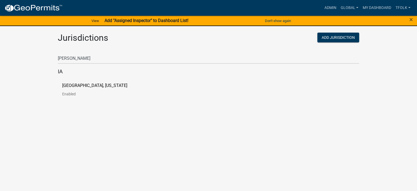
click at [72, 87] on p "[GEOGRAPHIC_DATA], [US_STATE]" at bounding box center [94, 85] width 65 height 4
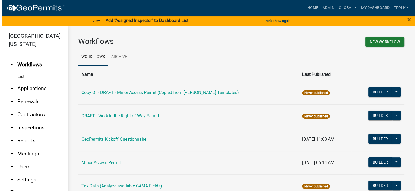
scroll to position [15, 0]
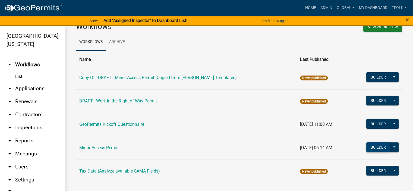
click at [382, 147] on button "Builder" at bounding box center [378, 147] width 24 height 10
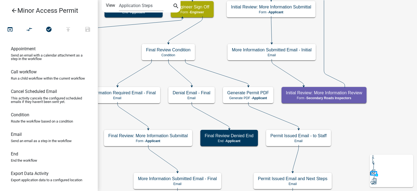
click at [238, 99] on p "Generate PDF - Applicant" at bounding box center [248, 98] width 42 height 4
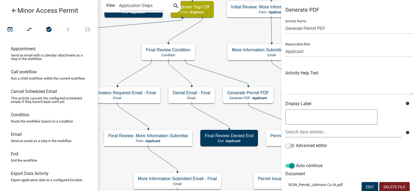
scroll to position [54, 0]
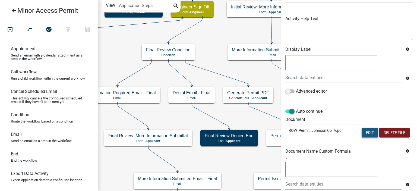
click at [362, 132] on button "Edit" at bounding box center [370, 133] width 17 height 10
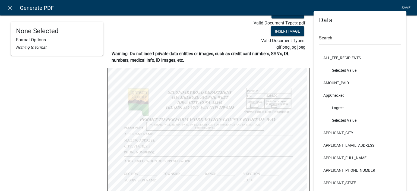
scroll to position [0, 0]
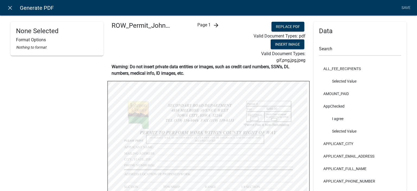
click at [213, 28] on icon "arrow_forward" at bounding box center [216, 25] width 7 height 7
click at [217, 27] on icon "arrow_forward" at bounding box center [220, 25] width 7 height 7
click at [222, 27] on div "arrow_back Page 3 arrow_forward" at bounding box center [208, 43] width 67 height 42
click at [220, 26] on icon "arrow_forward" at bounding box center [220, 25] width 7 height 7
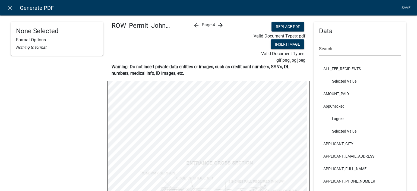
click at [219, 27] on icon "arrow_forward" at bounding box center [220, 25] width 7 height 7
click at [199, 26] on icon "arrow_back" at bounding box center [200, 25] width 7 height 7
click at [199, 26] on div "arrow_back Page 5" at bounding box center [208, 43] width 67 height 42
click at [199, 26] on div "arrow_back Page 4 arrow_forward" at bounding box center [208, 43] width 67 height 42
click at [196, 27] on icon "arrow_back" at bounding box center [196, 25] width 7 height 7
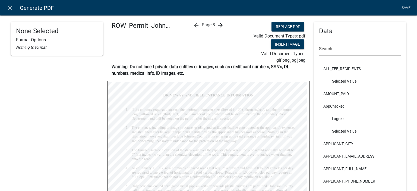
click at [194, 26] on icon "arrow_back" at bounding box center [196, 25] width 7 height 7
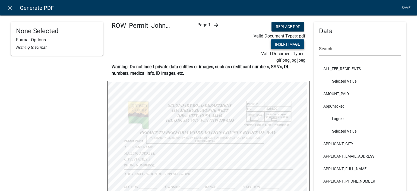
click at [272, 44] on button "Insert Image" at bounding box center [288, 44] width 34 height 10
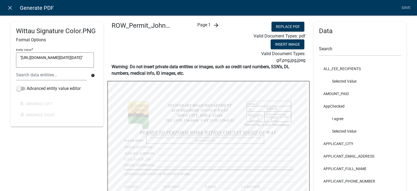
click at [227, 191] on html "Internet Explorer does NOT work with GeoPermits. Get a new browser for more sec…" at bounding box center [208, 95] width 417 height 191
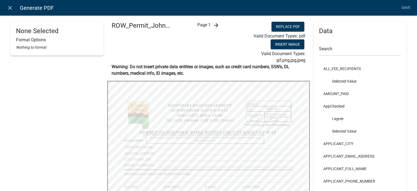
click at [211, 27] on div "Page 1 arrow_forward" at bounding box center [208, 43] width 67 height 42
click at [401, 6] on link "Save" at bounding box center [406, 8] width 14 height 10
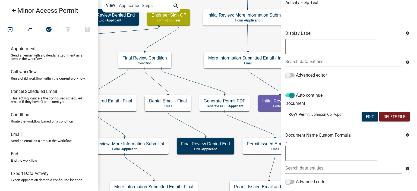
scroll to position [106, 0]
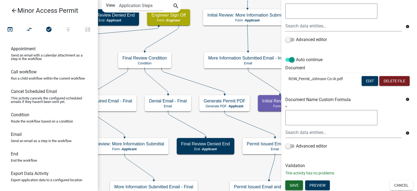
click at [290, 183] on span "Save" at bounding box center [294, 185] width 9 height 4
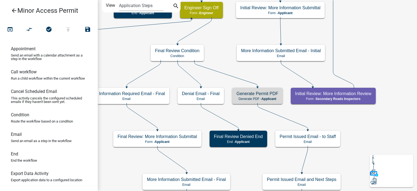
scroll to position [0, 0]
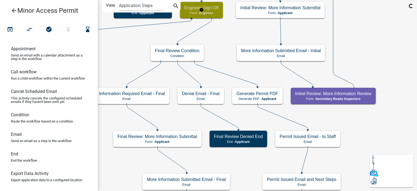
click at [215, 13] on p "Form - Engineer" at bounding box center [201, 13] width 34 height 4
select select "EDB47700-5C9B-4A71-88F2-40F2DC239376"
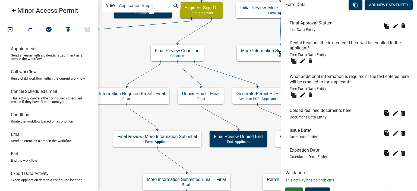
scroll to position [186, 0]
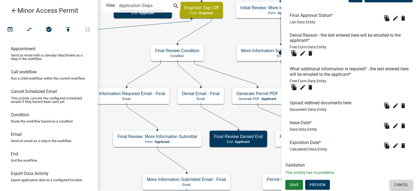
click at [404, 184] on button "Cancel" at bounding box center [401, 185] width 23 height 10
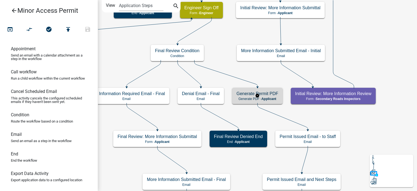
click at [272, 89] on div "Generate Permit PDF Generate PDF - Applicant" at bounding box center [257, 96] width 50 height 16
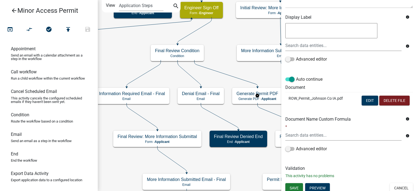
scroll to position [89, 0]
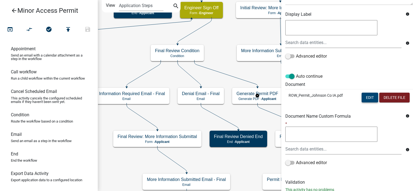
click at [369, 96] on button "Edit" at bounding box center [370, 98] width 17 height 10
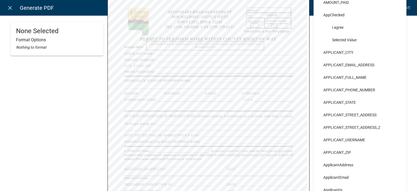
scroll to position [136, 0]
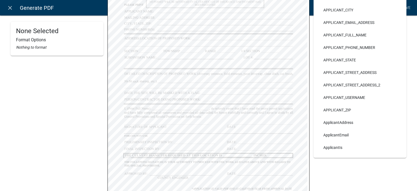
select select
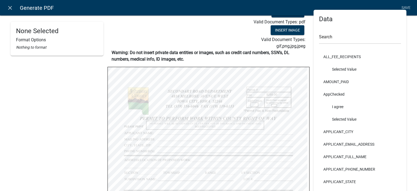
scroll to position [0, 0]
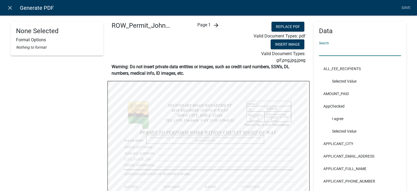
click at [321, 46] on input "text" at bounding box center [360, 50] width 82 height 11
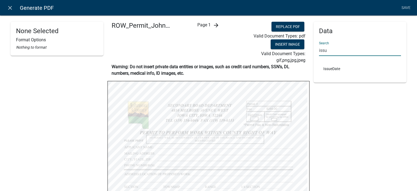
type input "issu"
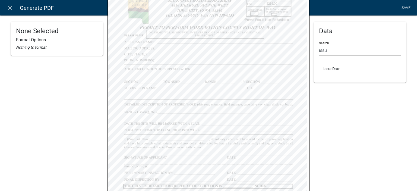
scroll to position [109, 0]
select select
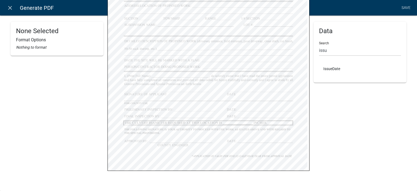
scroll to position [5, 0]
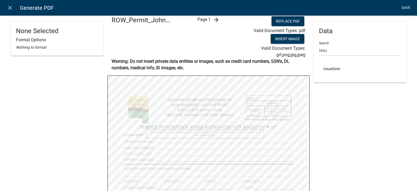
click at [405, 9] on link "Save" at bounding box center [406, 8] width 14 height 10
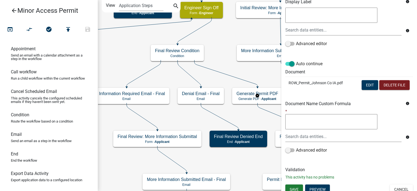
scroll to position [106, 0]
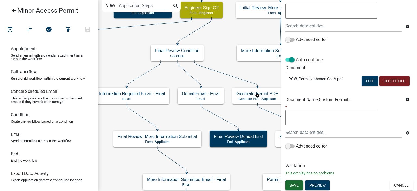
click at [299, 184] on span "Save" at bounding box center [294, 185] width 9 height 4
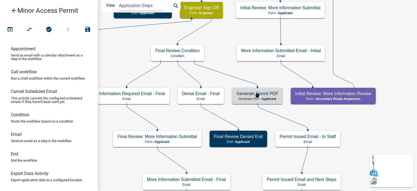
scroll to position [0, 0]
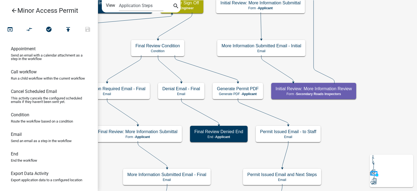
click at [230, 88] on h5 "Generate Permit PDF" at bounding box center [238, 88] width 42 height 5
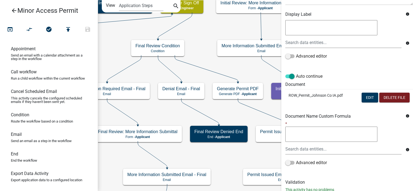
click at [319, 183] on h6 "Validation" at bounding box center [349, 181] width 128 height 5
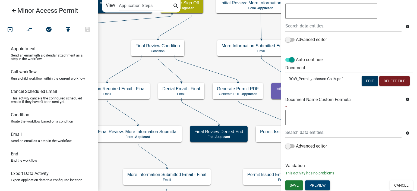
click at [318, 187] on button "Preview" at bounding box center [317, 185] width 25 height 10
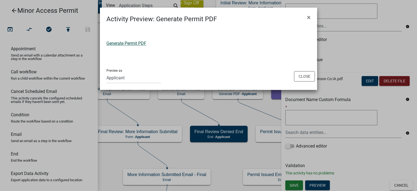
click at [137, 41] on link "Generate Permit PDF" at bounding box center [126, 43] width 40 height 5
click at [308, 78] on button "Close" at bounding box center [304, 76] width 21 height 10
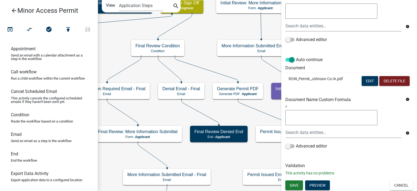
click at [284, 185] on div "Save Preview Cancel" at bounding box center [349, 185] width 136 height 11
click at [290, 185] on span "Save" at bounding box center [294, 185] width 9 height 4
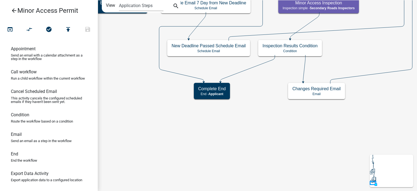
click at [11, 11] on icon "arrow_back" at bounding box center [14, 11] width 7 height 8
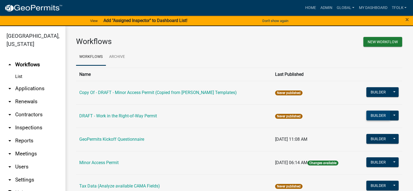
click at [379, 113] on button "Builder" at bounding box center [378, 115] width 24 height 10
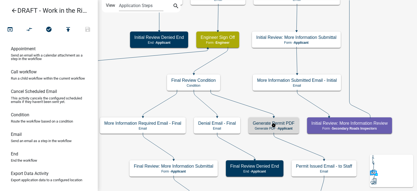
click at [255, 125] on h5 "Generate Permit PDF" at bounding box center [274, 123] width 42 height 5
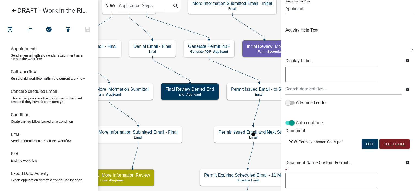
scroll to position [81, 0]
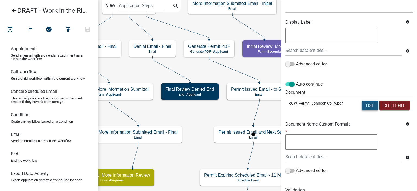
click at [362, 105] on button "Edit" at bounding box center [370, 105] width 17 height 10
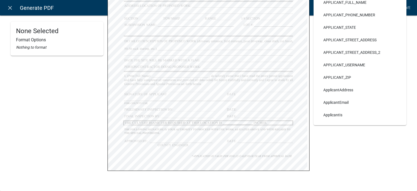
scroll to position [5, 0]
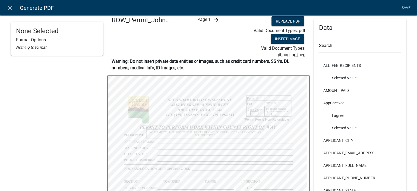
click at [328, 41] on div "Search" at bounding box center [360, 43] width 82 height 19
click at [327, 43] on input "text" at bounding box center [360, 47] width 82 height 11
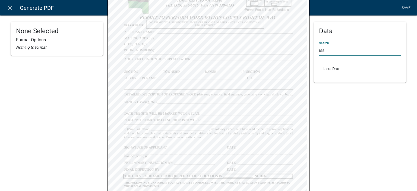
scroll to position [141, 0]
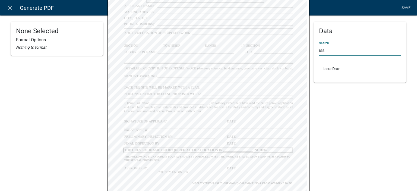
type input "iss"
select select
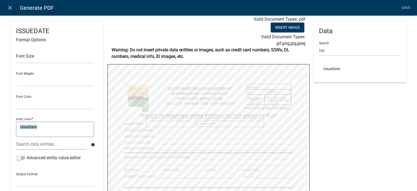
scroll to position [0, 0]
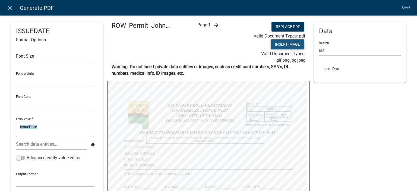
click at [285, 43] on button "Insert Image" at bounding box center [288, 44] width 34 height 10
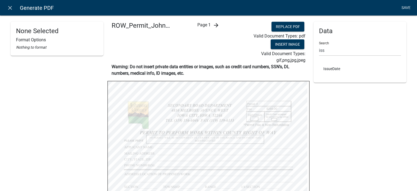
click at [408, 7] on link "Save" at bounding box center [406, 8] width 14 height 10
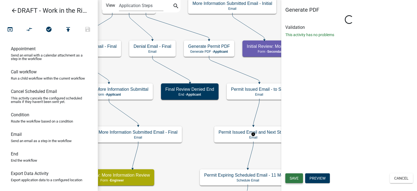
click at [291, 179] on div "Generate PDF Loading... Activity Name Generate Permit PDF Responsible Role Appl…" at bounding box center [349, 95] width 136 height 191
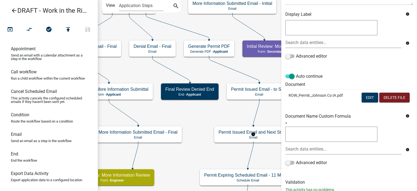
scroll to position [106, 0]
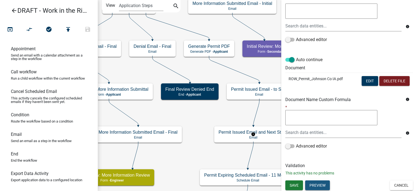
click at [318, 186] on button "Preview" at bounding box center [317, 185] width 25 height 10
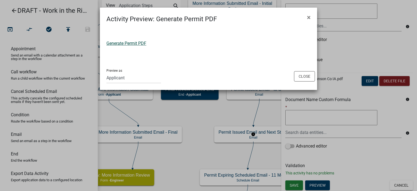
click at [141, 43] on link "Generate Permit PDF" at bounding box center [126, 43] width 40 height 5
click at [308, 75] on button "Close" at bounding box center [304, 76] width 21 height 10
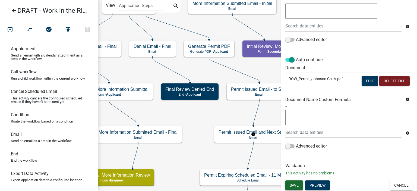
click at [293, 186] on span "Save" at bounding box center [294, 185] width 9 height 4
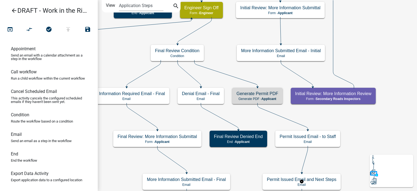
scroll to position [0, 0]
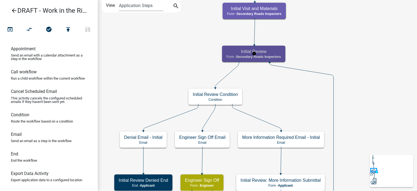
click at [277, 53] on h5 "Initial Review" at bounding box center [253, 51] width 55 height 5
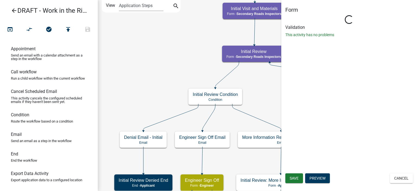
select select "28CF8C17-A552-495B-8EB7-C6226360B918"
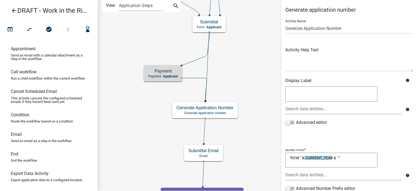
click at [191, 61] on icon at bounding box center [196, 48] width 28 height 34
click at [192, 78] on icon at bounding box center [193, 89] width 27 height 23
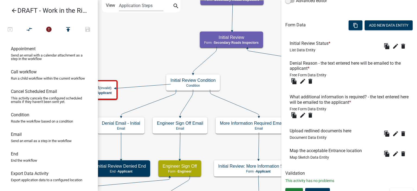
scroll to position [163, 0]
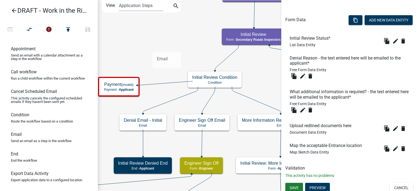
drag, startPoint x: 39, startPoint y: 149, endPoint x: 153, endPoint y: 48, distance: 152.5
click at [153, 48] on div "arrow_back DRAFT - Work in the Right-of-Way Permit open_in_browser compare_arro…" at bounding box center [208, 95] width 417 height 191
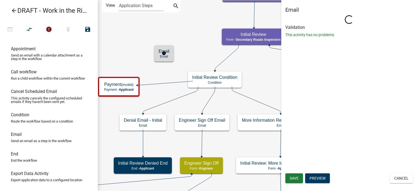
scroll to position [0, 0]
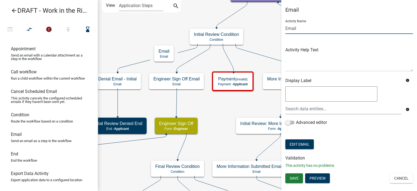
click at [285, 29] on input "Email" at bounding box center [349, 28] width 128 height 11
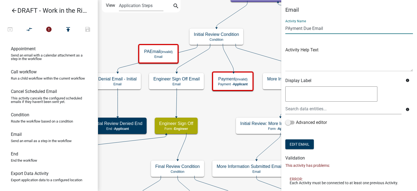
click at [289, 30] on input "PAyment Due Email" at bounding box center [349, 28] width 128 height 11
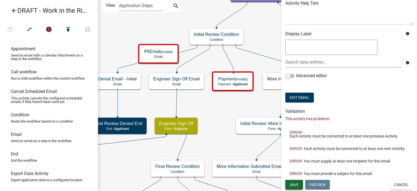
type input "Payment Due Email"
click at [295, 183] on span "Save" at bounding box center [294, 184] width 9 height 4
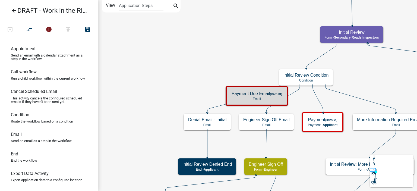
scroll to position [0, 0]
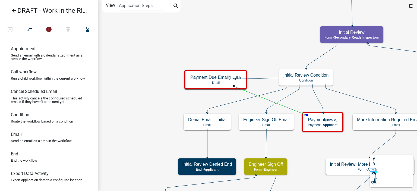
click at [321, 105] on icon at bounding box center [317, 98] width 11 height 29
click at [29, 29] on icon "compare_arrows" at bounding box center [29, 30] width 7 height 8
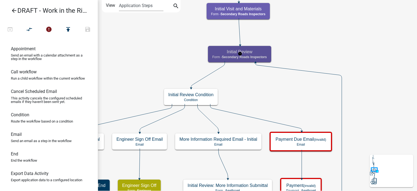
click at [245, 50] on h5 "Initial Review" at bounding box center [239, 51] width 55 height 5
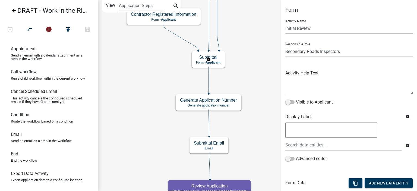
select select "28CF8C17-A552-495B-8EB7-C6226360B918"
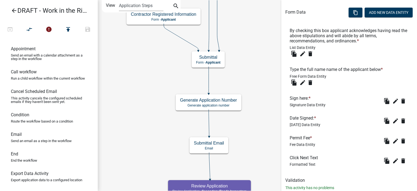
scroll to position [163, 0]
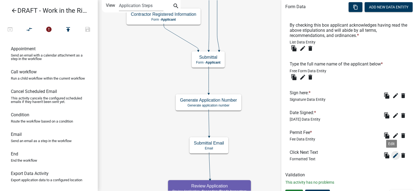
click at [392, 154] on icon "edit" at bounding box center [395, 155] width 7 height 7
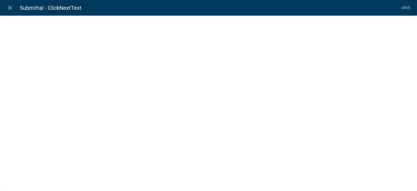
select select "rich-text"
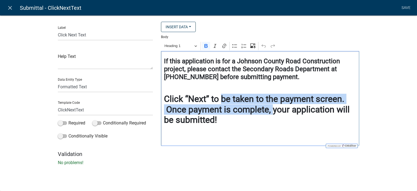
drag, startPoint x: 272, startPoint y: 110, endPoint x: 222, endPoint y: 100, distance: 51.1
click at [222, 100] on strong "Click “Next” to be taken to the payment screen. Once payment is complete, your …" at bounding box center [257, 109] width 186 height 31
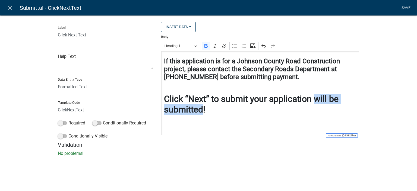
drag, startPoint x: 315, startPoint y: 104, endPoint x: 202, endPoint y: 112, distance: 112.9
click at [202, 112] on strong "Click “Next” to submit your application will be submitted!" at bounding box center [251, 104] width 175 height 21
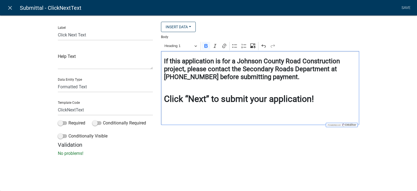
click at [335, 96] on h2 "Click “Next” to submit your application!" at bounding box center [260, 99] width 192 height 10
click at [307, 79] on h4 "If this application is for a Johnson County Road Construction project, please c…" at bounding box center [260, 68] width 192 height 23
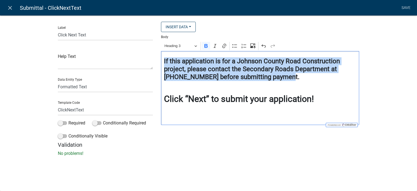
drag, startPoint x: 277, startPoint y: 80, endPoint x: 157, endPoint y: 62, distance: 120.8
click at [157, 62] on div "Insert Data Fee Recipients By checking this box applicant acknowledges having r…" at bounding box center [260, 82] width 206 height 120
click at [284, 80] on h4 "If this application is for a Johnson County Road Construction project, please c…" at bounding box center [260, 68] width 192 height 23
drag, startPoint x: 275, startPoint y: 79, endPoint x: 162, endPoint y: 63, distance: 114.3
click at [162, 63] on div "If this application is for a Johnson County Road Construction project, please c…" at bounding box center [260, 88] width 198 height 74
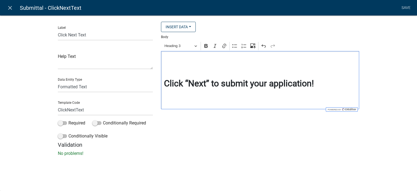
click at [162, 84] on div "Click “Next” to submit your application!" at bounding box center [260, 80] width 198 height 58
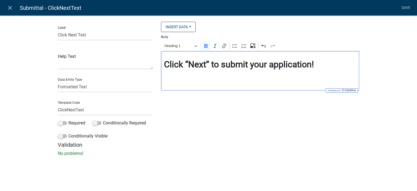
click at [311, 79] on h2 "Editor editing area: main. Press Alt+0 for help." at bounding box center [260, 77] width 192 height 10
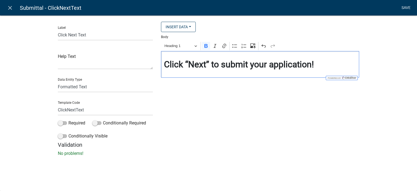
click at [403, 5] on link "Save" at bounding box center [406, 8] width 14 height 10
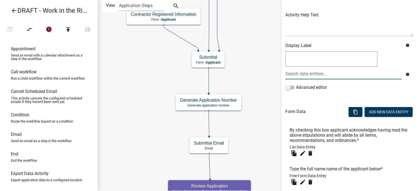
scroll to position [173, 0]
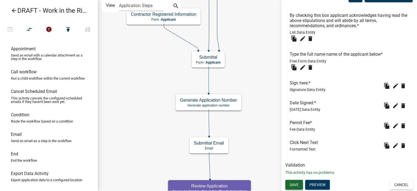
click at [299, 186] on span "Save" at bounding box center [294, 184] width 9 height 4
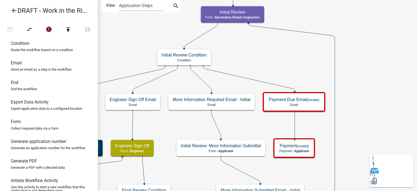
scroll to position [109, 0]
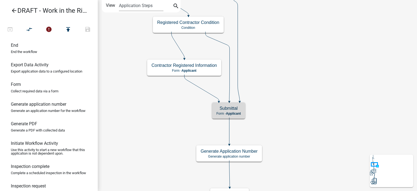
click at [231, 110] on h5 "Submittal" at bounding box center [228, 108] width 24 height 5
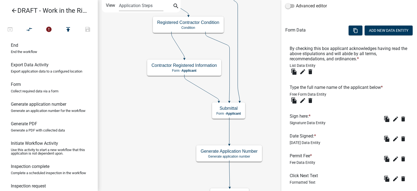
scroll to position [173, 0]
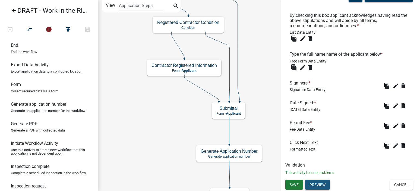
click at [314, 187] on button "Preview" at bounding box center [317, 185] width 25 height 10
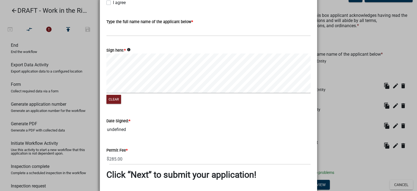
scroll to position [96, 0]
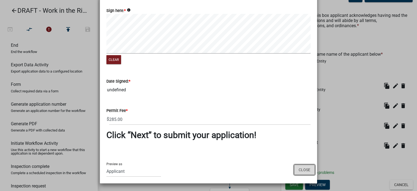
click at [304, 169] on button "Close" at bounding box center [304, 169] width 21 height 10
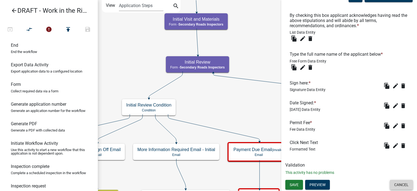
click at [397, 188] on button "Cancel" at bounding box center [401, 185] width 23 height 10
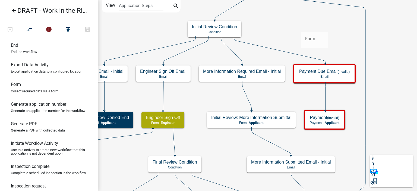
drag, startPoint x: 33, startPoint y: 99, endPoint x: 301, endPoint y: 27, distance: 277.2
click at [301, 27] on div "arrow_back DRAFT - Work in the Right-of-Way Permit open_in_browser compare_arro…" at bounding box center [208, 95] width 417 height 191
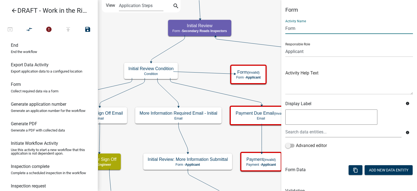
click at [299, 28] on input "Form" at bounding box center [349, 28] width 128 height 11
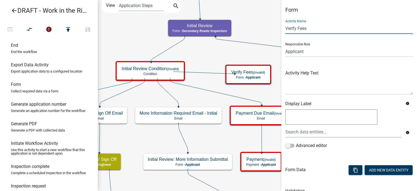
type input "Verify Fees"
click at [303, 53] on select "Applicant Engineer Secondary Roads Inspectors Secondary Roads Admin Maintenance…" at bounding box center [349, 51] width 128 height 11
select select "28CF8C17-A552-495B-8EB7-C6226360B918"
click at [285, 46] on select "Applicant Engineer Secondary Roads Inspectors Secondary Roads Admin Maintenance…" at bounding box center [349, 51] width 128 height 11
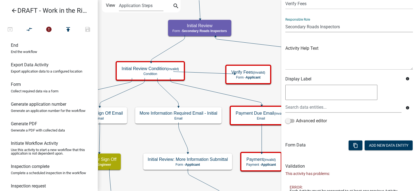
scroll to position [58, 0]
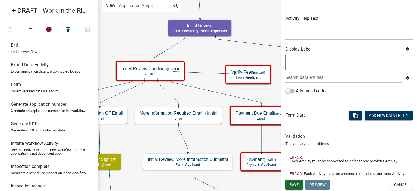
click at [297, 183] on span "Save" at bounding box center [294, 184] width 9 height 4
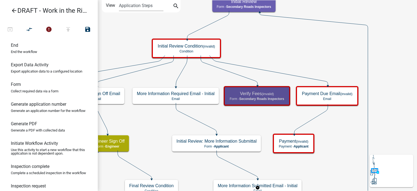
scroll to position [0, 0]
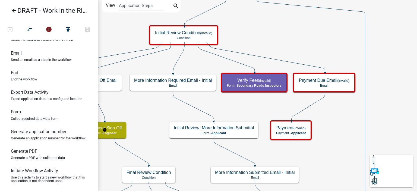
scroll to position [54, 0]
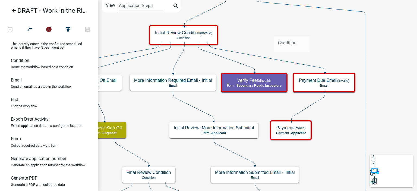
drag, startPoint x: 26, startPoint y: 74, endPoint x: 274, endPoint y: 31, distance: 251.2
click at [274, 31] on div "arrow_back DRAFT - Work in the Right-of-Way Permit open_in_browser compare_arro…" at bounding box center [208, 95] width 417 height 191
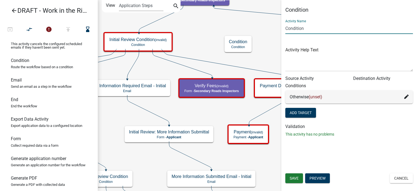
click at [285, 29] on input "Condition" at bounding box center [349, 28] width 128 height 11
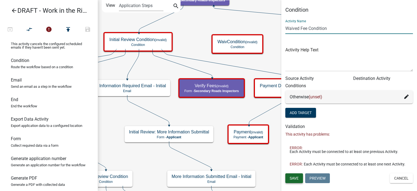
type input "Waived Fee Condition"
click at [295, 180] on span "Save" at bounding box center [294, 178] width 9 height 4
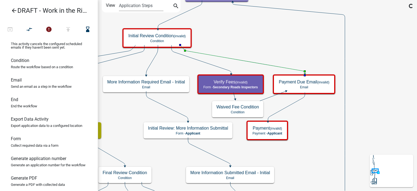
click at [279, 67] on icon at bounding box center [242, 59] width 125 height 29
click at [270, 66] on icon at bounding box center [242, 59] width 125 height 29
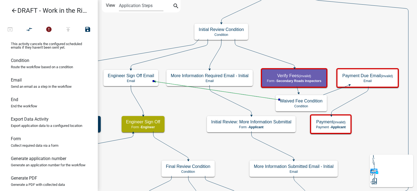
click at [159, 58] on icon at bounding box center [169, 54] width 77 height 30
click at [29, 29] on icon "compare_arrows" at bounding box center [29, 30] width 7 height 8
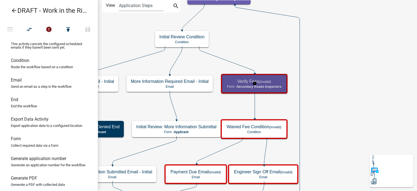
click at [262, 77] on div "Verify Fees (invalid) Form - Secondary Roads Inspectors" at bounding box center [254, 83] width 63 height 16
select select "28CF8C17-A552-495B-8EB7-C6226360B918"
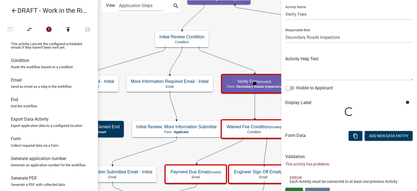
scroll to position [22, 0]
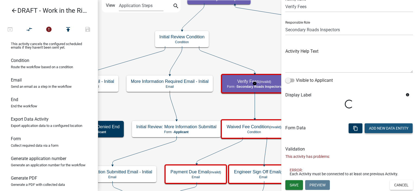
click at [370, 126] on button "Add New Data Entity" at bounding box center [389, 128] width 48 height 10
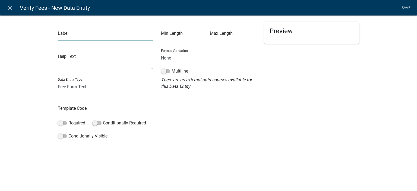
click at [91, 37] on input "text" at bounding box center [105, 34] width 95 height 11
type input "3"
type input "Waive the Permit Fee"
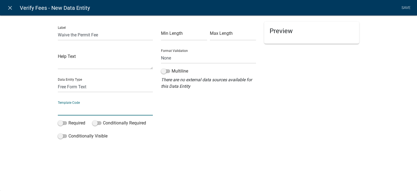
click at [75, 109] on input "text" at bounding box center [105, 109] width 95 height 11
type input "WaiveFeeYN"
click at [27, 122] on div "Label Waive the Permit Fee Help Text Data Entity Type Free Form Text Document D…" at bounding box center [208, 80] width 417 height 146
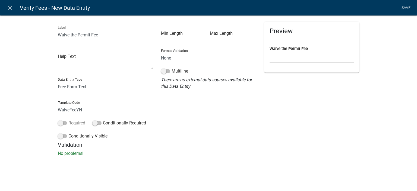
click at [78, 126] on label "Required" at bounding box center [71, 123] width 27 height 7
click at [68, 120] on input "Required" at bounding box center [68, 120] width 0 height 0
click at [95, 86] on select "Free Form Text Document Display Entity Value Fee Numeric Data Date Map Sketch D…" at bounding box center [105, 86] width 95 height 11
select select "list-data"
click at [58, 81] on select "Free Form Text Document Display Entity Value Fee Numeric Data Date Map Sketch D…" at bounding box center [105, 86] width 95 height 11
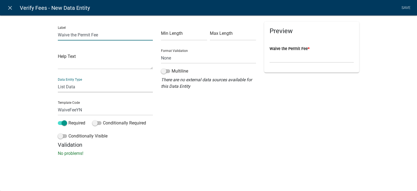
click at [120, 36] on input "Waive the Permit Fee" at bounding box center [105, 34] width 95 height 11
type input "Waive the Permit Fee?"
select select "list-data"
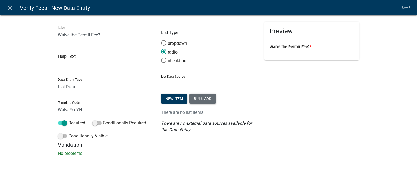
click at [207, 100] on button "Bulk add" at bounding box center [202, 99] width 26 height 10
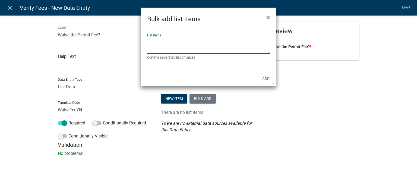
click at [183, 47] on textarea "List items" at bounding box center [208, 45] width 123 height 17
type textarea "Yes, No"
click at [270, 79] on button "Add" at bounding box center [266, 79] width 17 height 10
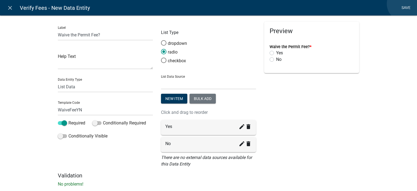
click at [404, 4] on link "Save" at bounding box center [406, 8] width 14 height 10
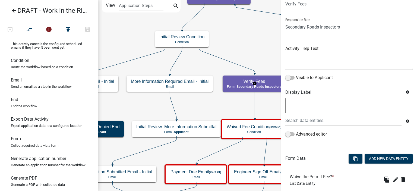
scroll to position [58, 0]
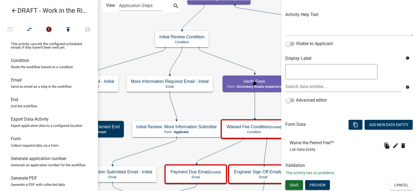
click at [295, 186] on span "Save" at bounding box center [294, 185] width 9 height 4
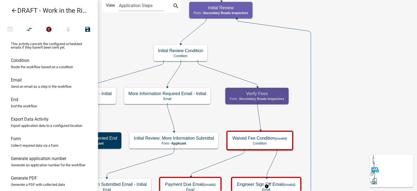
scroll to position [0, 0]
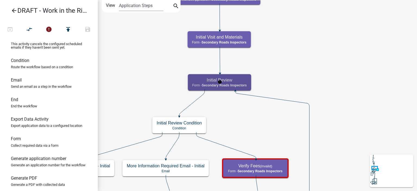
click at [245, 80] on h5 "Initial Review" at bounding box center [219, 79] width 55 height 5
select select "28CF8C17-A552-495B-8EB7-C6226360B918"
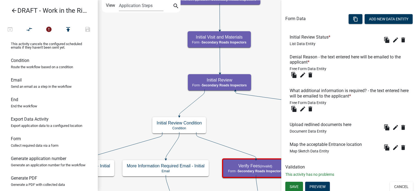
scroll to position [166, 0]
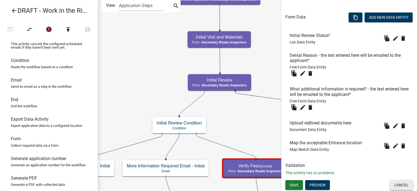
click at [393, 183] on button "Cancel" at bounding box center [401, 185] width 23 height 10
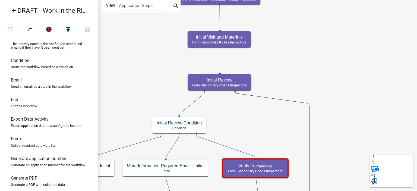
scroll to position [0, 0]
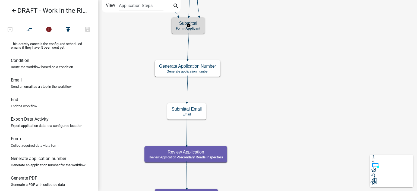
click at [200, 27] on span "Applicant" at bounding box center [192, 29] width 15 height 4
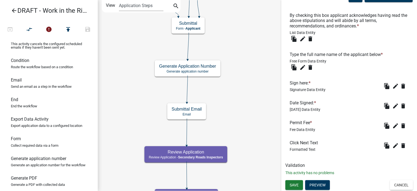
scroll to position [173, 0]
click at [384, 127] on icon "file_copy" at bounding box center [387, 125] width 7 height 7
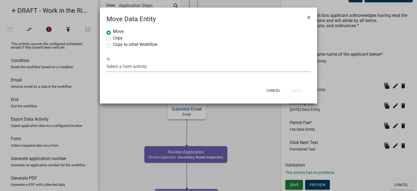
click at [128, 71] on select "Select a form activity Introduction to Work in the ROW Permit Not in Jurisdicti…" at bounding box center [208, 66] width 204 height 11
select select "a6d76bd8-5f26-444a-b38e-8bd9b8375c4e"
click at [106, 61] on select "Select a form activity Introduction to Work in the ROW Permit Not in Jurisdicti…" at bounding box center [208, 66] width 204 height 11
click at [305, 89] on button "Move" at bounding box center [296, 91] width 19 height 10
radio input "true"
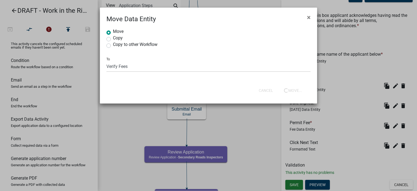
select select
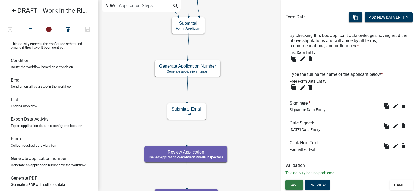
click at [293, 184] on span "Save" at bounding box center [294, 185] width 9 height 4
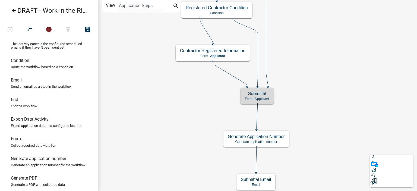
scroll to position [0, 0]
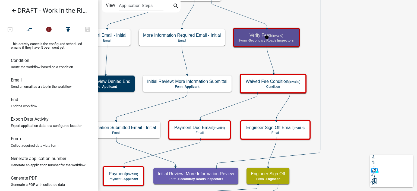
click at [249, 32] on div "Verify Fees (invalid) Form - Secondary Roads Inspectors" at bounding box center [266, 37] width 63 height 16
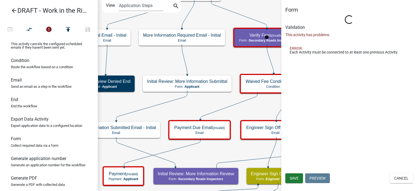
select select "28CF8C17-A552-495B-8EB7-C6226360B918"
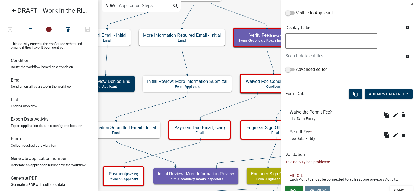
scroll to position [94, 0]
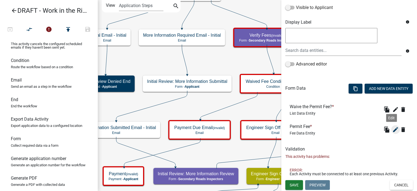
click at [392, 130] on icon "edit" at bounding box center [395, 129] width 7 height 7
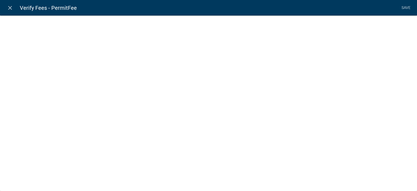
select select "fee"
select select "2: 376ed518-03ca-45af-ba9a-f8065a04f222"
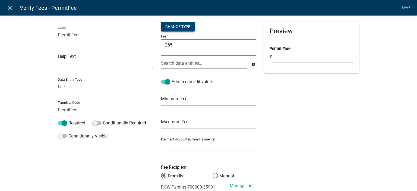
click at [179, 26] on div "Change Type" at bounding box center [178, 27] width 34 height 10
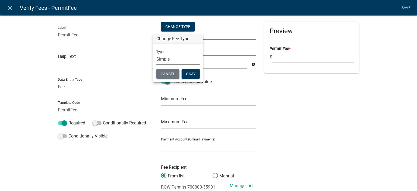
click at [173, 56] on select "Simple List Advanced" at bounding box center [177, 58] width 43 height 11
select select "2"
click at [156, 65] on select "Simple List Advanced" at bounding box center [177, 58] width 43 height 11
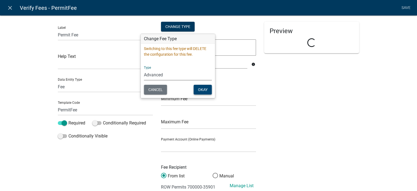
click at [201, 91] on button "Okay" at bounding box center [203, 90] width 18 height 10
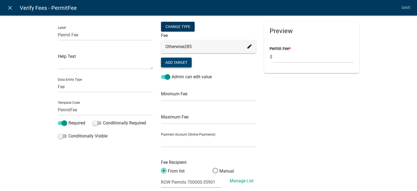
click at [180, 63] on button "Add Target" at bounding box center [176, 63] width 31 height 10
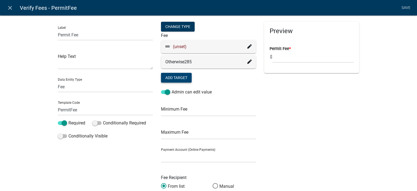
click at [249, 47] on icon at bounding box center [249, 46] width 4 height 4
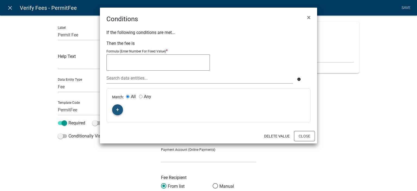
click at [114, 108] on button "button" at bounding box center [117, 109] width 11 height 11
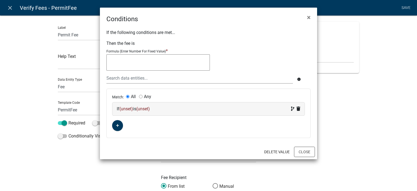
click at [123, 110] on span "(unset)" at bounding box center [126, 108] width 14 height 5
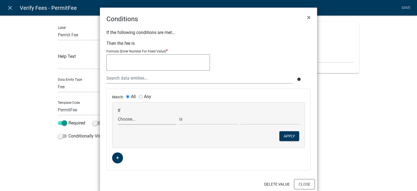
click at [128, 119] on select "Choose... ALL_FEE_RECIPIENTS APPLICATION_ID APPLICATION_NUMBER APPLICATION_STAT…" at bounding box center [147, 118] width 59 height 11
select select "23: WaiveFeeYN"
click at [118, 113] on select "Choose... ALL_FEE_RECIPIENTS APPLICATION_ID APPLICATION_NUMBER APPLICATION_STAT…" at bounding box center [147, 118] width 59 height 11
click at [180, 119] on select "is is not exists does not exist is greater than is less than contains does not …" at bounding box center [208, 118] width 59 height 11
click at [179, 113] on select "is is not exists does not exist is greater than is less than contains does not …" at bounding box center [208, 118] width 59 height 11
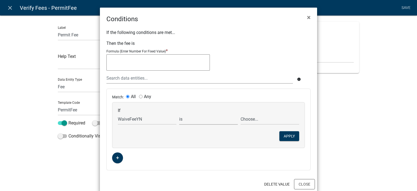
click at [239, 118] on div "Choose... No Yes" at bounding box center [269, 118] width 61 height 11
click at [247, 121] on select "Choose... No Yes" at bounding box center [270, 118] width 59 height 11
select select "2: Yes"
click at [241, 113] on select "Choose... No Yes" at bounding box center [270, 118] width 59 height 11
click at [292, 133] on button "Apply" at bounding box center [289, 136] width 20 height 10
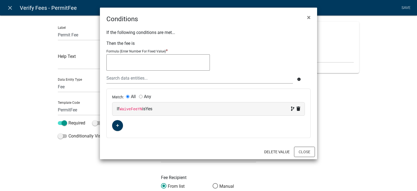
click at [144, 64] on textarea at bounding box center [157, 62] width 103 height 16
type textarea "0"
click at [309, 150] on button "Close" at bounding box center [304, 152] width 21 height 10
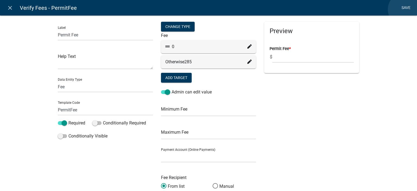
click at [405, 10] on link "Save" at bounding box center [406, 8] width 14 height 10
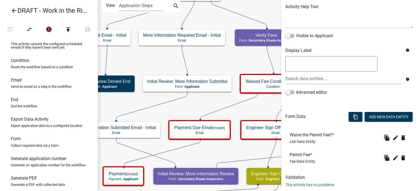
scroll to position [78, 0]
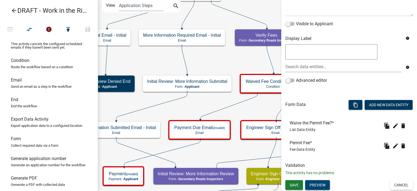
click at [318, 185] on button "Preview" at bounding box center [317, 185] width 25 height 10
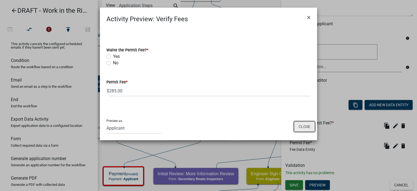
click at [303, 126] on button "Close" at bounding box center [304, 126] width 21 height 10
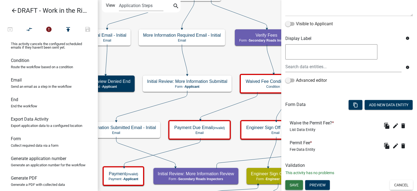
click at [292, 186] on span "Save" at bounding box center [294, 185] width 9 height 4
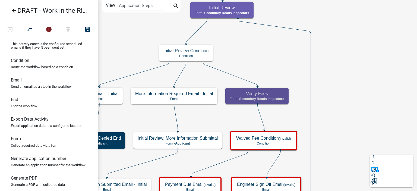
scroll to position [0, 0]
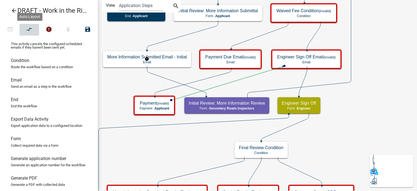
click at [33, 30] on icon "compare_arrows" at bounding box center [29, 30] width 7 height 8
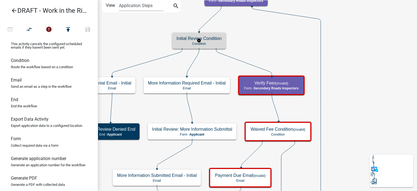
click at [215, 39] on h5 "Initial Review Condition" at bounding box center [198, 38] width 45 height 5
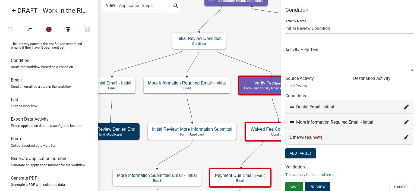
click at [404, 137] on icon at bounding box center [406, 137] width 4 height 4
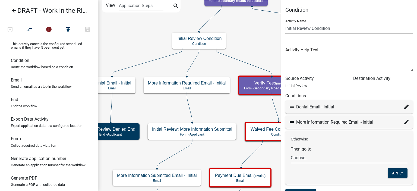
click at [334, 163] on select "Choose... Start Introduction to Work in the ROW Permit Parcel search Jurisdicti…" at bounding box center [349, 157] width 117 height 11
select select "63: a6d76bd8-5f26-444a-b38e-8bd9b8375c4e"
click at [291, 152] on select "Choose... Start Introduction to Work in the ROW Permit Parcel search Jurisdicti…" at bounding box center [349, 157] width 117 height 11
click at [392, 175] on button "Apply" at bounding box center [398, 173] width 20 height 10
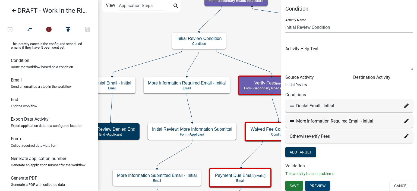
scroll to position [2, 0]
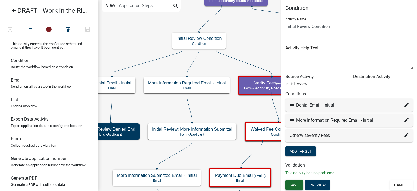
click at [295, 184] on span "Save" at bounding box center [294, 184] width 9 height 4
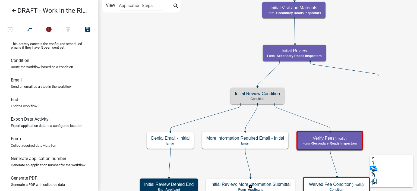
scroll to position [0, 0]
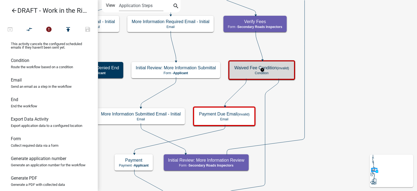
click at [286, 74] on p "Condition" at bounding box center [261, 73] width 55 height 4
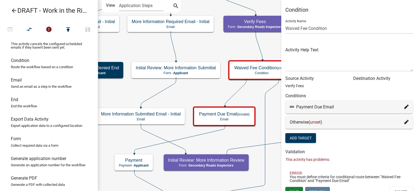
click at [404, 107] on icon at bounding box center [406, 107] width 4 height 4
select select "64: 6fb88aae-3714-476b-be40-66c2199e4ad3"
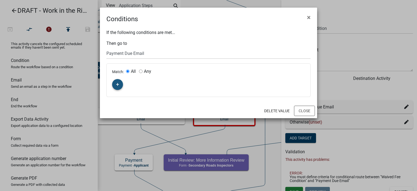
click at [114, 86] on button "button" at bounding box center [117, 84] width 11 height 11
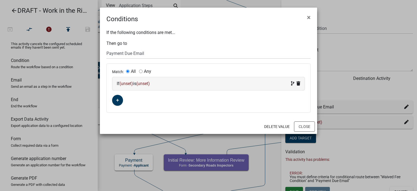
click at [122, 85] on span "(unset)" at bounding box center [126, 83] width 14 height 5
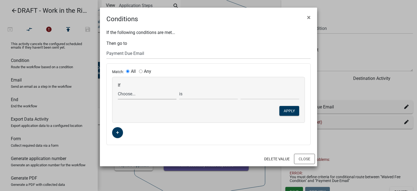
drag, startPoint x: 122, startPoint y: 85, endPoint x: 127, endPoint y: 96, distance: 11.9
click at [126, 96] on select "Choose... ALL_FEE_RECIPIENTS AppChecked APPLICANT_CITY APPLICANT_EMAIL_ADDRESS …" at bounding box center [147, 93] width 59 height 11
select select "207: WaiveFeeYN"
click at [118, 88] on select "Choose... ALL_FEE_RECIPIENTS AppChecked APPLICANT_CITY APPLICANT_EMAIL_ADDRESS …" at bounding box center [147, 93] width 59 height 11
click at [252, 97] on select "Choose... No Yes" at bounding box center [270, 93] width 59 height 11
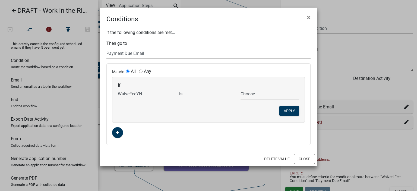
select select "1: No"
click at [241, 88] on select "Choose... No Yes" at bounding box center [270, 93] width 59 height 11
click at [280, 110] on button "Apply" at bounding box center [289, 111] width 20 height 10
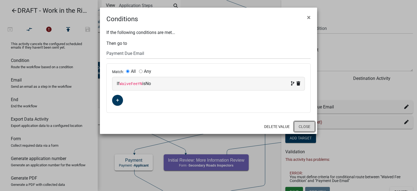
click at [302, 129] on button "Close" at bounding box center [304, 126] width 21 height 10
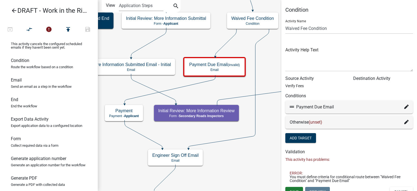
click at [404, 123] on icon at bounding box center [406, 122] width 4 height 4
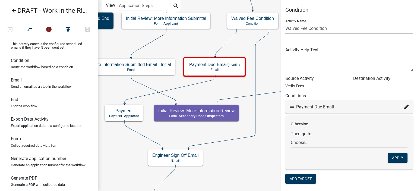
click at [296, 140] on select "Choose... Start Introduction to Work in the ROW Permit Parcel search Jurisdicti…" at bounding box center [349, 142] width 117 height 11
select select "63: e2916cab-cb7e-44b6-9130-15c630df0c40"
click at [291, 137] on select "Choose... Start Introduction to Work in the ROW Permit Parcel search Jurisdicti…" at bounding box center [349, 142] width 117 height 11
click at [391, 160] on button "Apply" at bounding box center [398, 158] width 20 height 10
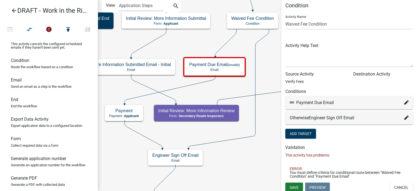
scroll to position [7, 0]
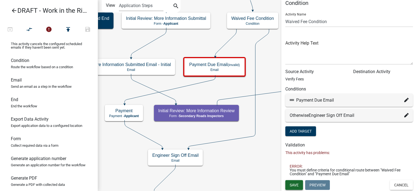
click at [298, 186] on span "Save" at bounding box center [294, 184] width 9 height 4
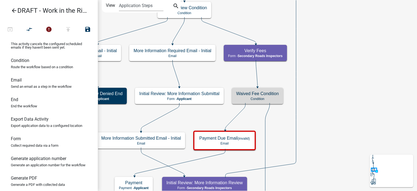
scroll to position [0, 0]
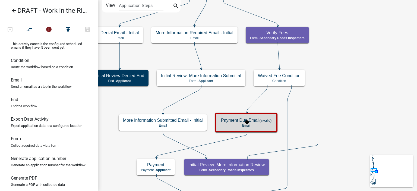
click at [264, 126] on p "Email" at bounding box center [246, 126] width 50 height 4
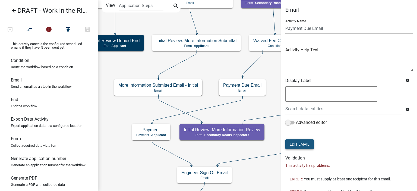
click at [301, 145] on button "Edit Email" at bounding box center [299, 144] width 29 height 10
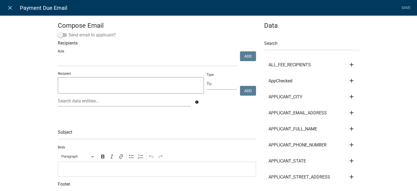
click at [73, 33] on label "Send email to applicant?" at bounding box center [87, 35] width 58 height 7
click at [68, 32] on input "Send email to applicant?" at bounding box center [68, 32] width 0 height 0
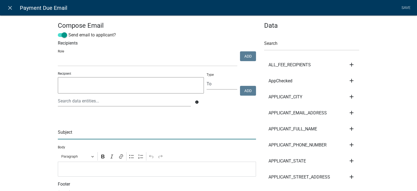
click at [73, 134] on input "text" at bounding box center [157, 133] width 198 height 11
type input "H"
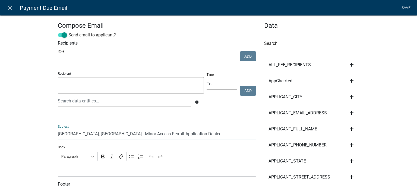
drag, startPoint x: 97, startPoint y: 135, endPoint x: 182, endPoint y: 132, distance: 85.3
click at [182, 132] on input "[GEOGRAPHIC_DATA], [GEOGRAPHIC_DATA] - Minor Access Permit Application Denied" at bounding box center [157, 133] width 198 height 11
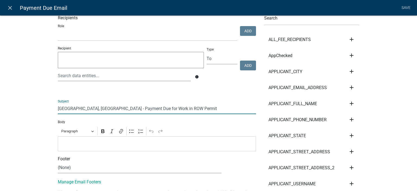
scroll to position [54, 0]
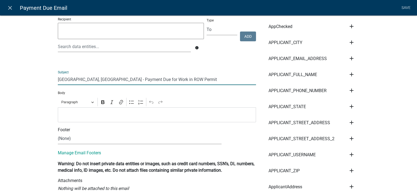
type input "[GEOGRAPHIC_DATA], [GEOGRAPHIC_DATA] - Payment Due for Work in ROW Permit"
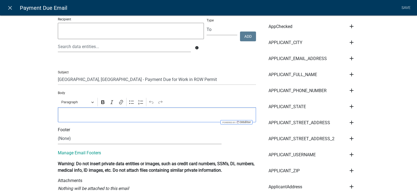
click at [116, 115] on p "Editor editing area: main. Press Alt+0 for help." at bounding box center [157, 114] width 192 height 7
click at [90, 138] on select "(None) Department of Secondary Roads" at bounding box center [140, 138] width 164 height 11
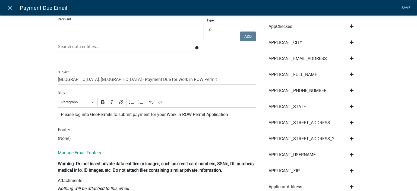
select select "c7e778fa-1ccc-4c77-b012-2c9aeecc5c9e"
click at [58, 133] on select "(None) Department of Secondary Roads" at bounding box center [140, 138] width 164 height 11
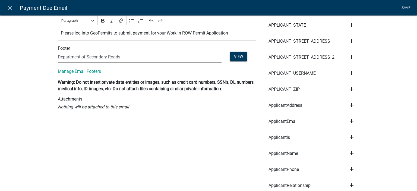
scroll to position [0, 0]
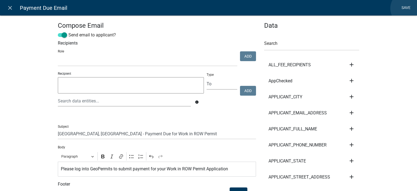
click at [407, 8] on link "Save" at bounding box center [406, 8] width 14 height 10
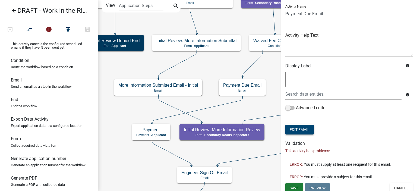
scroll to position [18, 0]
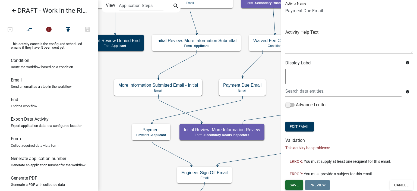
click at [294, 185] on span "Save" at bounding box center [294, 184] width 9 height 4
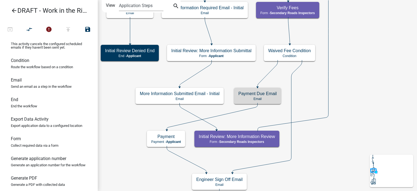
scroll to position [0, 0]
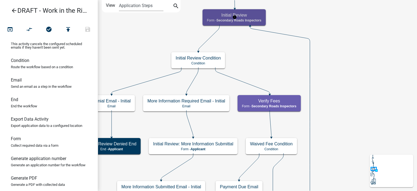
click at [258, 20] on span "Secondary Roads Inspectors" at bounding box center [238, 20] width 45 height 4
select select "28CF8C17-A552-495B-8EB7-C6226360B918"
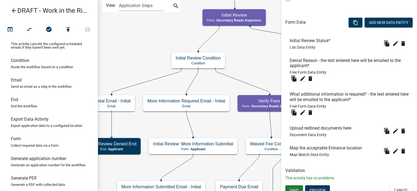
scroll to position [166, 0]
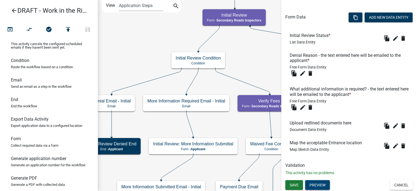
click at [320, 188] on button "Preview" at bounding box center [317, 185] width 25 height 10
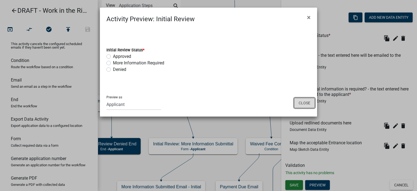
click at [305, 104] on button "Close" at bounding box center [304, 103] width 21 height 10
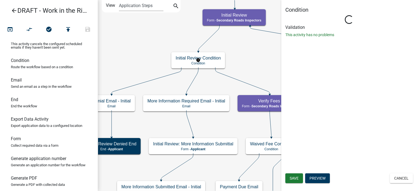
scroll to position [0, 0]
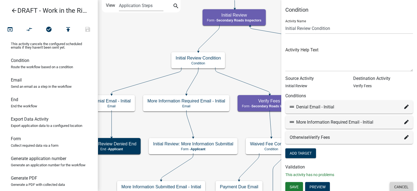
click at [395, 187] on button "Cancel" at bounding box center [401, 187] width 23 height 10
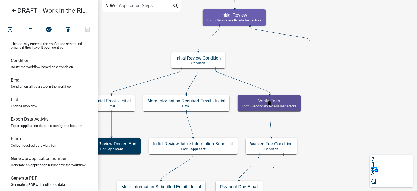
click at [275, 109] on div "Verify Fees Form - Secondary Roads Inspectors" at bounding box center [269, 103] width 63 height 16
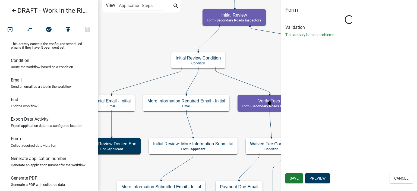
select select "28CF8C17-A552-495B-8EB7-C6226360B918"
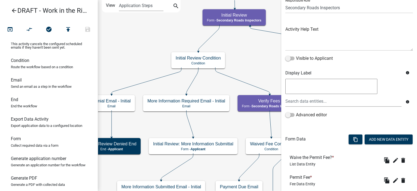
scroll to position [78, 0]
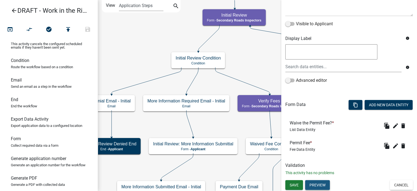
click at [324, 181] on button "Preview" at bounding box center [317, 185] width 25 height 10
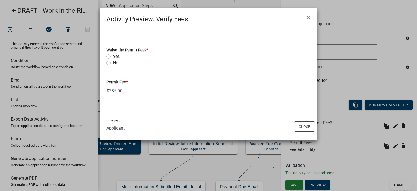
click at [306, 119] on div "Preview as Applicant Engineer Secondary Roads Inspectors Secondary Roads Admin …" at bounding box center [208, 126] width 217 height 27
click at [299, 132] on div "Preview as Applicant Engineer Secondary Roads Inspectors Secondary Roads Admin …" at bounding box center [208, 126] width 217 height 27
click at [301, 127] on button "Close" at bounding box center [304, 126] width 21 height 10
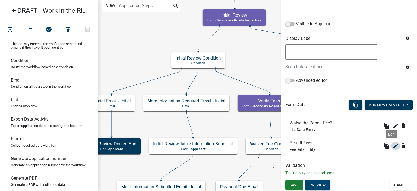
click at [392, 146] on icon "edit" at bounding box center [395, 146] width 7 height 7
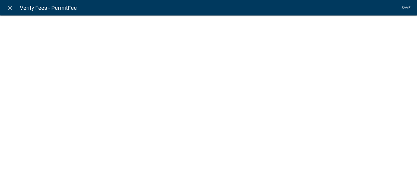
select select "fee"
select select "2: 376ed518-03ca-45af-ba9a-f8065a04f222"
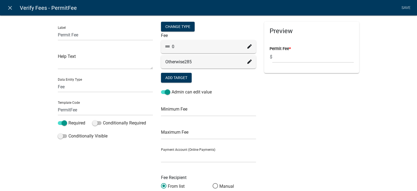
click at [247, 46] on icon at bounding box center [249, 46] width 4 height 4
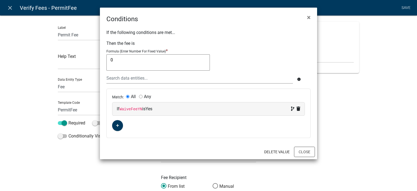
click at [306, 159] on ngb-modal-window "Conditions × If the following conditions are met... Then the fee is Formula (En…" at bounding box center [208, 95] width 417 height 191
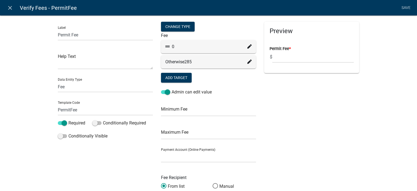
click at [308, 152] on ngb-modal-window "Conditions × If the following conditions are met... Then the fee is Formula (En…" at bounding box center [208, 95] width 417 height 191
click at [6, 8] on link "close" at bounding box center [9, 7] width 11 height 11
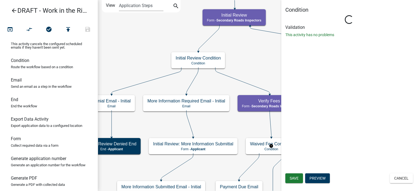
scroll to position [0, 0]
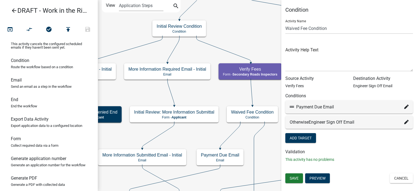
click at [406, 107] on icon at bounding box center [406, 107] width 4 height 4
select select "64: 6fb88aae-3714-476b-be40-66c2199e4ad3"
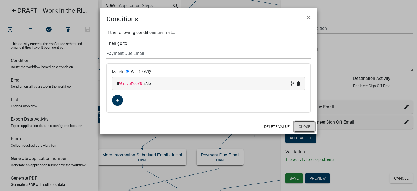
click at [307, 130] on button "Close" at bounding box center [304, 126] width 21 height 10
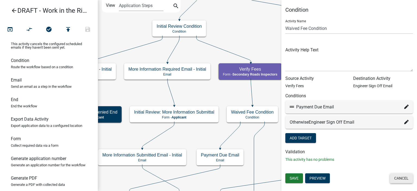
click at [401, 181] on button "Cancel" at bounding box center [401, 178] width 23 height 10
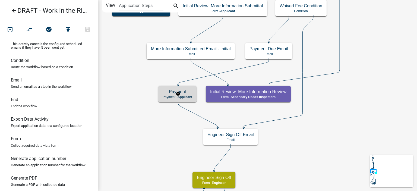
click at [178, 91] on h5 "Payment" at bounding box center [178, 91] width 30 height 5
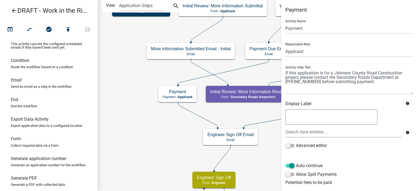
scroll to position [46, 0]
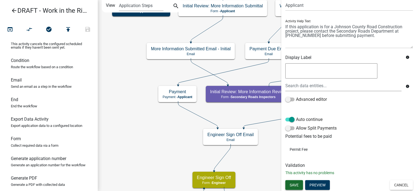
click at [300, 186] on button "Save" at bounding box center [294, 185] width 18 height 10
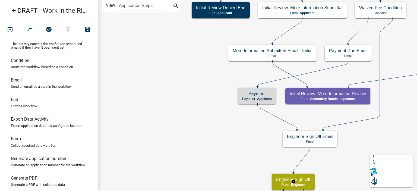
scroll to position [0, 0]
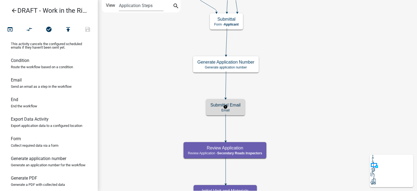
click at [228, 108] on div "Submittal Email Email" at bounding box center [225, 107] width 39 height 16
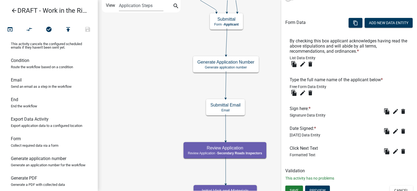
scroll to position [153, 0]
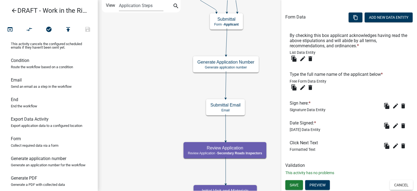
click at [317, 190] on div "Save Preview Cancel" at bounding box center [349, 185] width 136 height 11
click at [318, 183] on button "Preview" at bounding box center [317, 185] width 25 height 10
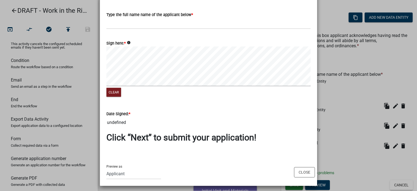
scroll to position [65, 0]
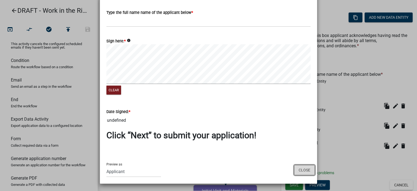
click at [305, 172] on button "Close" at bounding box center [304, 170] width 21 height 10
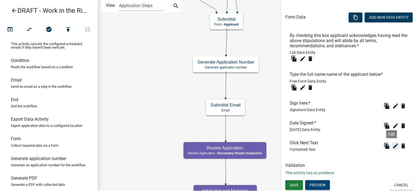
click at [392, 146] on icon "edit" at bounding box center [395, 146] width 7 height 7
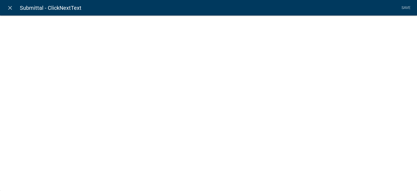
select select "rich-text"
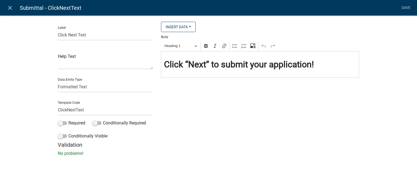
click at [166, 67] on strong "Click “Next” to submit your application!" at bounding box center [239, 64] width 150 height 10
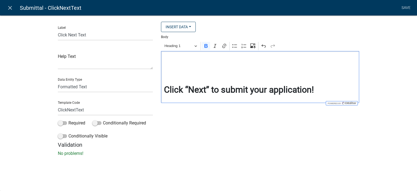
click at [166, 67] on h2 "Editor editing area: main. Press Alt+0 for help." at bounding box center [260, 64] width 192 height 10
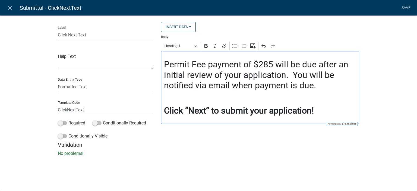
click at [163, 65] on div "Permit Fee payment of $285 will be due after an initial review of your applicat…" at bounding box center [260, 87] width 198 height 73
click at [280, 80] on h2 "A Permit Fee payment of $285 will be due after an initial review of your applic…" at bounding box center [260, 74] width 192 height 31
click at [326, 88] on h2 "A Permit Fee payment of $285 will be due after an initial review of your applic…" at bounding box center [260, 74] width 192 height 31
click at [343, 86] on h2 "A Permit Fee payment of $285 will be due after an initial review of your applic…" at bounding box center [260, 74] width 192 height 31
click at [405, 8] on link "Save" at bounding box center [406, 8] width 14 height 10
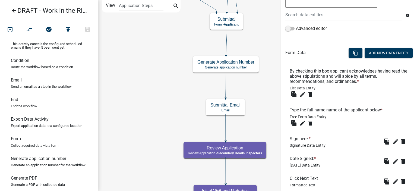
scroll to position [153, 0]
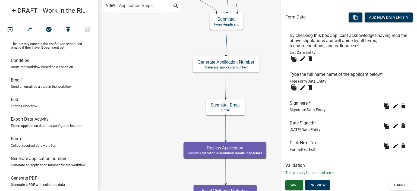
click at [299, 184] on button "Save" at bounding box center [294, 185] width 18 height 10
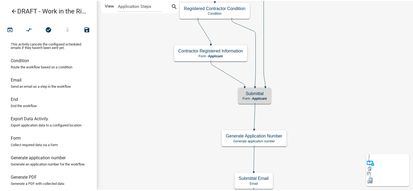
scroll to position [0, 0]
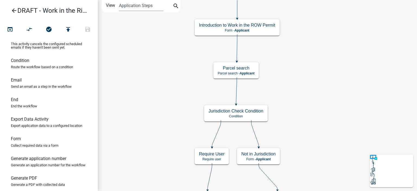
click at [15, 7] on icon "arrow_back" at bounding box center [14, 11] width 7 height 8
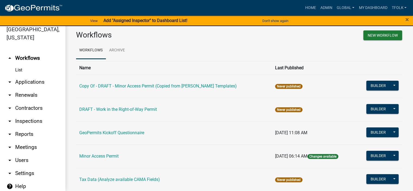
click at [33, 102] on link "arrow_drop_down Contractors" at bounding box center [32, 108] width 65 height 13
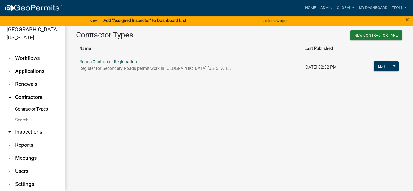
click at [132, 61] on link "Roads Contractor Registration" at bounding box center [108, 61] width 58 height 5
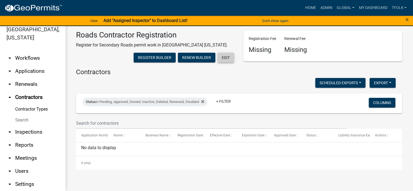
click at [225, 58] on button "Edit" at bounding box center [225, 58] width 17 height 10
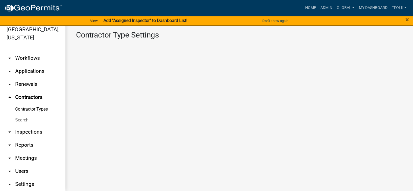
select select "1: 4ef63fe7-b19a-425e-ac95-467e066f44a3"
select select "3: Object"
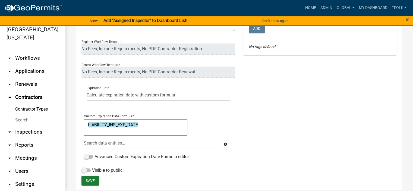
scroll to position [27, 0]
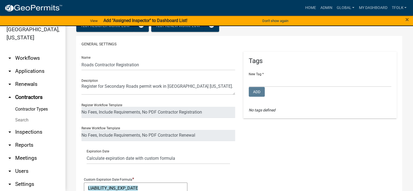
click at [20, 61] on link "arrow_drop_down Workflows" at bounding box center [32, 58] width 65 height 13
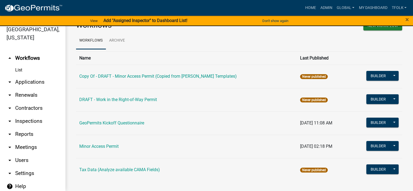
scroll to position [15, 0]
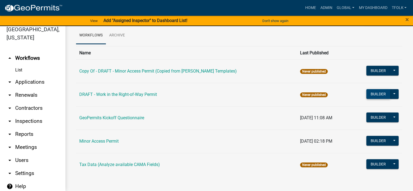
click at [375, 93] on button "Builder" at bounding box center [378, 94] width 24 height 10
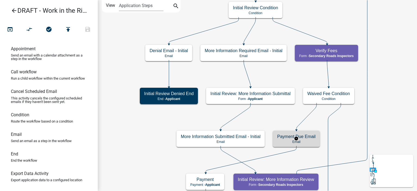
click at [289, 138] on h5 "Payment Due Email" at bounding box center [296, 136] width 38 height 5
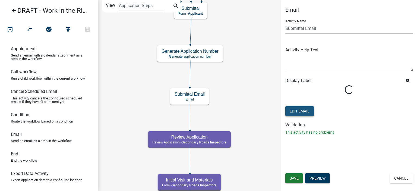
click at [308, 111] on button "Edit Email" at bounding box center [299, 111] width 29 height 10
select select "c7e778fa-1ccc-4c77-b012-2c9aeecc5c9e"
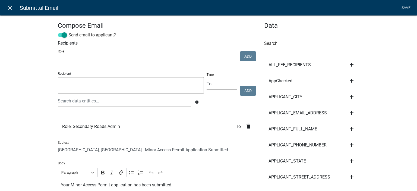
click at [9, 6] on icon "close" at bounding box center [10, 8] width 7 height 7
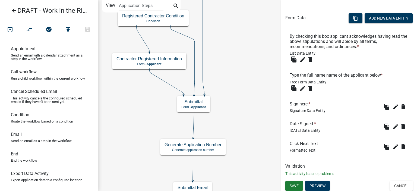
scroll to position [153, 0]
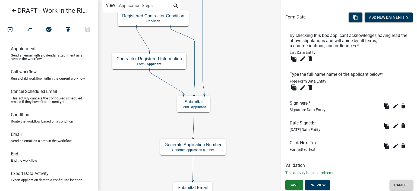
click at [401, 182] on button "Cancel" at bounding box center [401, 185] width 23 height 10
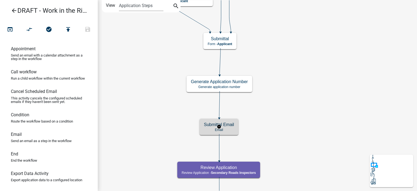
click at [226, 124] on h5 "Submittal Email" at bounding box center [219, 124] width 30 height 5
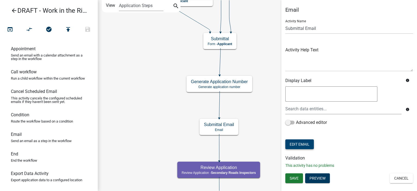
click at [307, 145] on button "Edit Email" at bounding box center [299, 144] width 29 height 10
select select "c7e778fa-1ccc-4c77-b012-2c9aeecc5c9e"
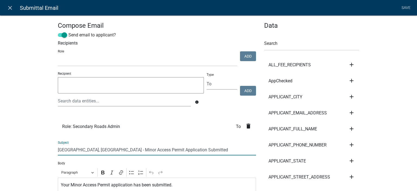
drag, startPoint x: 97, startPoint y: 150, endPoint x: 137, endPoint y: 150, distance: 39.9
click at [137, 150] on input "Johnson County, IA - Minor Access Permit Application Submitted" at bounding box center [157, 149] width 198 height 11
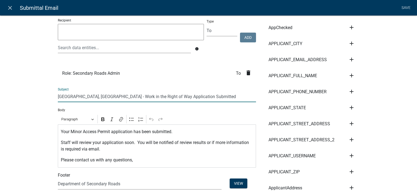
scroll to position [81, 0]
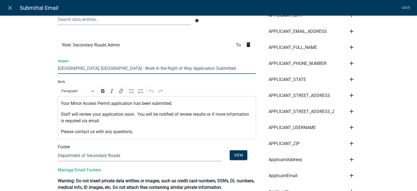
drag, startPoint x: 97, startPoint y: 68, endPoint x: 143, endPoint y: 67, distance: 45.6
click at [143, 67] on input "[GEOGRAPHIC_DATA], [GEOGRAPHIC_DATA] - Work in the Right of Way Application Sub…" at bounding box center [157, 68] width 198 height 11
type input "[GEOGRAPHIC_DATA], [GEOGRAPHIC_DATA] - Work in the Right of Way Application Sub…"
click at [68, 106] on p "Your Minor Access Permit application has been submitted." at bounding box center [157, 103] width 192 height 7
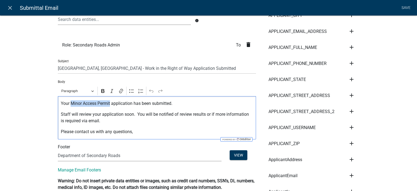
drag, startPoint x: 69, startPoint y: 103, endPoint x: 109, endPoint y: 103, distance: 39.4
click at [109, 103] on p "Your Minor Access Permit application has been submitted." at bounding box center [157, 103] width 192 height 7
click at [123, 107] on p "Your Minor Access Permit application has been submitted." at bounding box center [157, 103] width 192 height 7
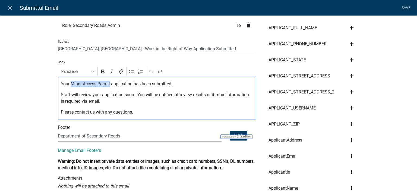
scroll to position [0, 0]
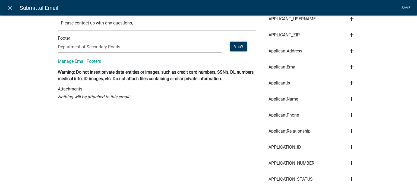
click at [147, 87] on h6 "Attachments" at bounding box center [157, 88] width 198 height 5
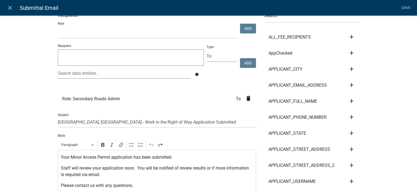
scroll to position [27, 0]
click at [408, 6] on link "Save" at bounding box center [406, 8] width 14 height 10
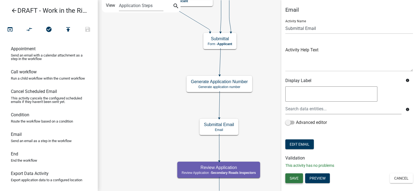
click at [296, 180] on button "Save" at bounding box center [294, 178] width 18 height 10
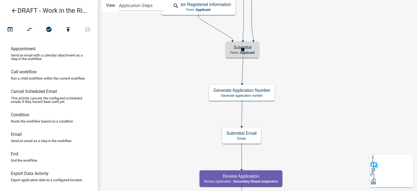
click at [257, 50] on div "Submittal Form - Applicant" at bounding box center [242, 50] width 33 height 16
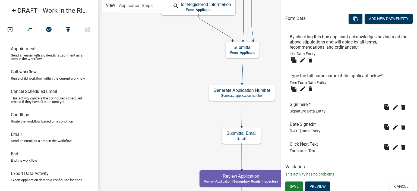
scroll to position [153, 0]
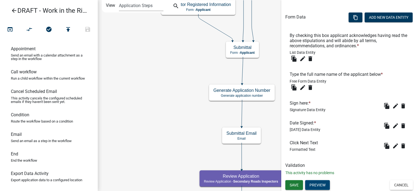
click at [317, 184] on button "Preview" at bounding box center [317, 185] width 25 height 10
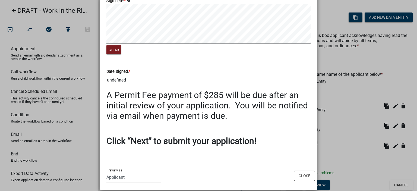
scroll to position [109, 0]
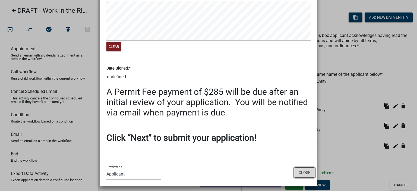
click at [303, 172] on button "Close" at bounding box center [304, 172] width 21 height 10
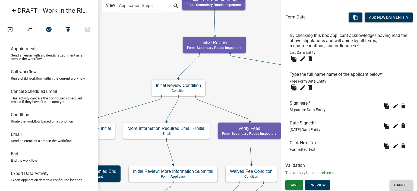
click at [397, 182] on button "Cancel" at bounding box center [401, 185] width 23 height 10
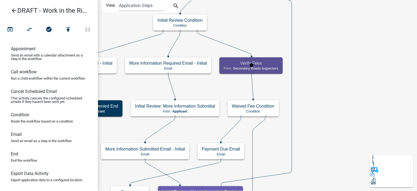
click at [265, 69] on span "Secondary Roads Inspectors" at bounding box center [255, 69] width 45 height 4
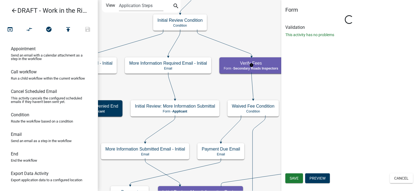
select select "28CF8C17-A552-495B-8EB7-C6226360B918"
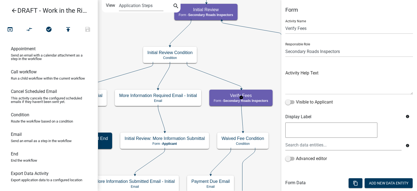
select select "28CF8C17-A552-495B-8EB7-C6226360B918"
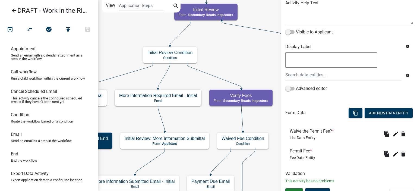
scroll to position [78, 0]
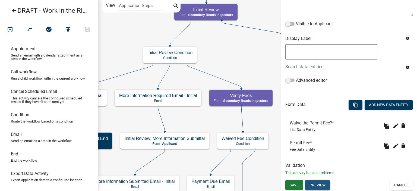
click at [320, 183] on button "Preview" at bounding box center [317, 185] width 25 height 10
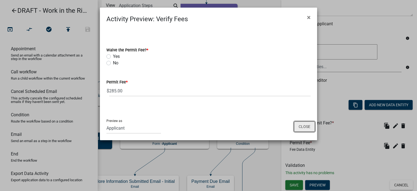
click at [301, 127] on button "Close" at bounding box center [304, 126] width 21 height 10
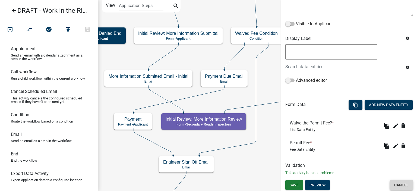
click at [398, 185] on button "Cancel" at bounding box center [401, 185] width 23 height 10
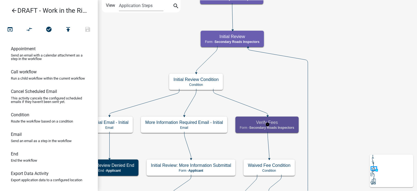
click at [252, 125] on div "Verify Fees Form - Secondary Roads Inspectors" at bounding box center [266, 124] width 63 height 16
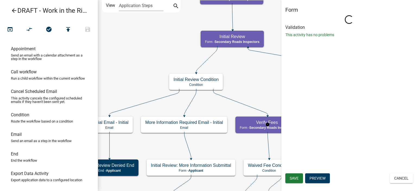
select select "28CF8C17-A552-495B-8EB7-C6226360B918"
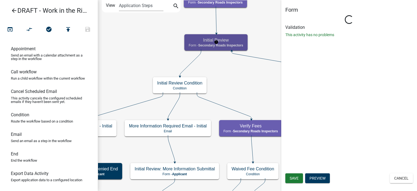
select select "28CF8C17-A552-495B-8EB7-C6226360B918"
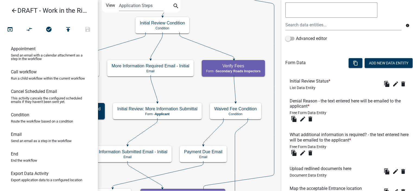
scroll to position [166, 0]
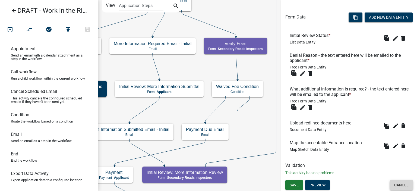
click at [403, 185] on button "Cancel" at bounding box center [401, 185] width 23 height 10
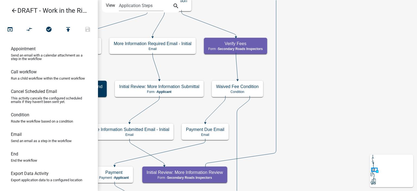
scroll to position [0, 0]
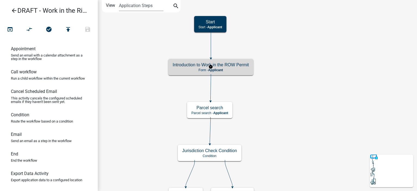
click at [237, 68] on p "Form - Applicant" at bounding box center [211, 70] width 76 height 4
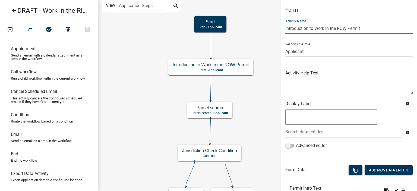
drag, startPoint x: 338, startPoint y: 30, endPoint x: 346, endPoint y: 30, distance: 8.1
click at [346, 30] on input "Introduction to Work in the ROW Permit" at bounding box center [349, 28] width 128 height 11
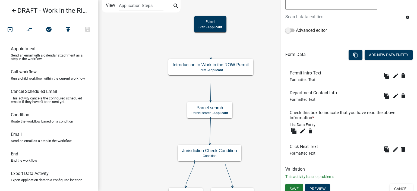
scroll to position [119, 0]
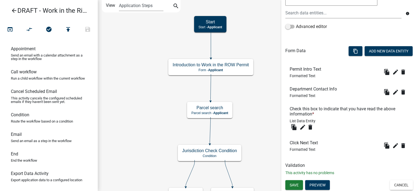
type input "Introduction to Work in the Right-of-Way Permit"
click at [295, 191] on div "Save Preview Cancel" at bounding box center [349, 185] width 136 height 11
click at [295, 185] on span "Save" at bounding box center [294, 184] width 9 height 4
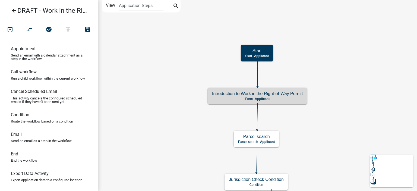
scroll to position [0, 0]
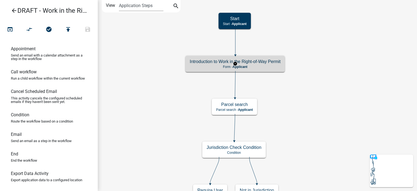
click at [270, 60] on h5 "Introduction to Work in the Right-of-Way Permit" at bounding box center [235, 61] width 91 height 5
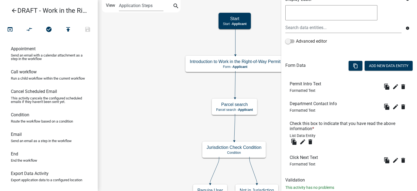
scroll to position [119, 0]
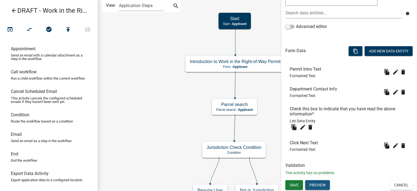
click at [325, 183] on button "Preview" at bounding box center [317, 185] width 25 height 10
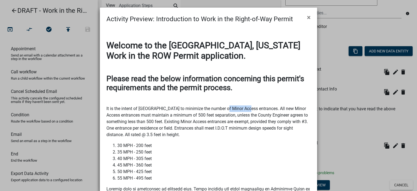
drag, startPoint x: 224, startPoint y: 107, endPoint x: 248, endPoint y: 106, distance: 23.9
click at [248, 106] on p "It is the intent of [GEOGRAPHIC_DATA] to minimize the number of Minor Access en…" at bounding box center [208, 121] width 204 height 33
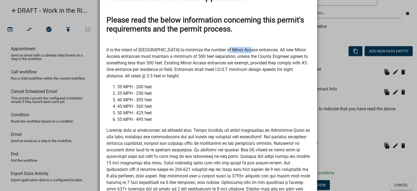
scroll to position [54, 0]
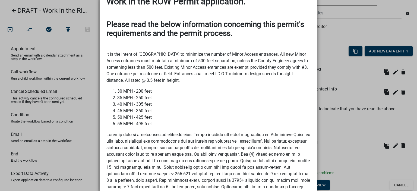
click at [362, 127] on ngb-modal-window "Activity Preview : Introduction to Work in the Right-of-Way Permit × Welcome to…" at bounding box center [208, 95] width 417 height 191
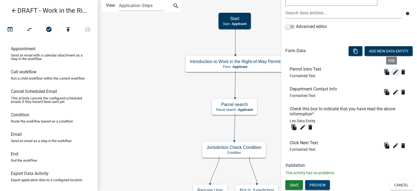
click at [392, 73] on icon "edit" at bounding box center [395, 72] width 7 height 7
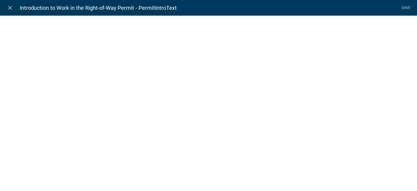
select select "rich-text"
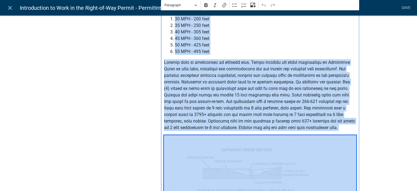
scroll to position [289, 0]
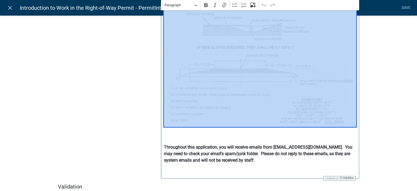
drag, startPoint x: 160, startPoint y: 46, endPoint x: 291, endPoint y: 111, distance: 145.4
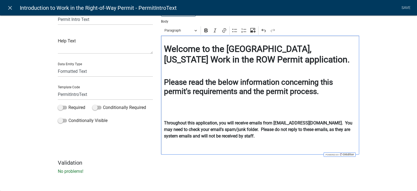
scroll to position [15, 0]
click at [177, 108] on div "Welcome to the [GEOGRAPHIC_DATA], [US_STATE] Work in the ROW Permit application…" at bounding box center [260, 95] width 198 height 119
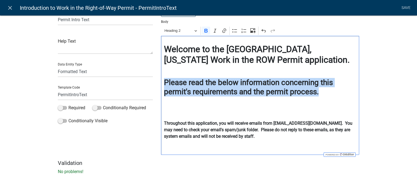
drag, startPoint x: 317, startPoint y: 92, endPoint x: 154, endPoint y: 82, distance: 162.9
click at [157, 82] on div "Insert Data Fee Recipients Application Id Application Number Application Status…" at bounding box center [260, 83] width 206 height 153
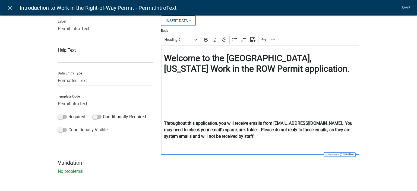
click at [172, 98] on div "Welcome to the [GEOGRAPHIC_DATA], [US_STATE] Work in the ROW Permit application…" at bounding box center [260, 100] width 198 height 110
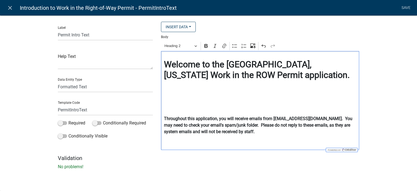
scroll to position [0, 0]
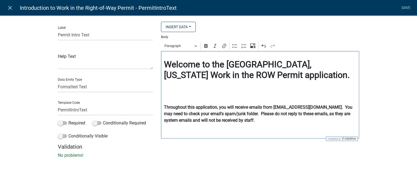
click at [167, 93] on div "Welcome to the [GEOGRAPHIC_DATA], [US_STATE] Work in the ROW Permit application…" at bounding box center [260, 94] width 198 height 87
click at [406, 7] on link "Save" at bounding box center [406, 8] width 14 height 10
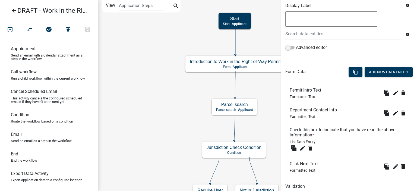
scroll to position [119, 0]
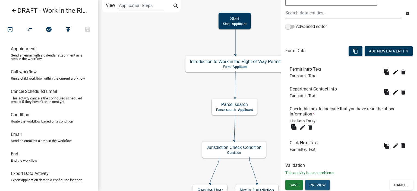
click at [321, 182] on button "Preview" at bounding box center [317, 185] width 25 height 10
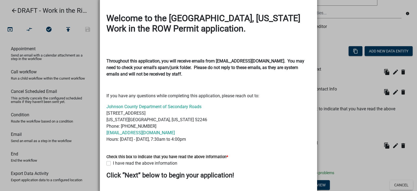
scroll to position [66, 0]
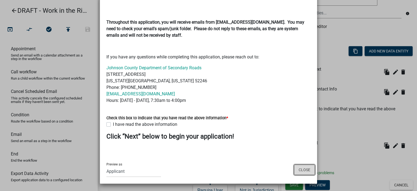
click at [300, 172] on button "Close" at bounding box center [304, 169] width 21 height 10
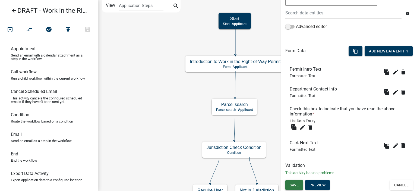
click at [299, 184] on button "Save" at bounding box center [294, 185] width 18 height 10
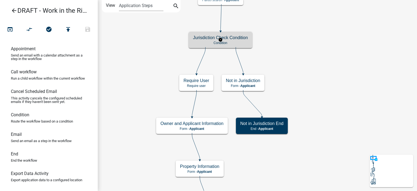
click at [241, 39] on h5 "Jurisdiction Check Condition" at bounding box center [220, 37] width 55 height 5
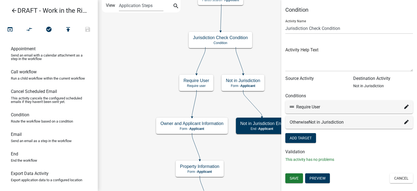
click at [405, 108] on icon at bounding box center [406, 107] width 4 height 4
select select "6: e73e78e4-2bca-416c-a1a1-789630736ce4"
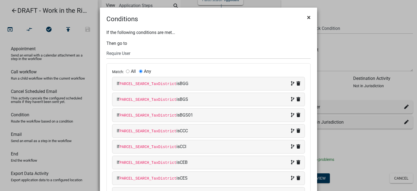
click at [307, 18] on span "×" at bounding box center [309, 18] width 4 height 8
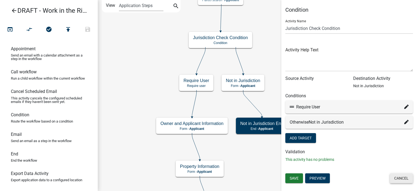
click at [403, 180] on button "Cancel" at bounding box center [401, 178] width 23 height 10
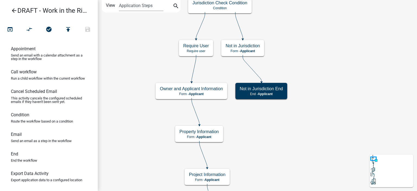
click at [12, 11] on icon "arrow_back" at bounding box center [14, 11] width 7 height 8
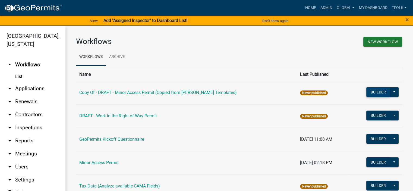
click at [372, 91] on button "Builder" at bounding box center [378, 92] width 24 height 10
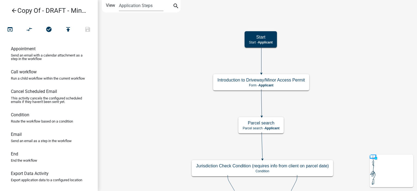
click at [14, 9] on icon "arrow_back" at bounding box center [14, 11] width 7 height 8
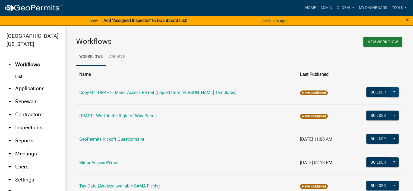
click at [393, 94] on button at bounding box center [394, 92] width 9 height 10
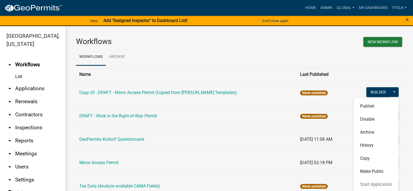
click at [247, 68] on th "Name" at bounding box center [186, 74] width 221 height 13
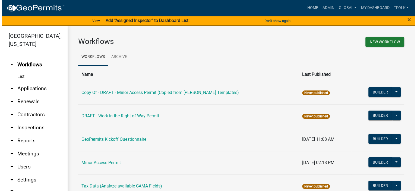
scroll to position [15, 0]
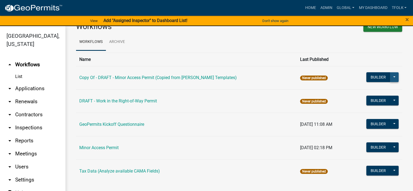
click at [392, 75] on button at bounding box center [394, 77] width 9 height 10
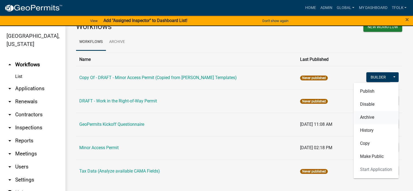
click at [369, 118] on button "Archive" at bounding box center [375, 117] width 45 height 13
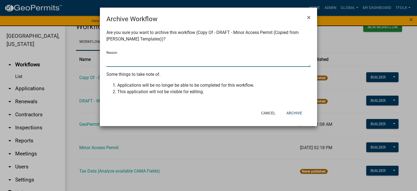
click at [155, 58] on textarea "Reason" at bounding box center [208, 60] width 204 height 12
type textarea "testing sandbox"
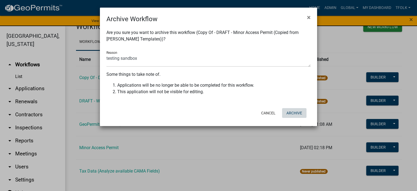
click at [295, 115] on button "Archive" at bounding box center [294, 113] width 24 height 10
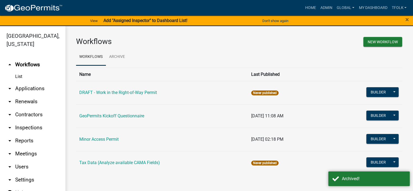
scroll to position [7, 0]
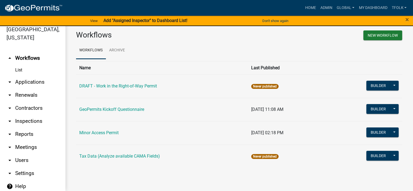
click at [172, 176] on div "Workflows New Workflow Workflows Archive Name Last Published DRAFT - Work in th…" at bounding box center [239, 101] width 348 height 163
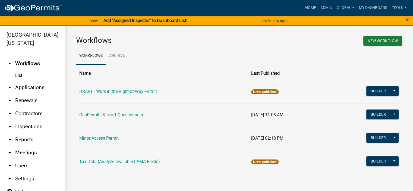
scroll to position [0, 0]
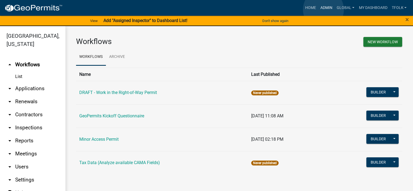
click at [323, 10] on link "Admin" at bounding box center [326, 8] width 16 height 10
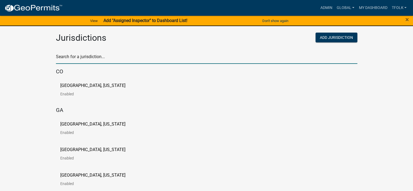
click at [152, 63] on input "text" at bounding box center [206, 58] width 301 height 11
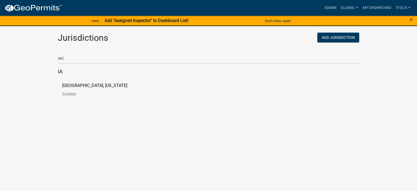
click at [45, 122] on body "Internet Explorer does NOT work with GeoPermits. Get a new browser for more sec…" at bounding box center [208, 95] width 417 height 191
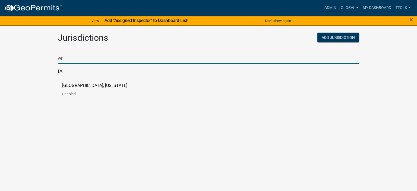
click at [191, 60] on input "wri" at bounding box center [208, 58] width 301 height 11
type input "[PERSON_NAME]"
click at [73, 93] on p "Enabled" at bounding box center [99, 94] width 74 height 4
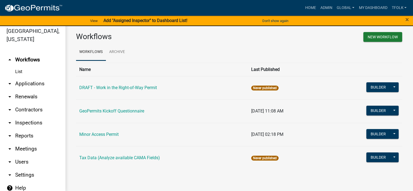
scroll to position [7, 0]
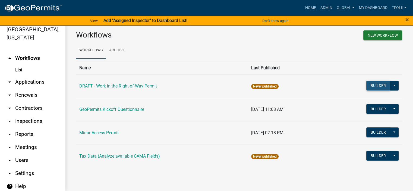
click at [374, 86] on button "Builder" at bounding box center [378, 86] width 24 height 10
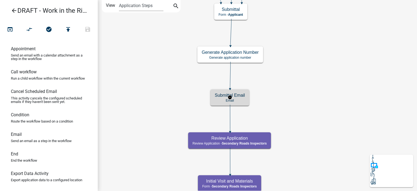
click at [239, 100] on p "Email" at bounding box center [230, 101] width 30 height 4
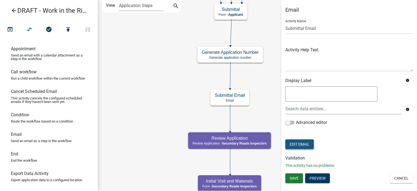
click at [302, 142] on button "Edit Email" at bounding box center [299, 144] width 29 height 10
select select "c7e778fa-1ccc-4c77-b012-2c9aeecc5c9e"
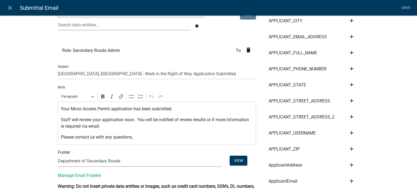
scroll to position [81, 0]
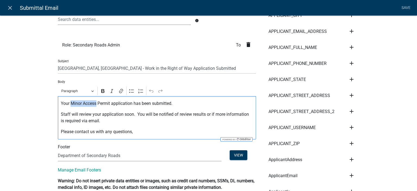
drag, startPoint x: 68, startPoint y: 104, endPoint x: 95, endPoint y: 104, distance: 26.6
click at [95, 104] on p "Your Minor Access Permit application has been submitted." at bounding box center [157, 103] width 192 height 7
click at [73, 103] on p "Your WOrk in ROW Permit application has been submitted." at bounding box center [157, 103] width 192 height 7
click at [103, 108] on div "Your Work in ROW Permit application has been submitted. Staff will review your …" at bounding box center [157, 117] width 198 height 43
drag, startPoint x: 69, startPoint y: 104, endPoint x: 93, endPoint y: 105, distance: 23.9
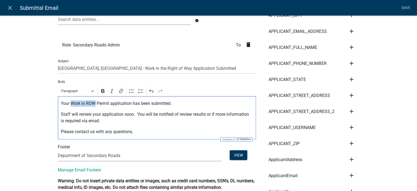
click at [93, 105] on p "Your Work in ROW Permit application has been submitted." at bounding box center [157, 103] width 192 height 7
copy p "Work in ROW"
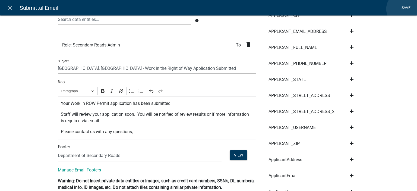
click at [403, 9] on link "Save" at bounding box center [406, 8] width 14 height 10
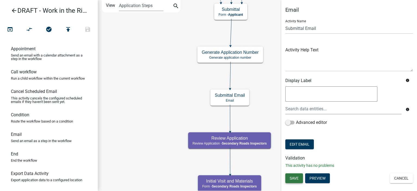
click at [288, 176] on button "Save" at bounding box center [294, 178] width 18 height 10
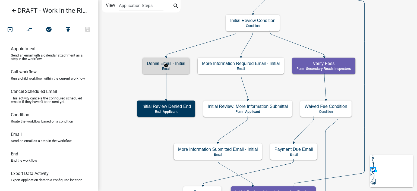
click at [181, 65] on h5 "Denial Email - Initial" at bounding box center [166, 63] width 38 height 5
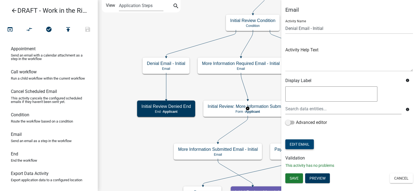
click at [303, 143] on button "Edit Email" at bounding box center [299, 144] width 29 height 10
select select "c7e778fa-1ccc-4c77-b012-2c9aeecc5c9e"
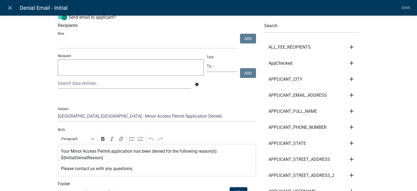
scroll to position [27, 0]
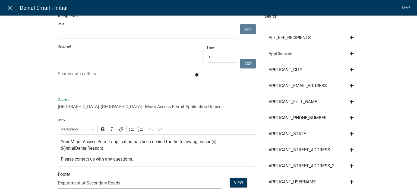
drag, startPoint x: 97, startPoint y: 106, endPoint x: 122, endPoint y: 108, distance: 25.9
click at [122, 108] on input "[GEOGRAPHIC_DATA], [GEOGRAPHIC_DATA] - Minor Access Permit Application Denied" at bounding box center [157, 106] width 198 height 11
paste input "[ { "value": { "activity": { "routing": [ { "$id": "1", "targetId": "d2b41209-a…"
type input "[GEOGRAPHIC_DATA], [GEOGRAPHIC_DATA] - Work in ROW Permit Application Denied"
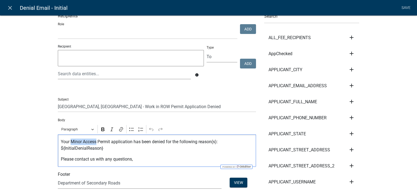
drag, startPoint x: 69, startPoint y: 142, endPoint x: 94, endPoint y: 142, distance: 25.0
click at [94, 142] on p "Your Minor Access Permit application has been denied for the following reason(s…" at bounding box center [157, 144] width 192 height 13
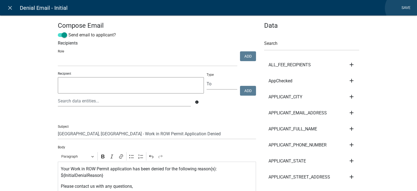
click at [402, 8] on link "Save" at bounding box center [406, 8] width 14 height 10
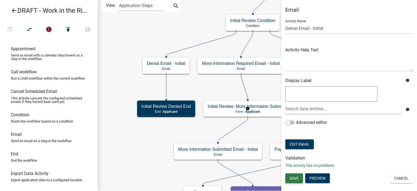
click at [298, 177] on span "Save" at bounding box center [294, 178] width 9 height 4
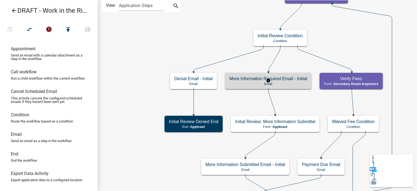
click at [233, 83] on p "Email" at bounding box center [268, 84] width 78 height 4
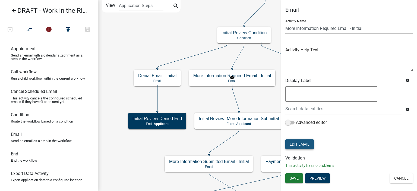
click at [303, 146] on button "Edit Email" at bounding box center [299, 144] width 29 height 10
select select "c7e778fa-1ccc-4c77-b012-2c9aeecc5c9e"
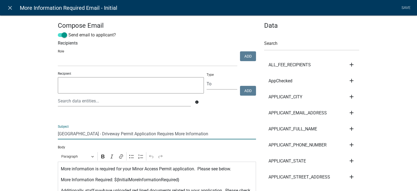
drag, startPoint x: 97, startPoint y: 134, endPoint x: 114, endPoint y: 135, distance: 17.2
click at [114, 135] on input "[GEOGRAPHIC_DATA] - Driveway Permit Application Requires More Information" at bounding box center [157, 133] width 198 height 11
paste input "Work in ROW"
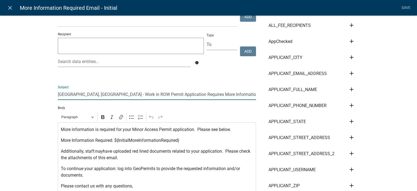
scroll to position [54, 0]
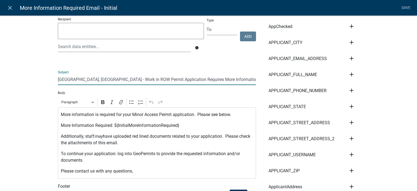
type input "[GEOGRAPHIC_DATA], [GEOGRAPHIC_DATA] - Work in ROW Permit Application Requires …"
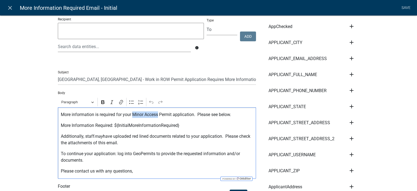
drag, startPoint x: 131, startPoint y: 117, endPoint x: 156, endPoint y: 116, distance: 25.5
click at [156, 116] on p "More information is required for your Minor Access Permit application. Please s…" at bounding box center [157, 114] width 192 height 7
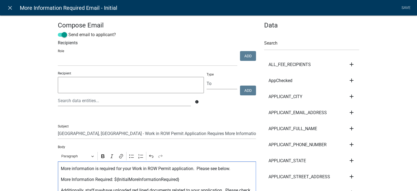
scroll to position [0, 0]
click at [406, 6] on link "Save" at bounding box center [406, 8] width 14 height 10
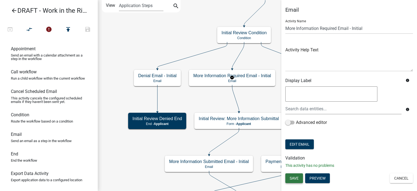
click at [296, 180] on button "Save" at bounding box center [294, 178] width 18 height 10
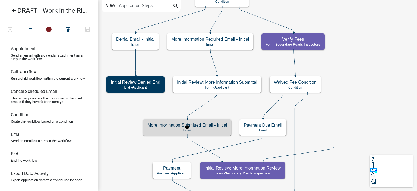
click at [217, 125] on h5 "More Information Submitted Email - Initial" at bounding box center [187, 124] width 80 height 5
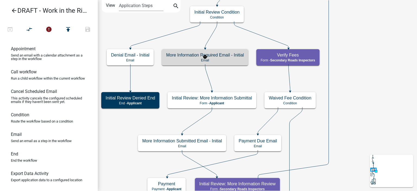
click at [234, 59] on p "Email" at bounding box center [205, 60] width 78 height 4
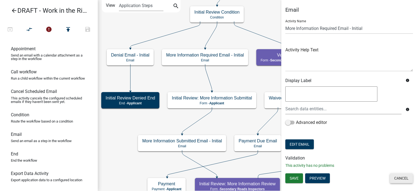
click at [400, 177] on button "Cancel" at bounding box center [401, 178] width 23 height 10
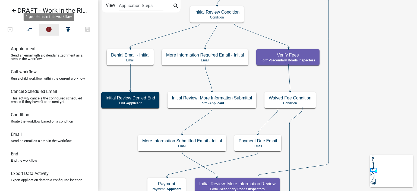
click at [50, 26] on icon "error" at bounding box center [49, 30] width 7 height 8
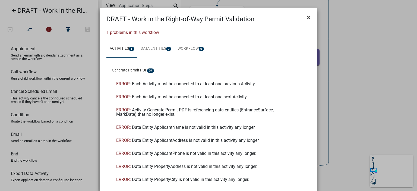
click at [307, 17] on span "×" at bounding box center [309, 18] width 4 height 8
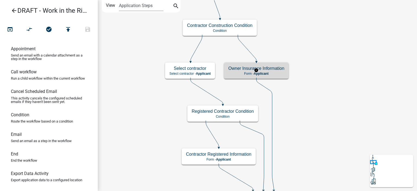
click at [236, 73] on p "Form - Applicant" at bounding box center [256, 74] width 56 height 4
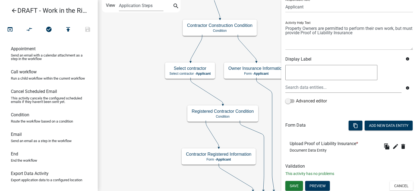
scroll to position [45, 0]
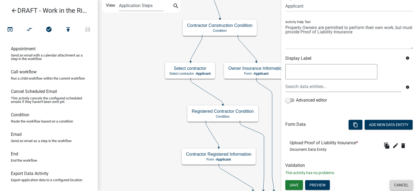
click at [399, 181] on button "Cancel" at bounding box center [401, 185] width 23 height 10
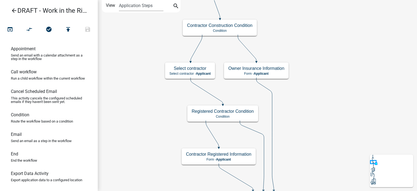
scroll to position [0, 0]
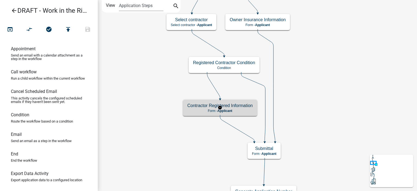
click at [213, 110] on p "Form - Applicant" at bounding box center [219, 111] width 65 height 4
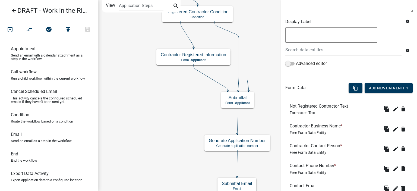
scroll to position [145, 0]
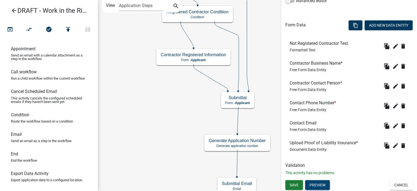
click at [322, 184] on button "Preview" at bounding box center [317, 185] width 25 height 10
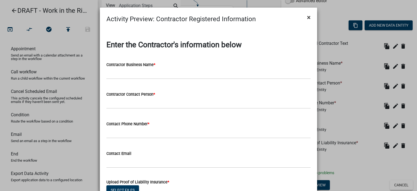
click at [307, 18] on span "×" at bounding box center [309, 18] width 4 height 8
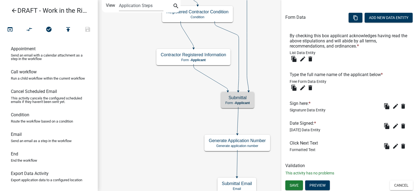
scroll to position [153, 0]
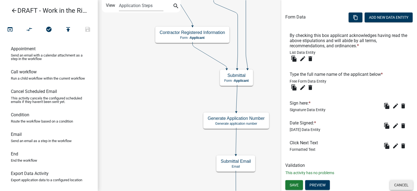
click at [400, 184] on button "Cancel" at bounding box center [401, 185] width 23 height 10
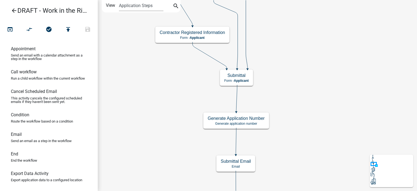
scroll to position [0, 0]
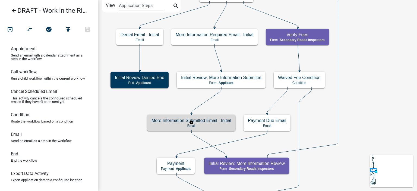
click at [217, 123] on div "More Information Submitted Email - Initial Email" at bounding box center [191, 123] width 88 height 16
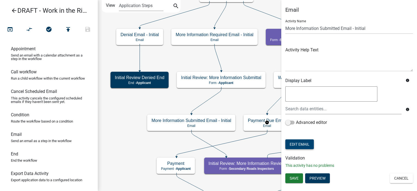
click at [306, 144] on button "Edit Email" at bounding box center [299, 144] width 29 height 10
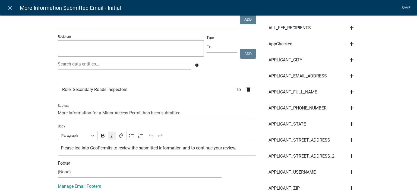
scroll to position [54, 0]
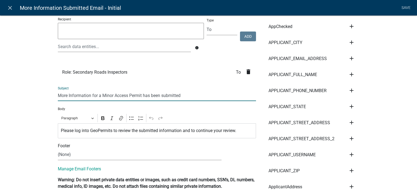
drag, startPoint x: 102, startPoint y: 97, endPoint x: 127, endPoint y: 97, distance: 25.2
click at [127, 97] on input "More Information for a Minor Access Permit has been submitted" at bounding box center [157, 95] width 198 height 11
paste input "Work in ROW"
type input "More Information for a Work in ROW Permit has been submitted"
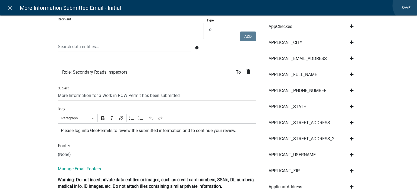
click at [410, 5] on link "Save" at bounding box center [406, 8] width 14 height 10
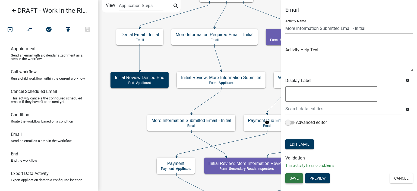
click at [295, 178] on span "Save" at bounding box center [294, 178] width 9 height 4
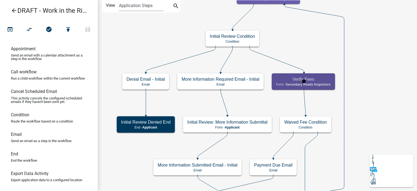
click at [332, 88] on div "Verify Fees Form - Secondary Roads Inspectors" at bounding box center [303, 81] width 63 height 16
select select "28CF8C17-A552-495B-8EB7-C6226360B918"
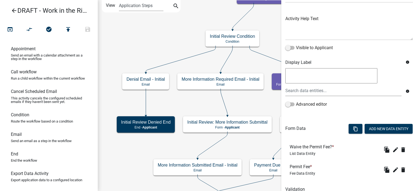
scroll to position [78, 0]
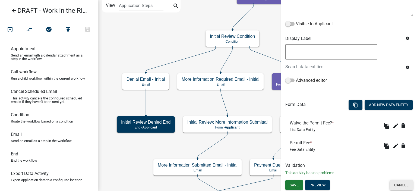
click at [401, 183] on button "Cancel" at bounding box center [401, 185] width 23 height 10
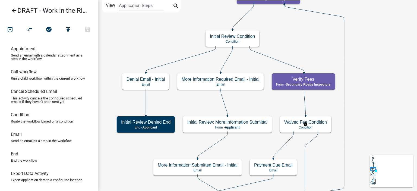
scroll to position [0, 0]
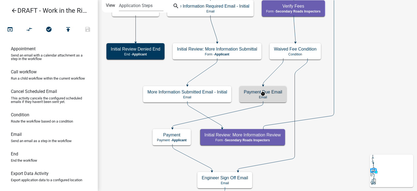
click at [274, 93] on h5 "Payment Due Email" at bounding box center [263, 91] width 38 height 5
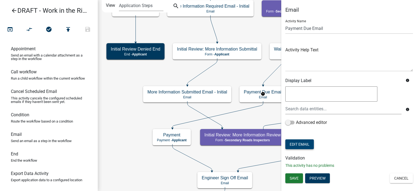
click at [304, 140] on button "Edit Email" at bounding box center [299, 144] width 29 height 10
select select "c7e778fa-1ccc-4c77-b012-2c9aeecc5c9e"
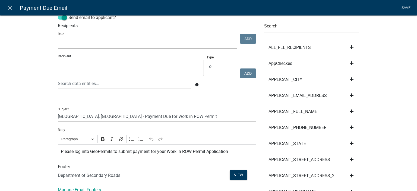
scroll to position [27, 0]
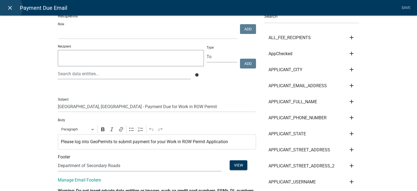
click at [9, 8] on icon "close" at bounding box center [10, 8] width 7 height 7
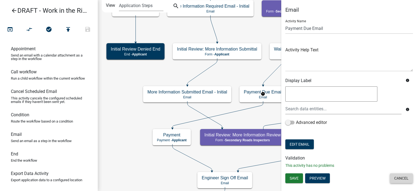
click at [401, 175] on button "Cancel" at bounding box center [401, 178] width 23 height 10
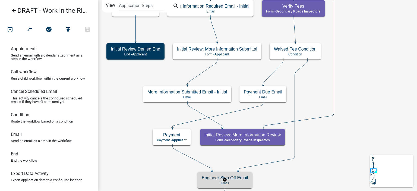
click at [201, 173] on div "Engineer Sign Off Email Email" at bounding box center [224, 180] width 55 height 16
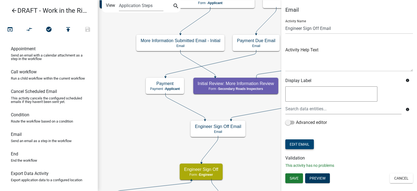
click at [295, 144] on button "Edit Email" at bounding box center [299, 144] width 29 height 10
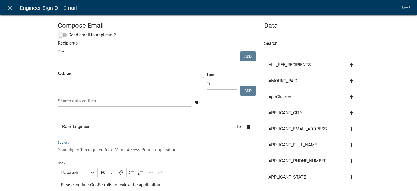
drag, startPoint x: 113, startPoint y: 150, endPoint x: 138, endPoint y: 150, distance: 25.2
click at [138, 150] on input "Your sign off is required for a Minor Access Permit application" at bounding box center [157, 149] width 198 height 11
paste input "Work in ROW"
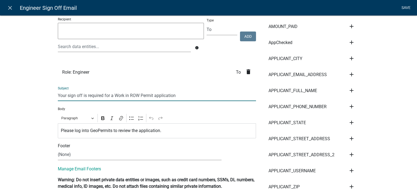
type input "Your sign off is required for a Work in ROW Permit application"
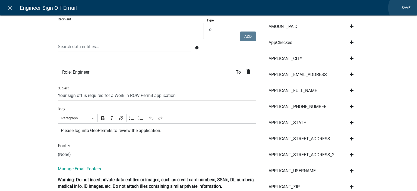
click at [405, 8] on link "Save" at bounding box center [406, 8] width 14 height 10
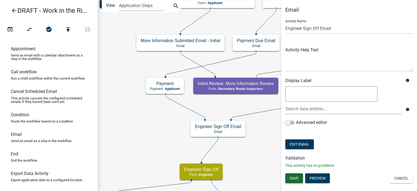
click at [298, 177] on span "Save" at bounding box center [294, 178] width 9 height 4
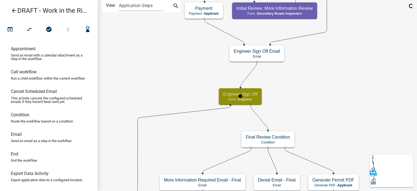
click at [235, 93] on h5 "Engineer Sign Off" at bounding box center [240, 93] width 34 height 5
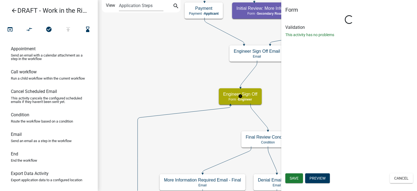
select select "EDB47700-5C9B-4A71-88F2-40F2DC239376"
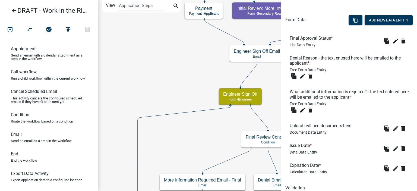
scroll to position [186, 0]
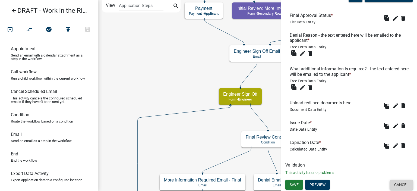
click at [393, 184] on button "Cancel" at bounding box center [401, 185] width 23 height 10
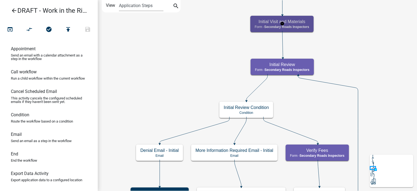
click at [307, 17] on div "Initial Visit and Materials Form - Secondary Roads Inspectors" at bounding box center [281, 24] width 63 height 16
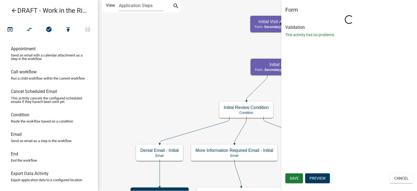
select select "28CF8C17-A552-495B-8EB7-C6226360B918"
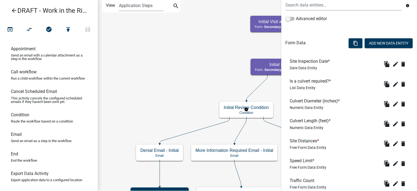
scroll to position [148, 0]
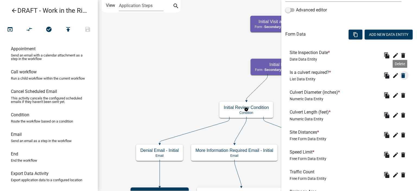
click at [403, 72] on button "delete" at bounding box center [404, 75] width 9 height 9
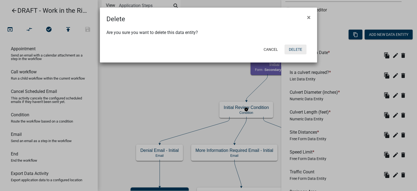
click at [296, 49] on button "Delete" at bounding box center [295, 50] width 22 height 10
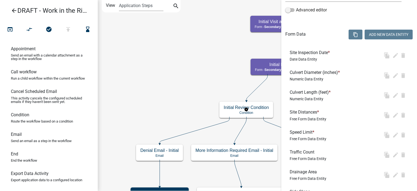
scroll to position [0, 0]
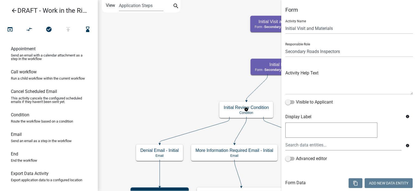
select select "28CF8C17-A552-495B-8EB7-C6226360B918"
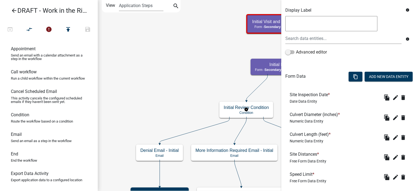
scroll to position [109, 0]
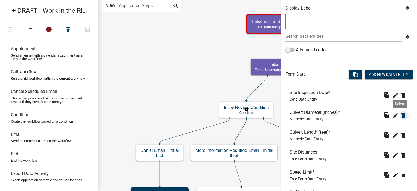
click at [400, 117] on icon "delete" at bounding box center [403, 115] width 7 height 7
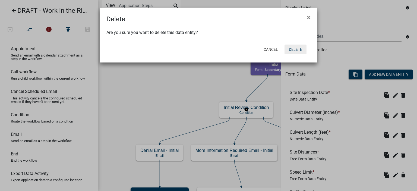
click at [301, 49] on button "Delete" at bounding box center [295, 50] width 22 height 10
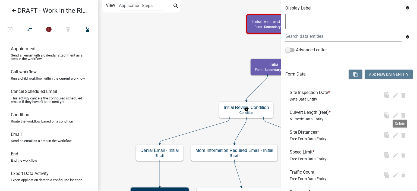
scroll to position [0, 0]
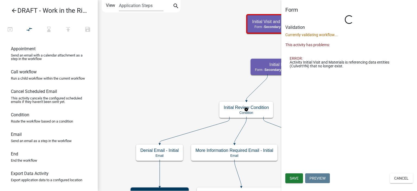
select select "28CF8C17-A552-495B-8EB7-C6226360B918"
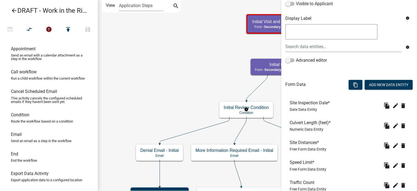
scroll to position [109, 0]
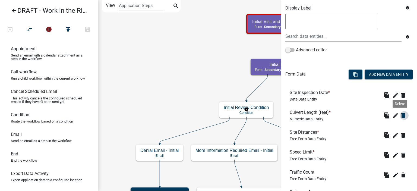
click at [401, 115] on icon "delete" at bounding box center [403, 115] width 7 height 7
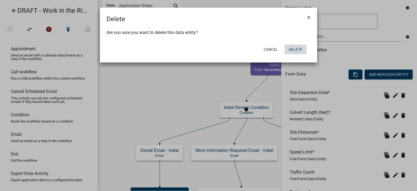
click at [296, 48] on button "Delete" at bounding box center [295, 50] width 22 height 10
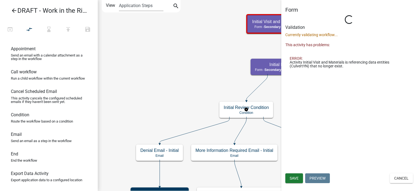
scroll to position [0, 0]
select select "28CF8C17-A552-495B-8EB7-C6226360B918"
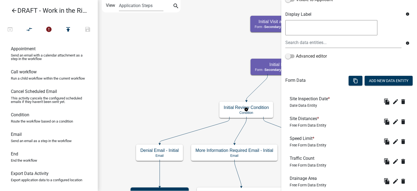
scroll to position [109, 0]
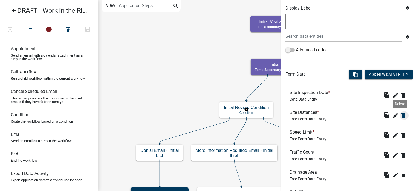
click at [400, 115] on icon "delete" at bounding box center [403, 115] width 7 height 7
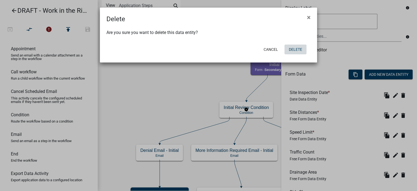
click at [294, 52] on button "Delete" at bounding box center [295, 50] width 22 height 10
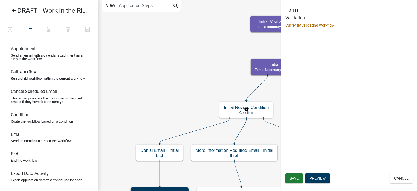
scroll to position [0, 0]
select select "28CF8C17-A552-495B-8EB7-C6226360B918"
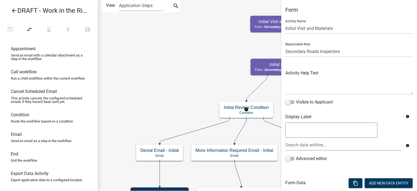
scroll to position [178, 0]
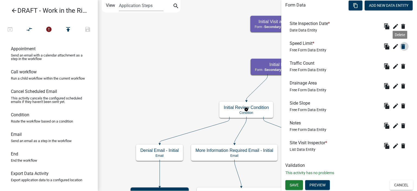
click at [400, 47] on icon "delete" at bounding box center [403, 46] width 7 height 7
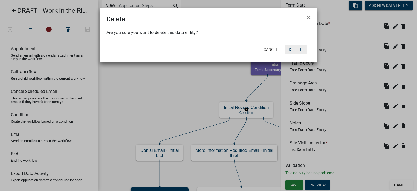
click at [292, 51] on button "Delete" at bounding box center [295, 50] width 22 height 10
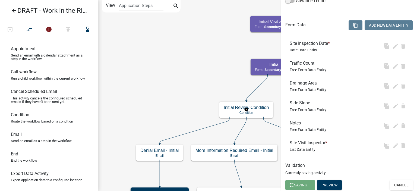
scroll to position [0, 0]
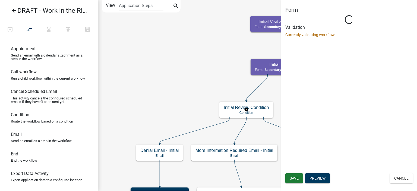
select select "28CF8C17-A552-495B-8EB7-C6226360B918"
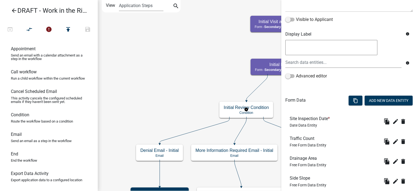
scroll to position [109, 0]
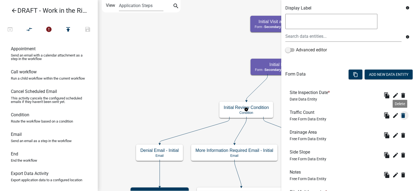
click at [402, 114] on button "delete" at bounding box center [404, 115] width 9 height 9
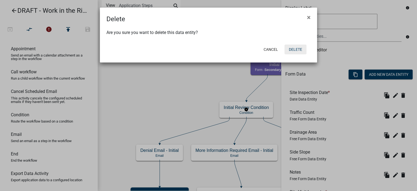
click at [296, 48] on button "Delete" at bounding box center [295, 50] width 22 height 10
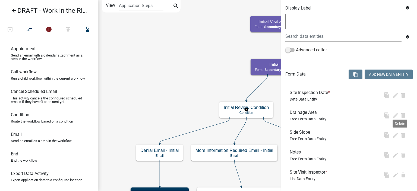
scroll to position [0, 0]
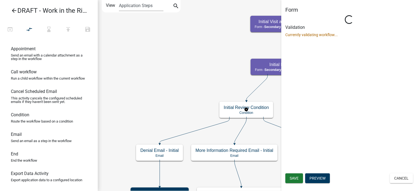
select select "28CF8C17-A552-495B-8EB7-C6226360B918"
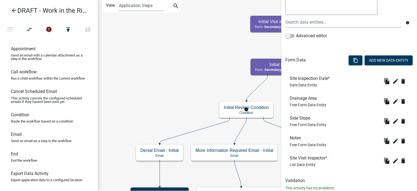
scroll to position [132, 0]
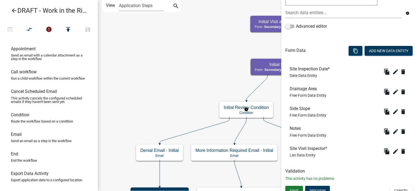
click at [400, 96] on li "Drainage Area Free Form Data Entity file_copy edit delete" at bounding box center [349, 92] width 128 height 20
click at [400, 94] on icon "delete" at bounding box center [403, 91] width 7 height 7
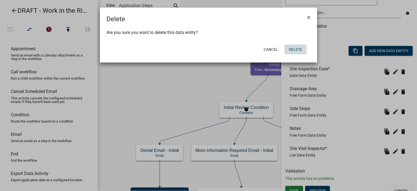
click at [291, 52] on button "Delete" at bounding box center [295, 50] width 22 height 10
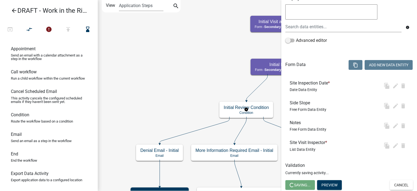
scroll to position [0, 0]
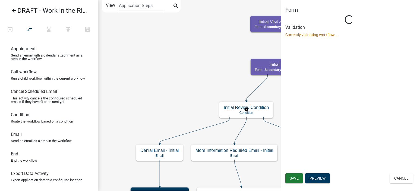
select select "28CF8C17-A552-495B-8EB7-C6226360B918"
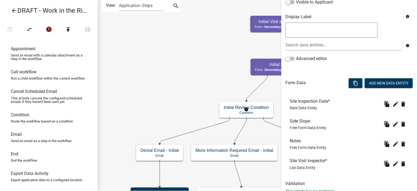
scroll to position [109, 0]
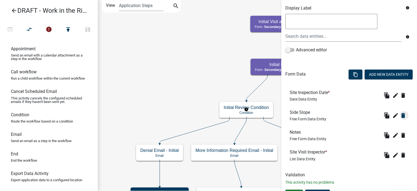
click at [403, 100] on button "delete" at bounding box center [404, 95] width 9 height 9
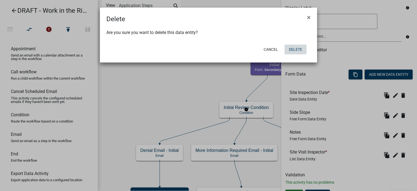
click at [295, 47] on button "Delete" at bounding box center [295, 50] width 22 height 10
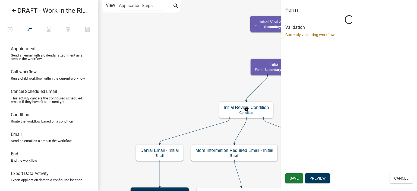
scroll to position [0, 0]
select select "28CF8C17-A552-495B-8EB7-C6226360B918"
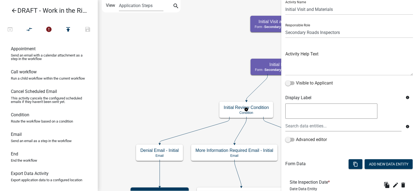
scroll to position [81, 0]
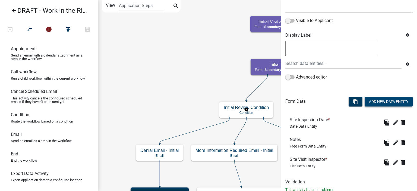
click at [380, 101] on button "Add New Data Entity" at bounding box center [389, 102] width 48 height 10
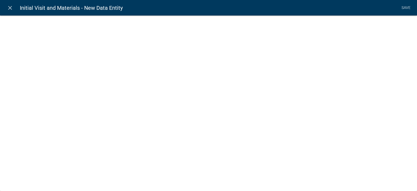
select select
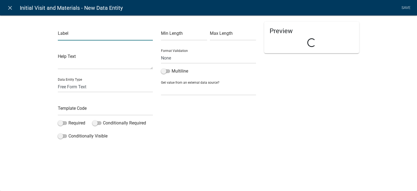
click at [76, 35] on input "text" at bounding box center [105, 34] width 95 height 11
type input "Site Visit Notes"
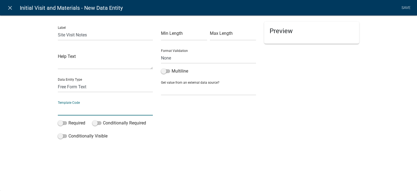
click at [80, 107] on input "text" at bounding box center [105, 109] width 95 height 11
type input "SiteVisitNotes"
click at [36, 117] on div "Label Site Visit Notes Help Text Data Entity Type Free Form Text Document Displ…" at bounding box center [208, 80] width 417 height 146
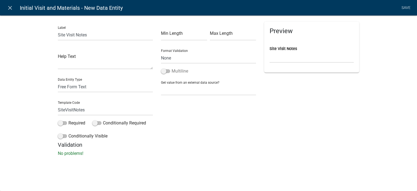
click at [175, 72] on label "Multiline" at bounding box center [174, 71] width 27 height 7
click at [172, 68] on input "Multiline" at bounding box center [172, 68] width 0 height 0
click at [404, 7] on link "Save" at bounding box center [406, 8] width 14 height 10
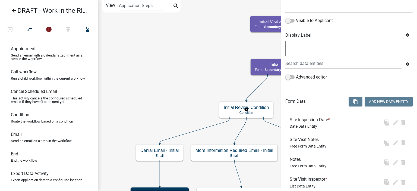
scroll to position [0, 0]
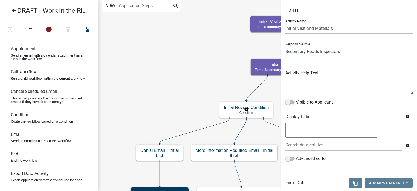
select select "28CF8C17-A552-495B-8EB7-C6226360B918"
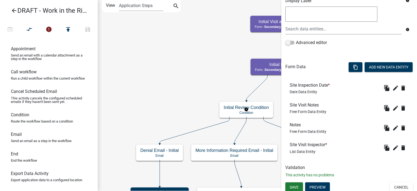
scroll to position [118, 0]
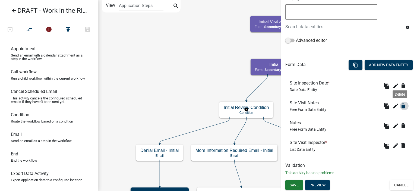
click at [400, 106] on icon "delete" at bounding box center [403, 106] width 7 height 7
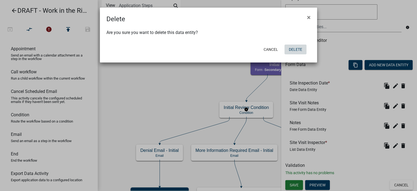
click at [299, 52] on button "Delete" at bounding box center [295, 50] width 22 height 10
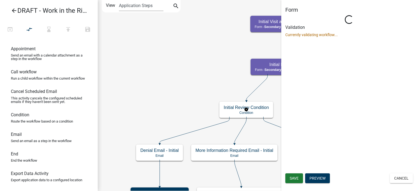
scroll to position [0, 0]
select select "28CF8C17-A552-495B-8EB7-C6226360B918"
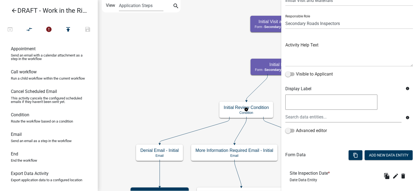
scroll to position [81, 0]
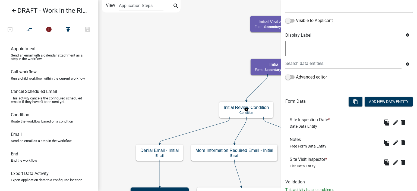
click at [378, 93] on form "Activity Name Initial Visit and Materials Responsible Role Applicant Engineer S…" at bounding box center [349, 54] width 128 height 241
click at [375, 104] on button "Add New Data Entity" at bounding box center [389, 102] width 48 height 10
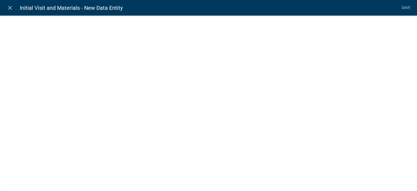
select select
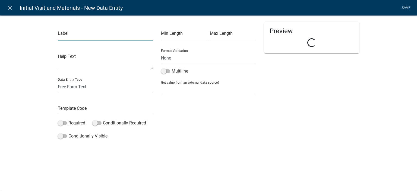
click at [108, 37] on input "text" at bounding box center [105, 34] width 95 height 11
click at [107, 37] on input "Upload Site VIsit Photos.Documents" at bounding box center [105, 34] width 95 height 11
click at [86, 34] on input "Upload Site VIsit Photos/Documents" at bounding box center [105, 34] width 95 height 11
type input "Upload Site Visit Photos/Documents"
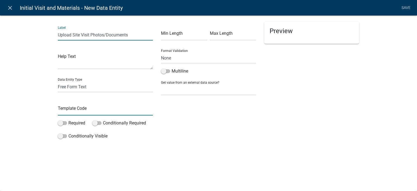
click at [85, 110] on input "text" at bounding box center [105, 109] width 95 height 11
type input "SiteVisitUpload"
drag, startPoint x: 20, startPoint y: 127, endPoint x: 46, endPoint y: 110, distance: 30.5
click at [20, 127] on div "Label Upload Site Visit Photos/Documents Help Text Data Entity Type Free Form T…" at bounding box center [208, 80] width 417 height 146
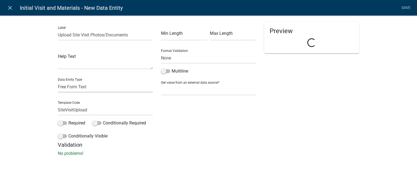
click at [73, 90] on select "Free Form Text Document Display Entity Value Fee Numeric Data Date Map Sketch D…" at bounding box center [105, 86] width 95 height 11
select select "document"
click at [58, 81] on select "Free Form Text Document Display Entity Value Fee Numeric Data Date Map Sketch D…" at bounding box center [105, 86] width 95 height 11
select select "document"
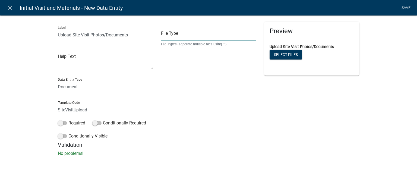
click at [210, 31] on input "text" at bounding box center [208, 34] width 95 height 11
type input "jpg,jpeg,bmp,gif,heic,png,tiff"
click at [404, 7] on link "Save" at bounding box center [406, 8] width 14 height 10
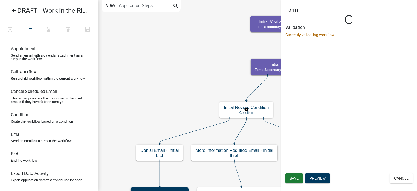
scroll to position [0, 0]
select select "28CF8C17-A552-495B-8EB7-C6226360B918"
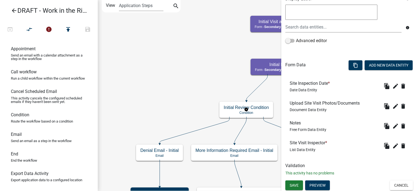
scroll to position [118, 0]
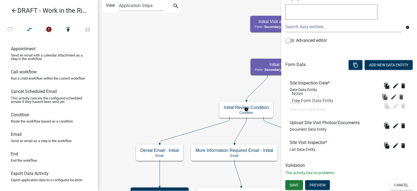
drag, startPoint x: 317, startPoint y: 116, endPoint x: 319, endPoint y: 102, distance: 14.6
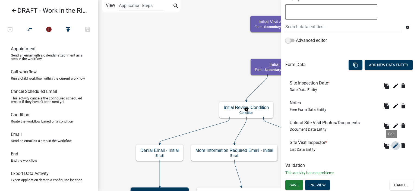
click at [392, 147] on icon "edit" at bounding box center [395, 145] width 7 height 7
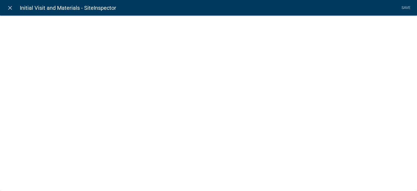
select select "list-data"
select select "custom-list-2f4b299e-73af-4bc5-b2d7-b8e36b384c66"
select select
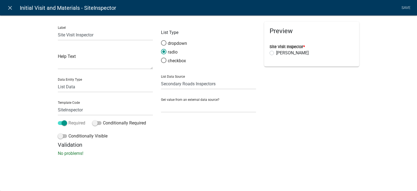
click at [70, 124] on label "Required" at bounding box center [71, 123] width 27 height 7
click at [68, 120] on input "Required" at bounding box center [68, 120] width 0 height 0
click at [405, 9] on link "Save" at bounding box center [406, 8] width 14 height 10
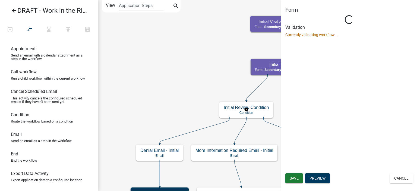
scroll to position [0, 0]
select select "28CF8C17-A552-495B-8EB7-C6226360B918"
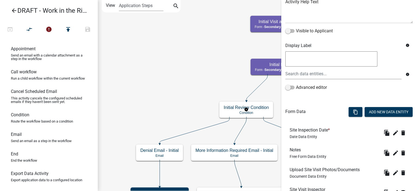
scroll to position [81, 0]
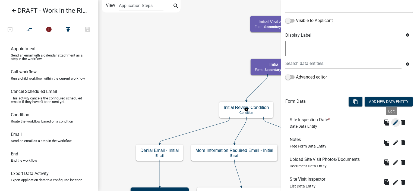
click at [392, 121] on icon "edit" at bounding box center [395, 122] width 7 height 7
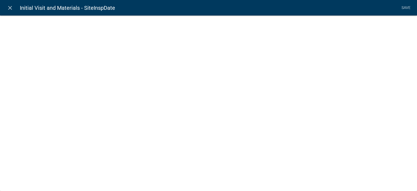
select select "date"
select select
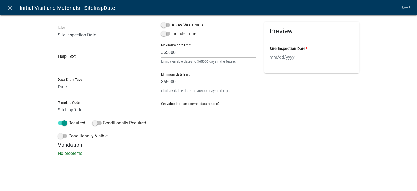
click at [78, 129] on div "Label Site Inspection Date Help Text Data Entity Type Free Form Text Document D…" at bounding box center [105, 82] width 103 height 120
click at [78, 125] on label "Required" at bounding box center [71, 123] width 27 height 7
click at [68, 120] on input "Required" at bounding box center [68, 120] width 0 height 0
click at [408, 11] on nav "close Initial Visit and Materials - SiteInspDate Save" at bounding box center [208, 7] width 417 height 15
click at [408, 12] on link "Save" at bounding box center [406, 8] width 14 height 10
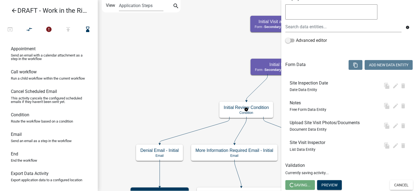
scroll to position [0, 0]
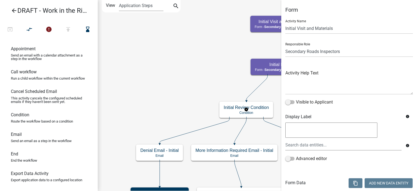
select select "28CF8C17-A552-495B-8EB7-C6226360B918"
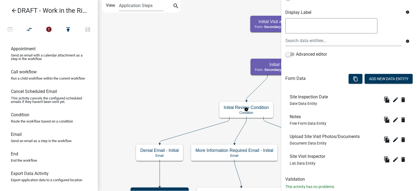
scroll to position [118, 0]
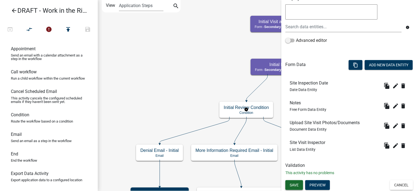
click at [298, 183] on span "Save" at bounding box center [294, 184] width 9 height 4
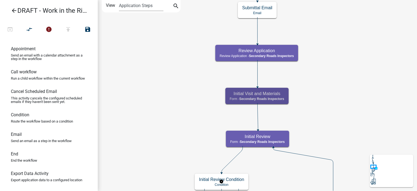
scroll to position [0, 0]
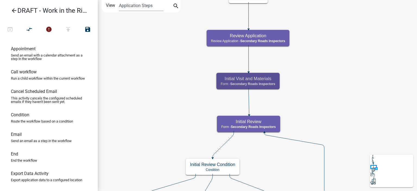
click at [275, 80] on h5 "Initial Visit and Materials" at bounding box center [248, 78] width 55 height 5
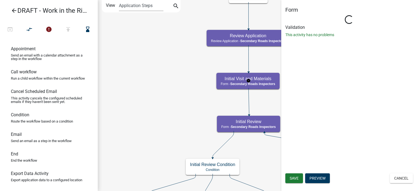
select select "28CF8C17-A552-495B-8EB7-C6226360B918"
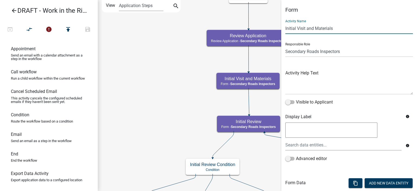
drag, startPoint x: 307, startPoint y: 29, endPoint x: 352, endPoint y: 28, distance: 44.8
click at [352, 28] on input "Initial Visit and Materials" at bounding box center [349, 28] width 128 height 11
type input "Initial Visit"
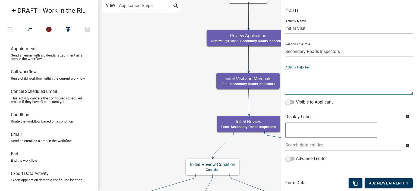
click at [344, 77] on textarea at bounding box center [349, 82] width 128 height 26
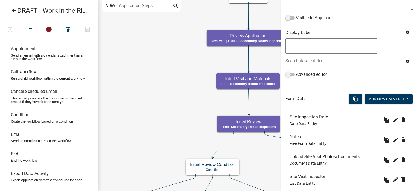
scroll to position [118, 0]
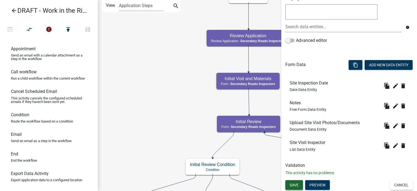
type textarea "Use this page to take notes if you need to make a site visit. Otherwise, click …"
click at [295, 185] on span "Save" at bounding box center [294, 184] width 9 height 4
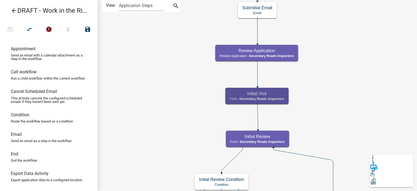
scroll to position [0, 0]
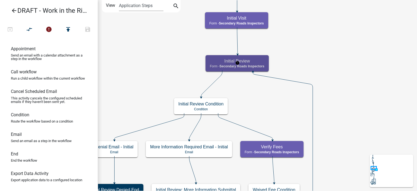
click at [256, 61] on h5 "Initial Review" at bounding box center [237, 60] width 55 height 5
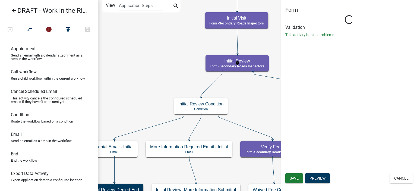
select select "28CF8C17-A552-495B-8EB7-C6226360B918"
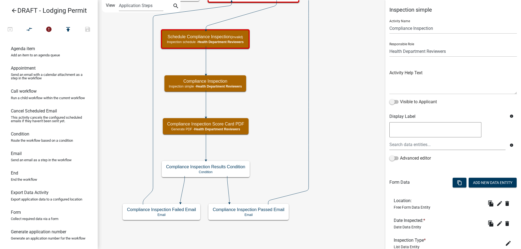
select select "60F54440-8917-46C4-B544-2A40D31E0104"
select select "755bb8b7-da9a-4fe7-86b6-7ca338e72645"
